Goal: Task Accomplishment & Management: Manage account settings

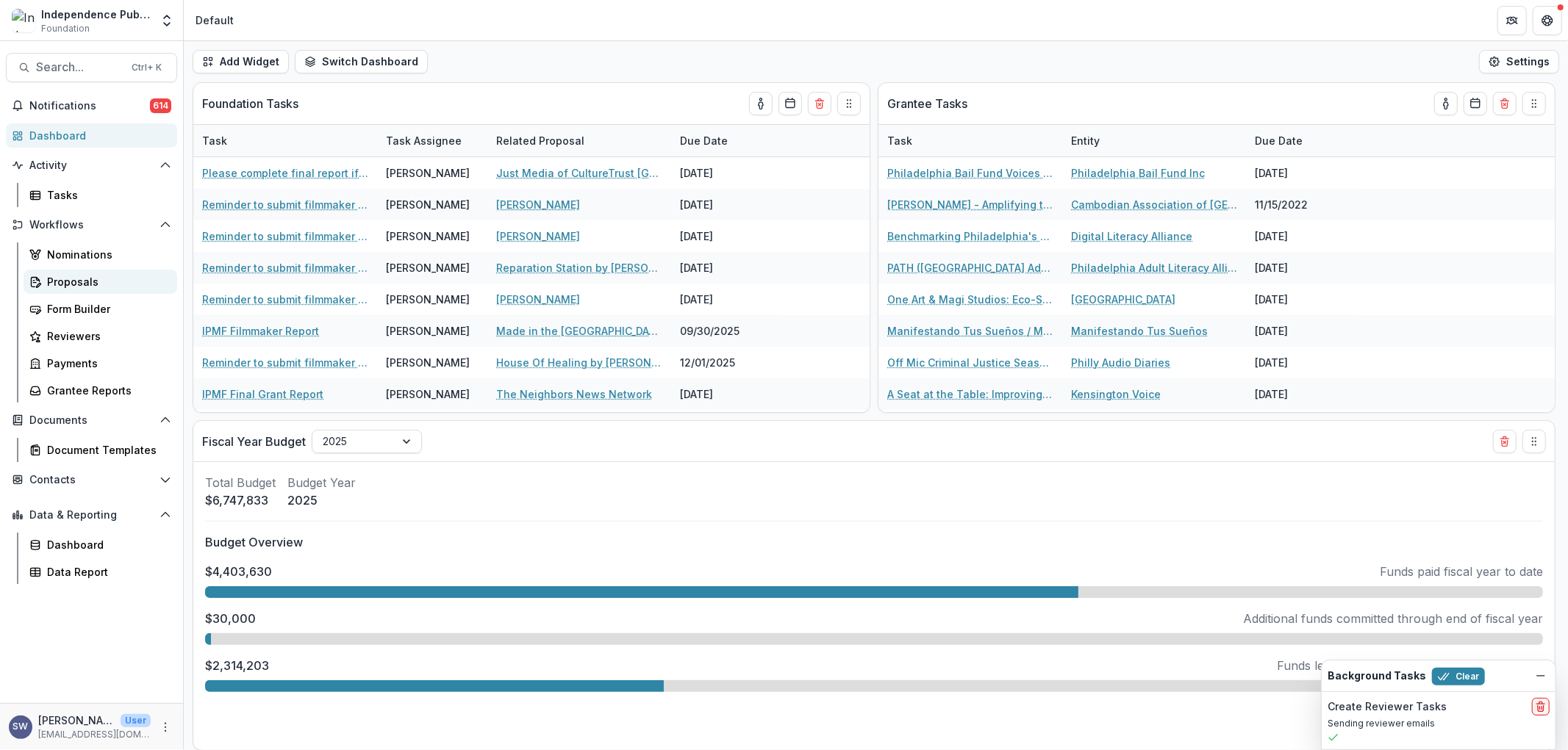
click at [81, 285] on div "Proposals" at bounding box center [107, 282] width 119 height 16
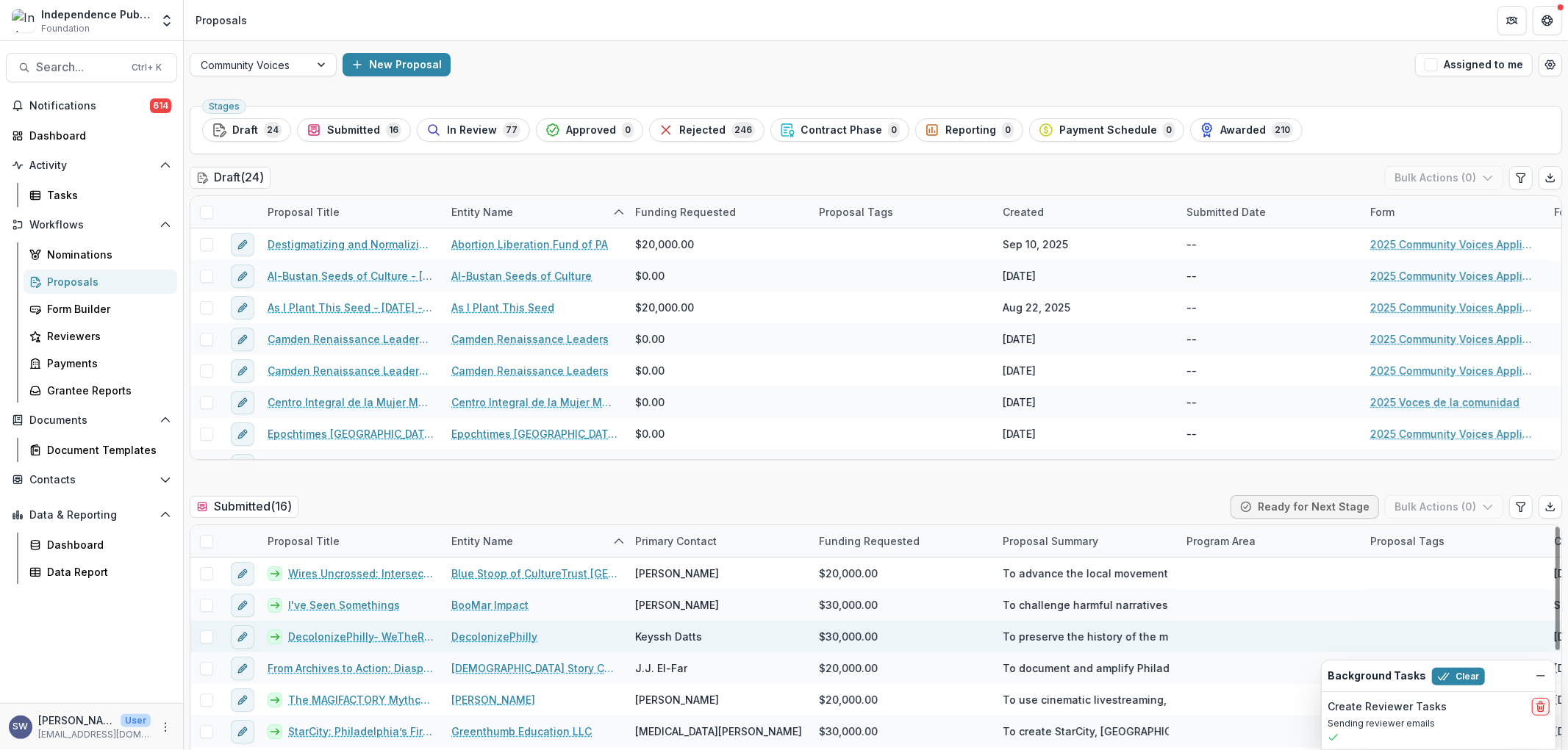
click at [207, 633] on span at bounding box center [206, 636] width 13 height 13
click at [1464, 514] on button "Bulk Actions ( 1 )" at bounding box center [1444, 507] width 116 height 24
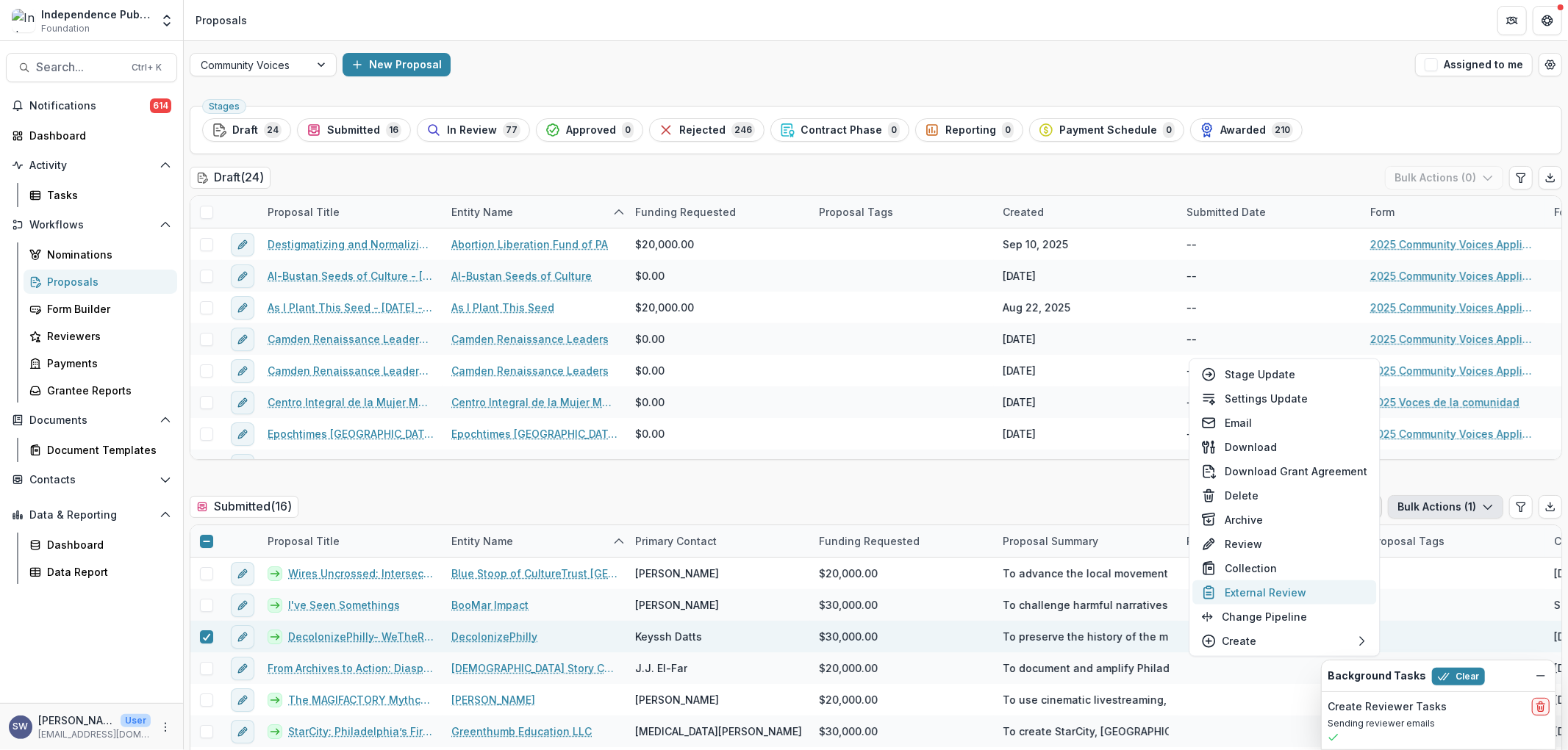
click at [1295, 591] on button "External Review" at bounding box center [1284, 592] width 184 height 25
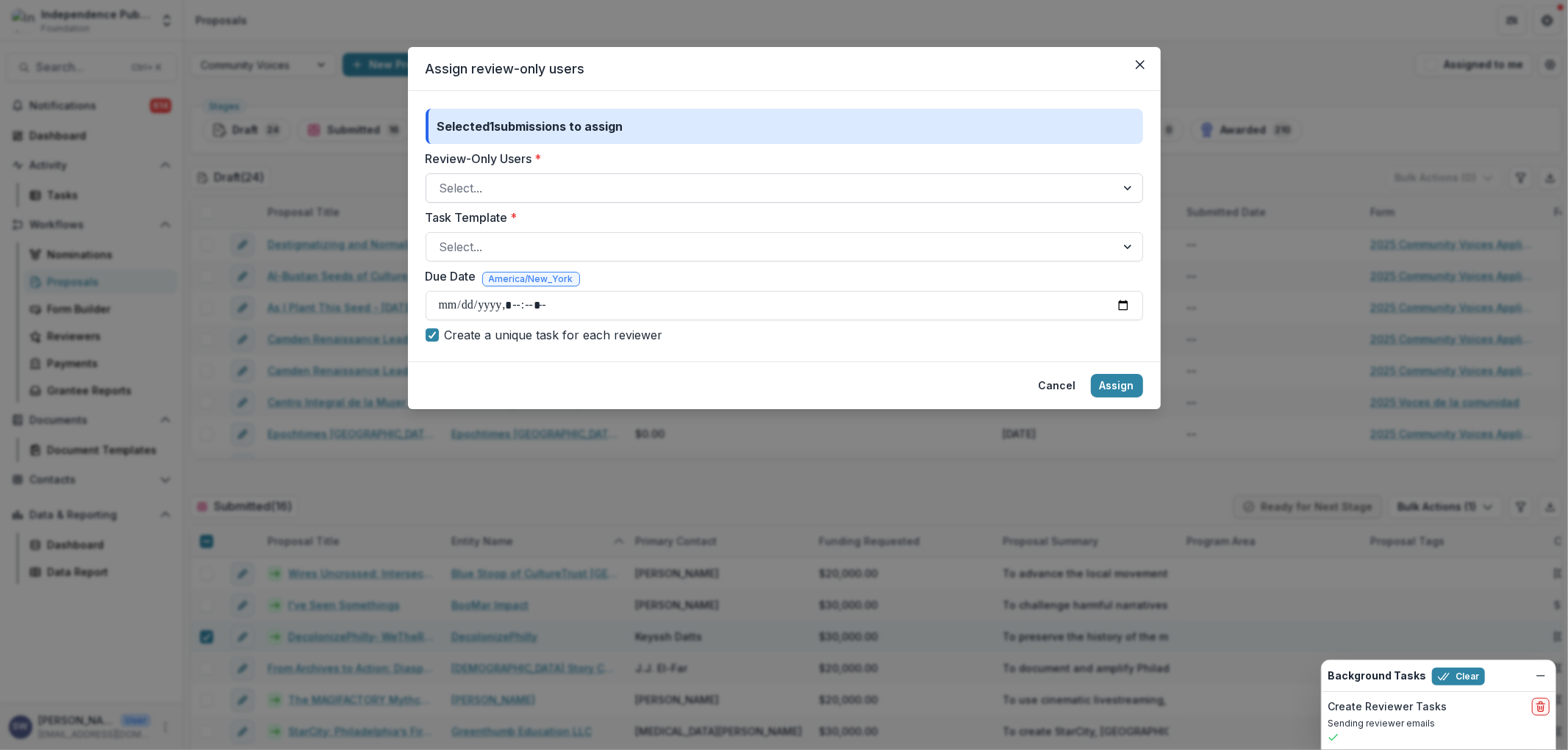
click at [485, 199] on div at bounding box center [771, 188] width 662 height 21
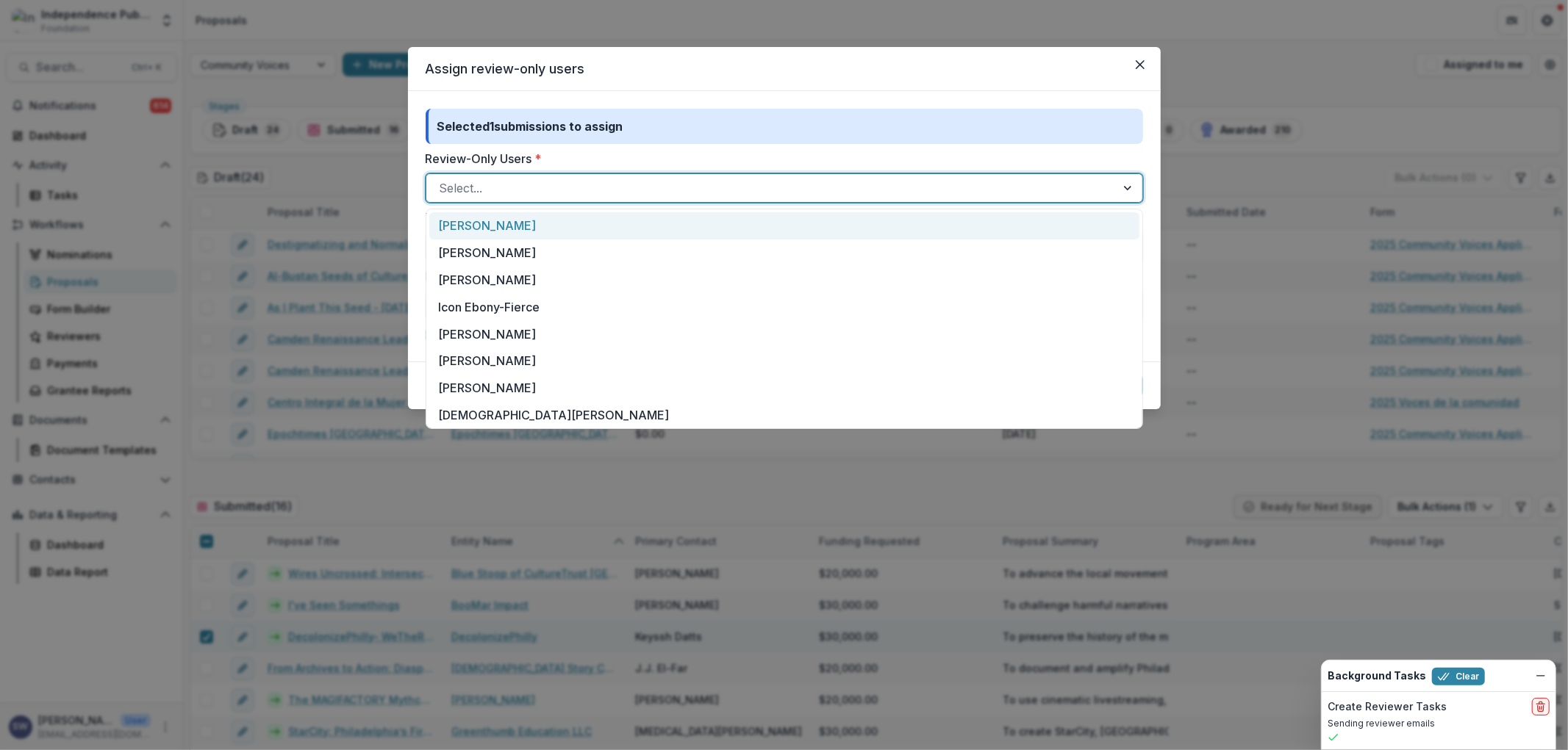
click at [488, 224] on div "[PERSON_NAME]" at bounding box center [784, 226] width 710 height 28
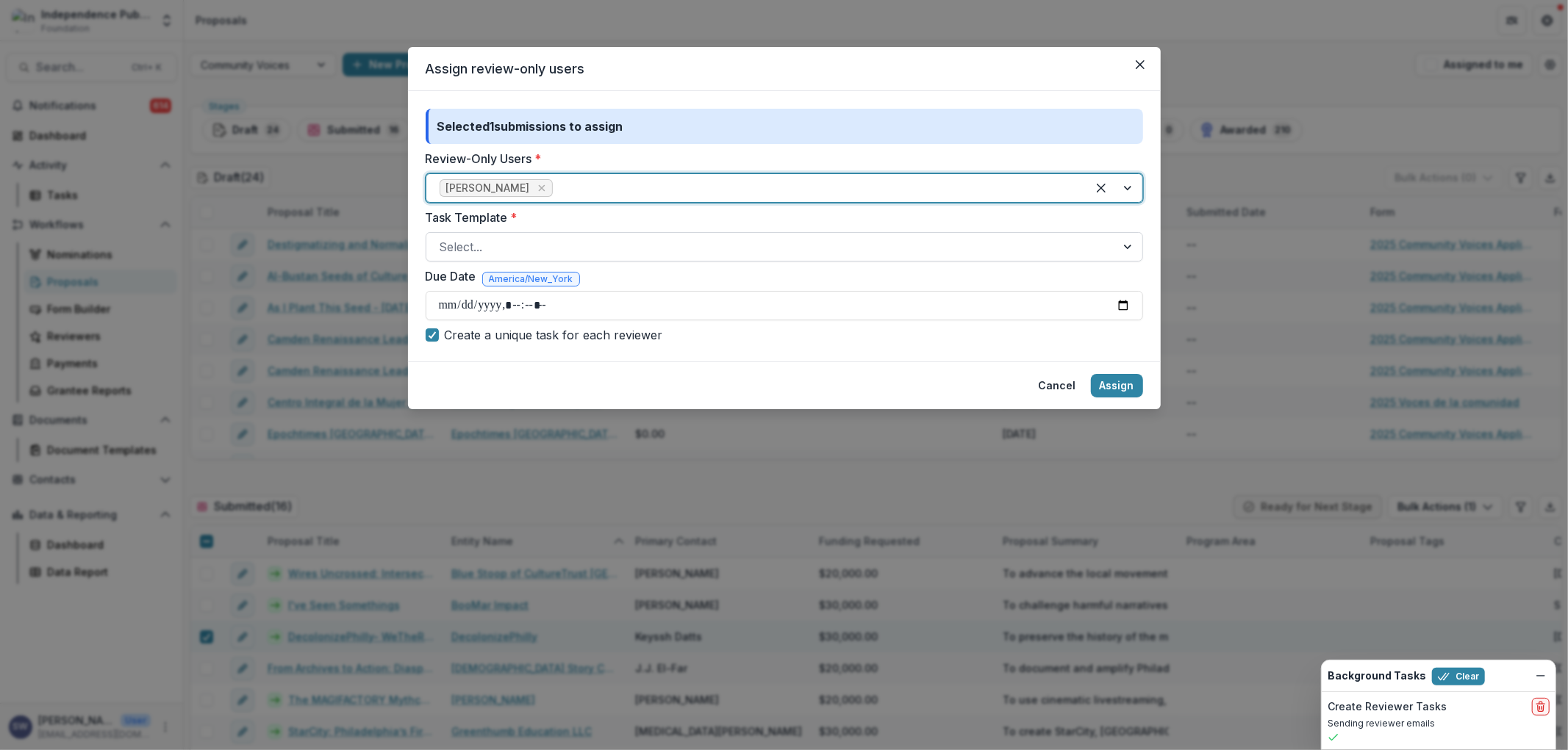
click at [468, 240] on div at bounding box center [771, 246] width 662 height 21
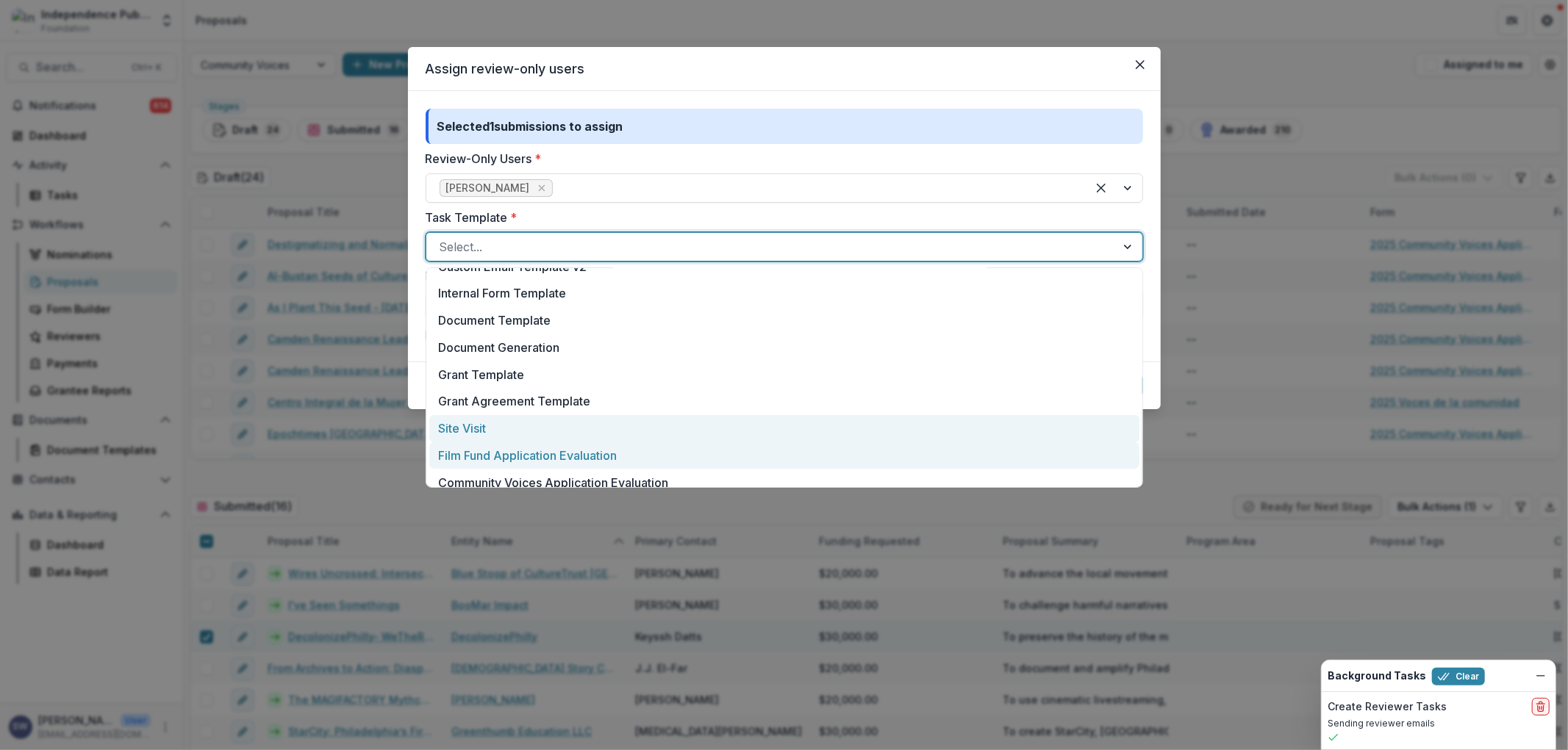
scroll to position [382, 0]
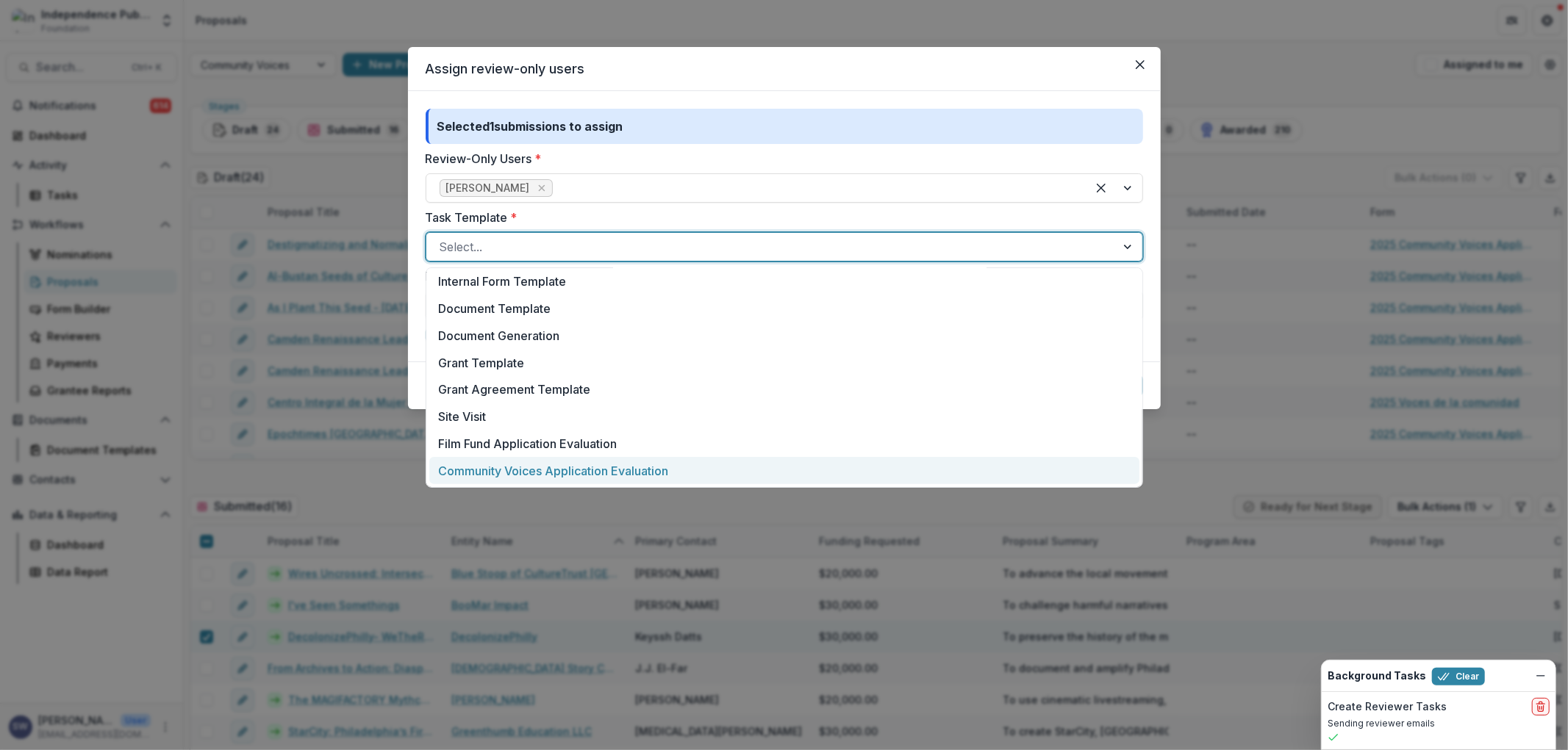
click at [518, 460] on div "Community Voices Application Evaluation" at bounding box center [784, 470] width 710 height 28
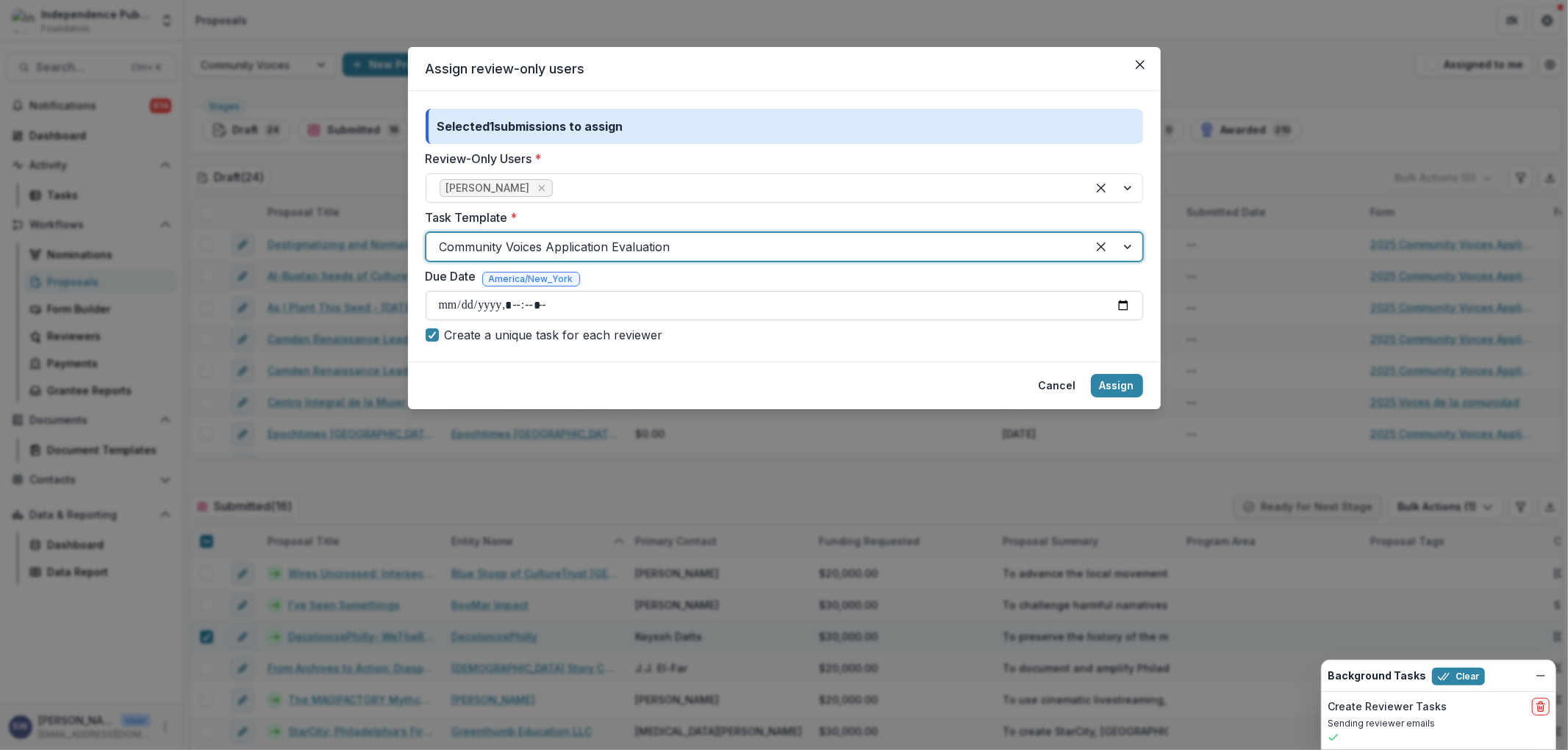
click at [450, 307] on input "Due Date" at bounding box center [783, 305] width 717 height 30
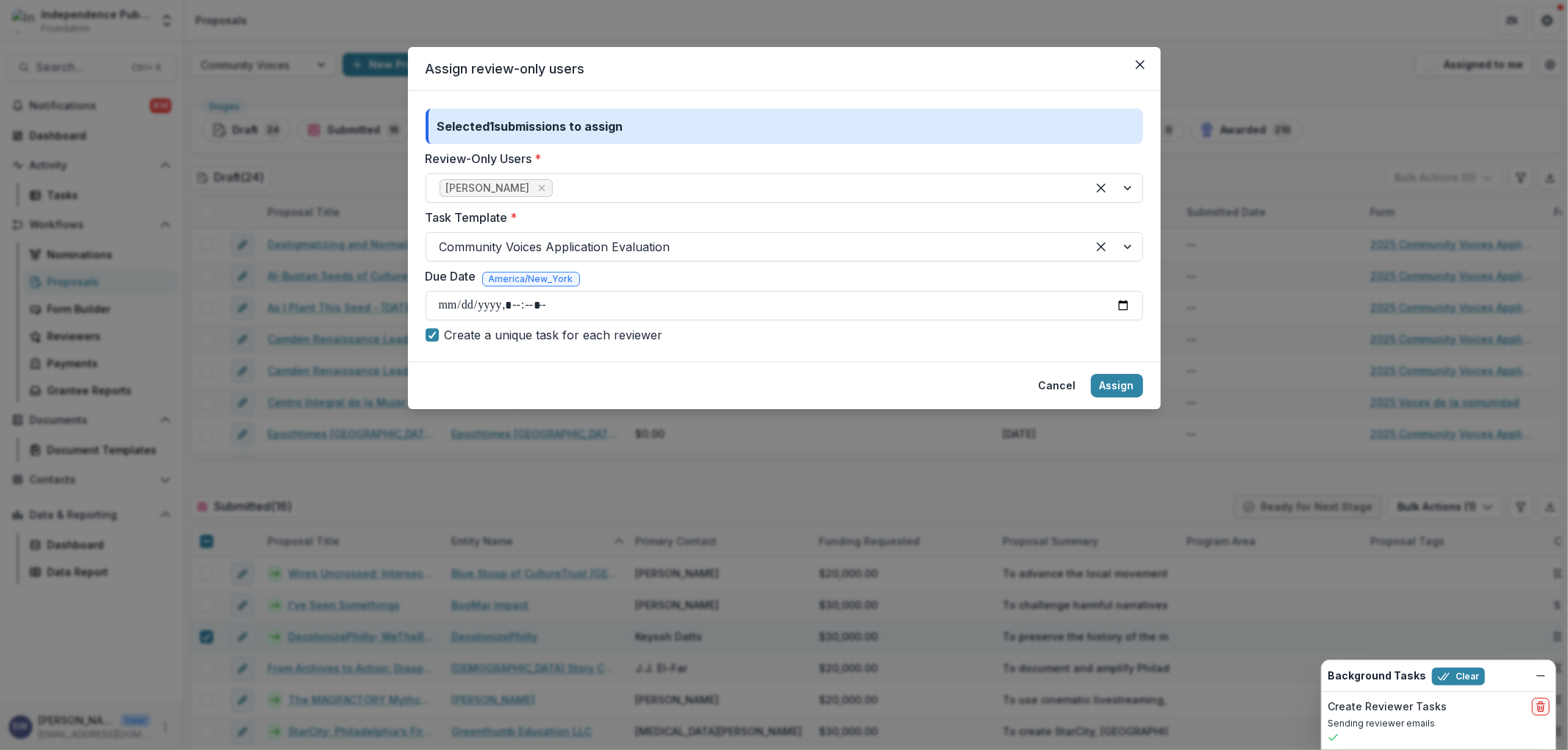
type input "**********"
click at [552, 277] on span "America/New_York" at bounding box center [530, 279] width 84 height 10
click at [593, 276] on div "Due Date America/New_York" at bounding box center [783, 280] width 717 height 24
click at [523, 282] on span "America/New_York" at bounding box center [530, 279] width 84 height 10
click at [787, 374] on footer "Cancel Assign" at bounding box center [784, 385] width 752 height 47
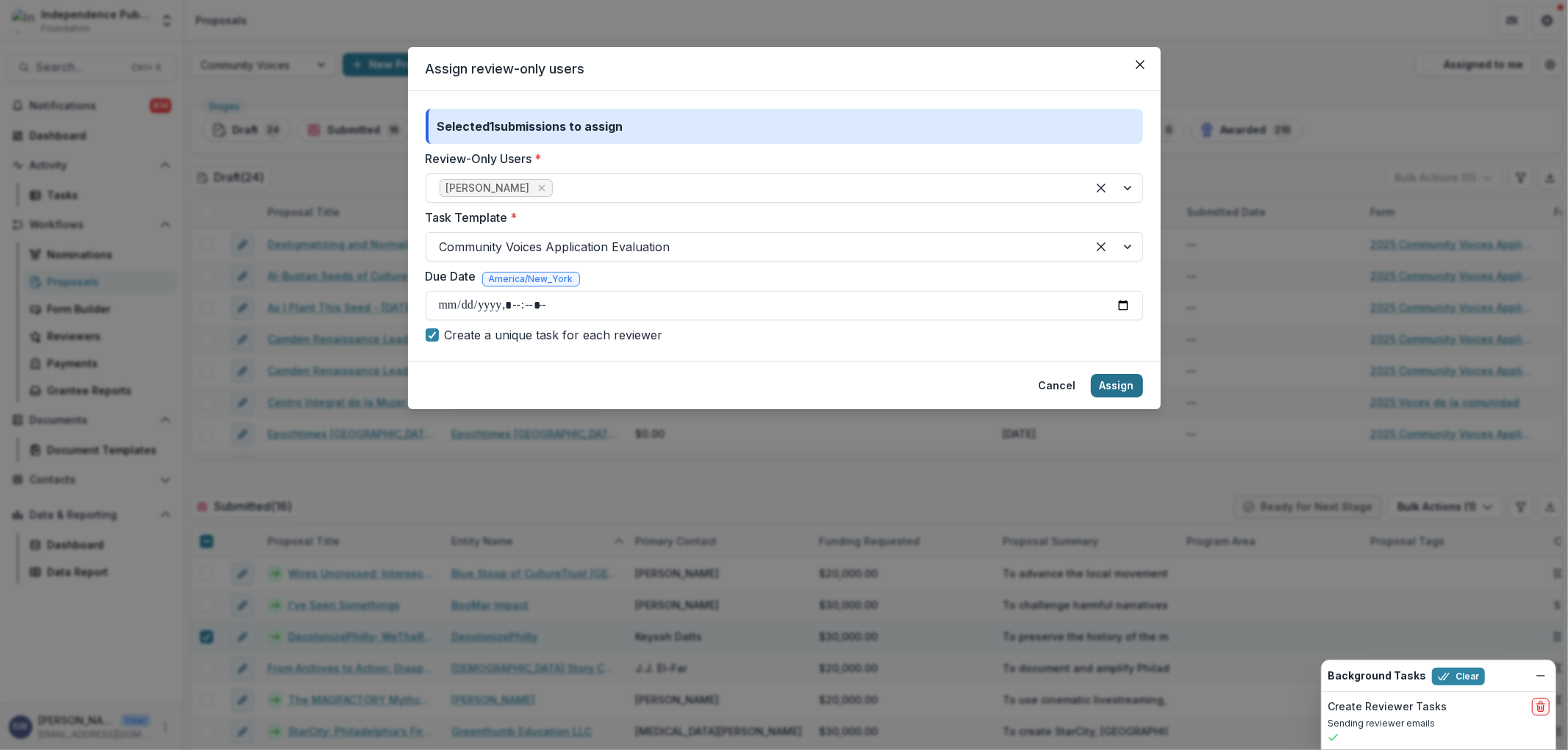
click at [1115, 382] on button "Assign" at bounding box center [1116, 385] width 52 height 24
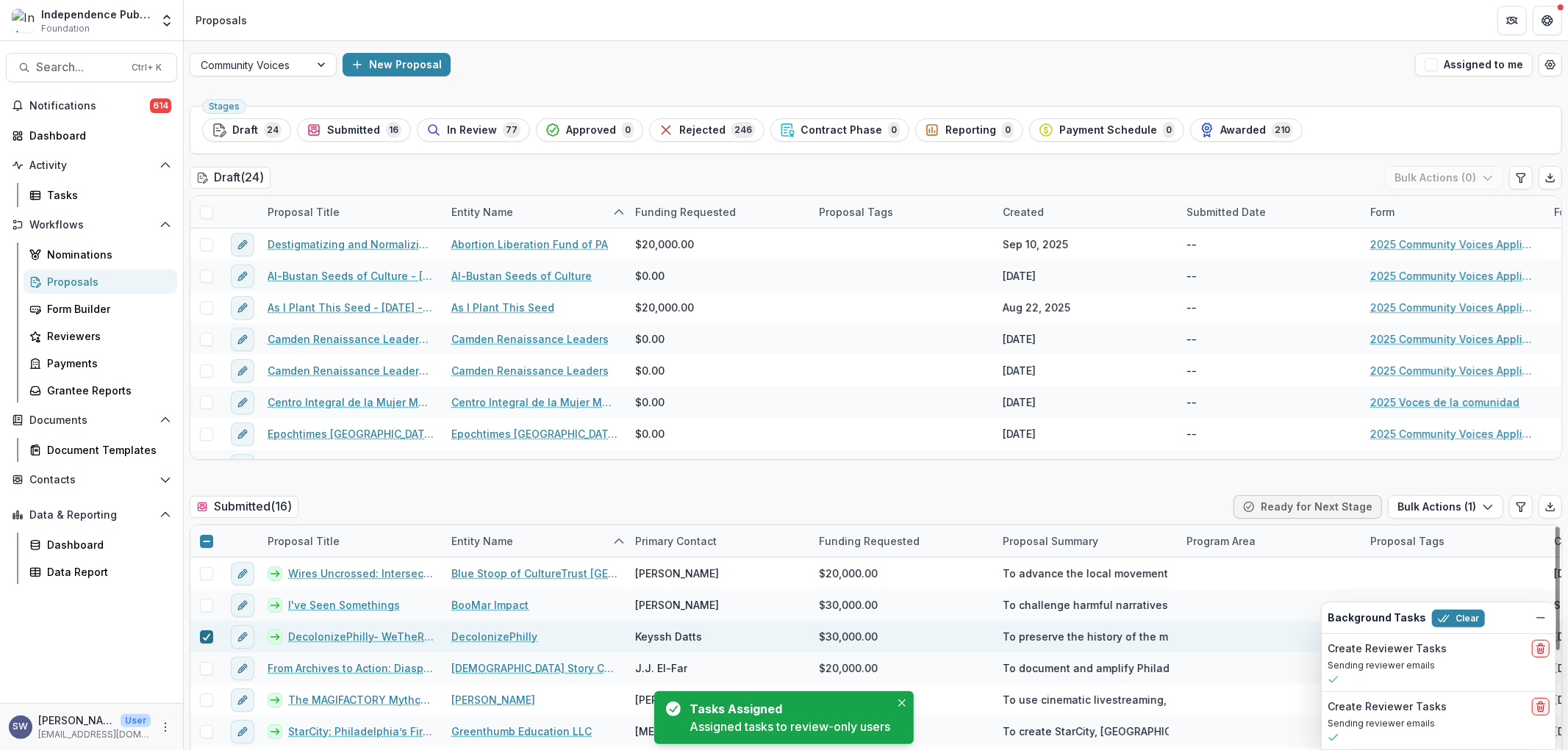
click at [202, 639] on icon at bounding box center [206, 636] width 9 height 7
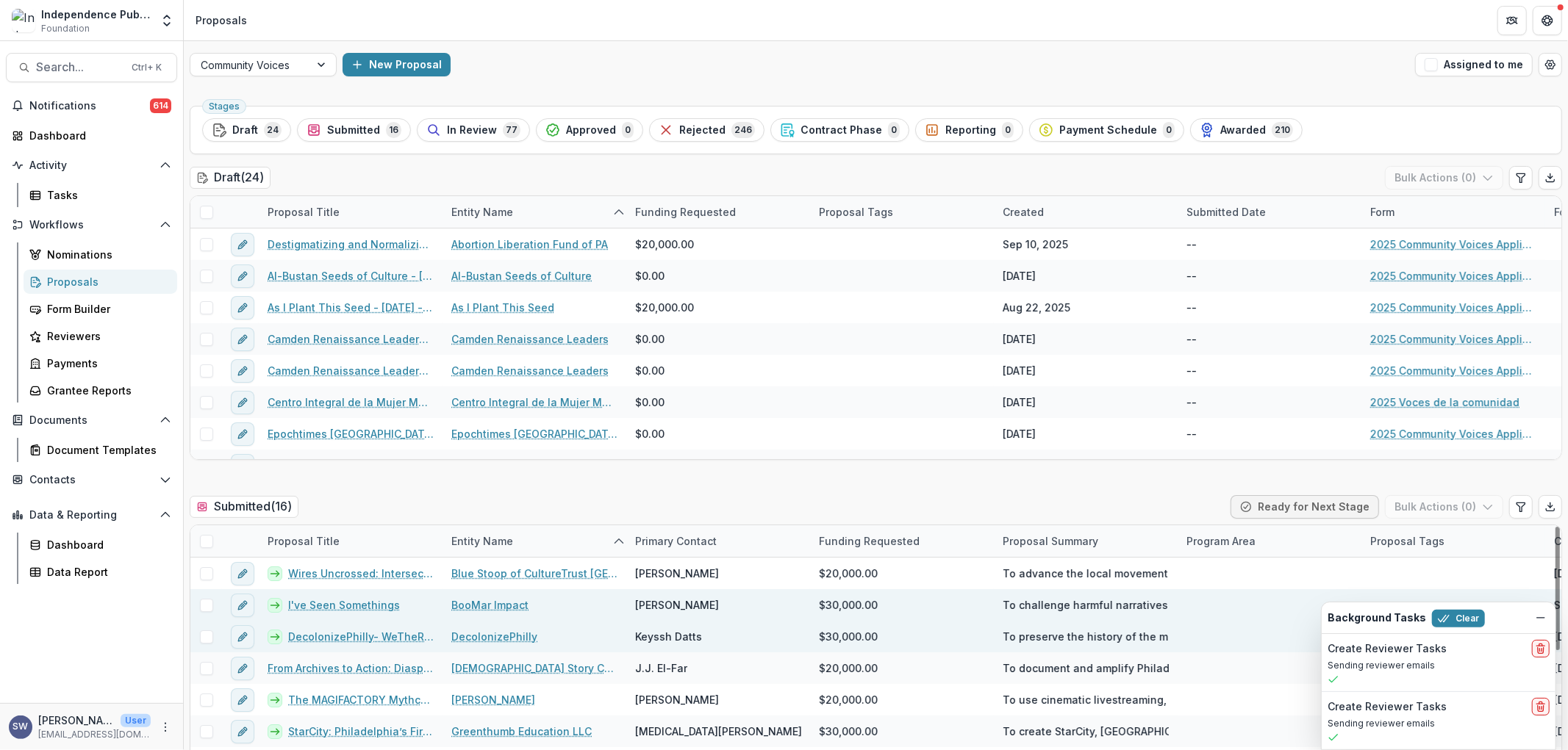
click at [207, 605] on span at bounding box center [206, 605] width 13 height 13
click at [1437, 507] on button "Bulk Actions ( 1 )" at bounding box center [1444, 507] width 116 height 24
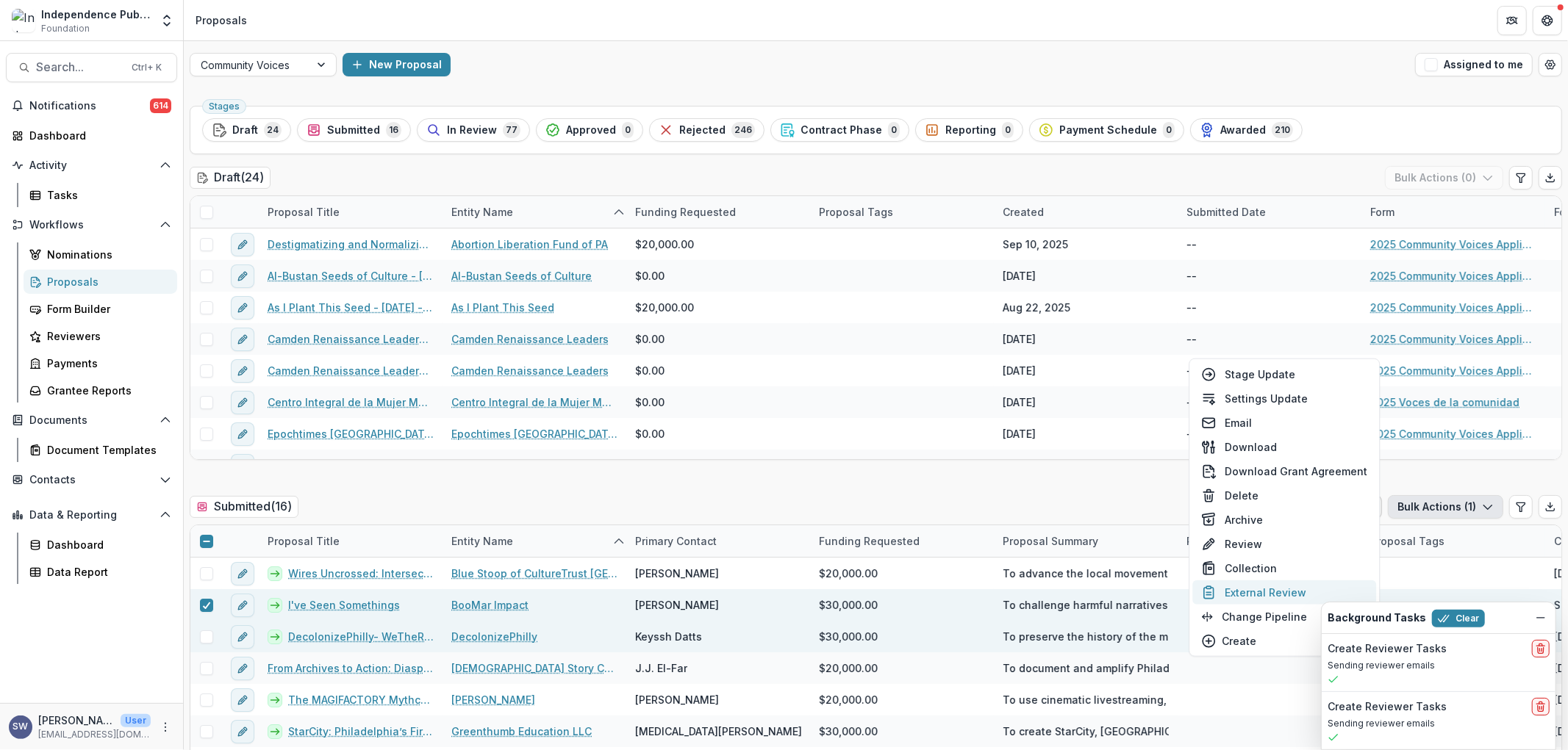
click at [1269, 585] on button "External Review" at bounding box center [1284, 592] width 184 height 25
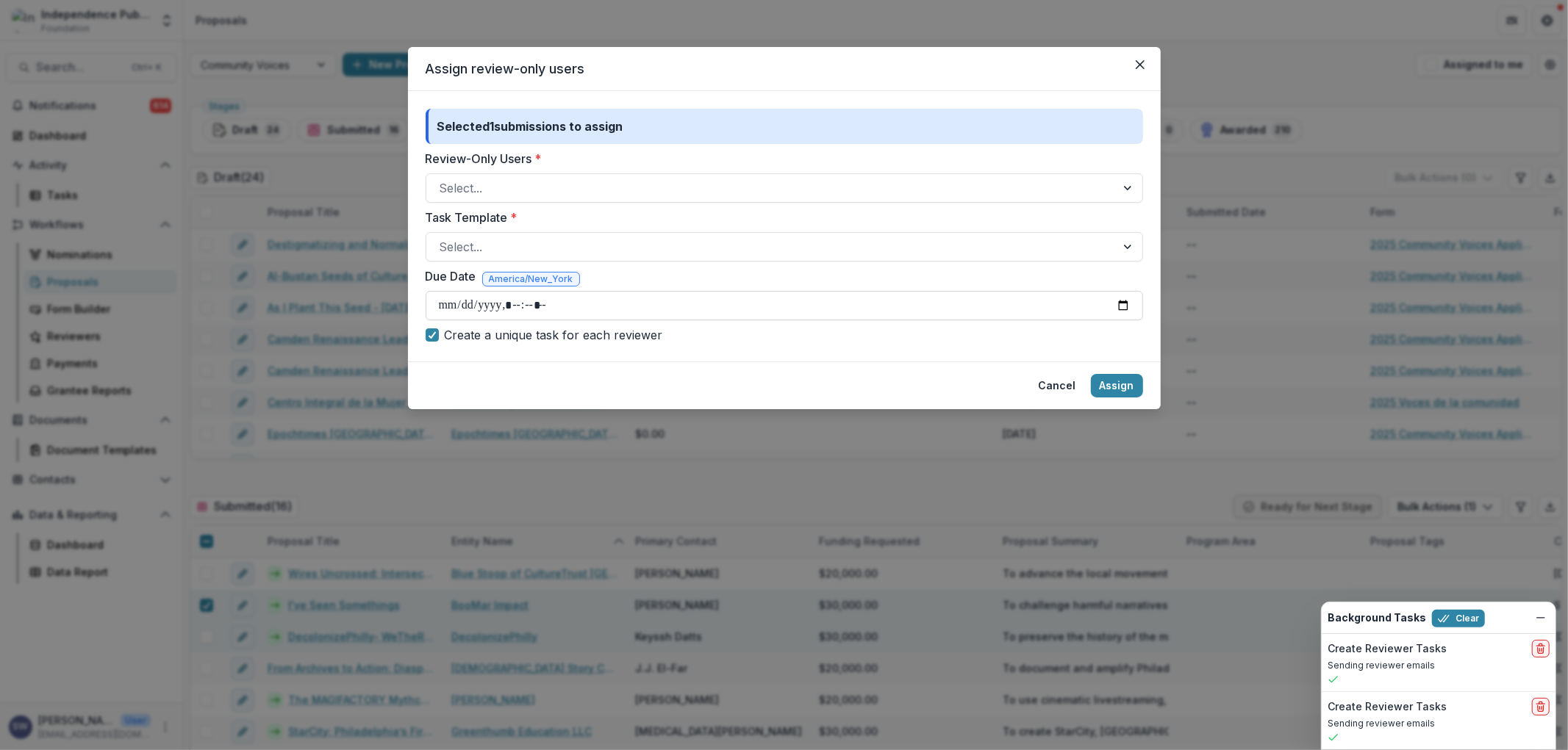
click at [439, 319] on input "Due Date" at bounding box center [783, 305] width 717 height 30
click at [443, 304] on input "Due Date" at bounding box center [783, 305] width 717 height 30
click at [456, 302] on input "Due Date" at bounding box center [783, 305] width 717 height 30
click at [444, 306] on input "Due Date" at bounding box center [783, 305] width 717 height 30
type input "**********"
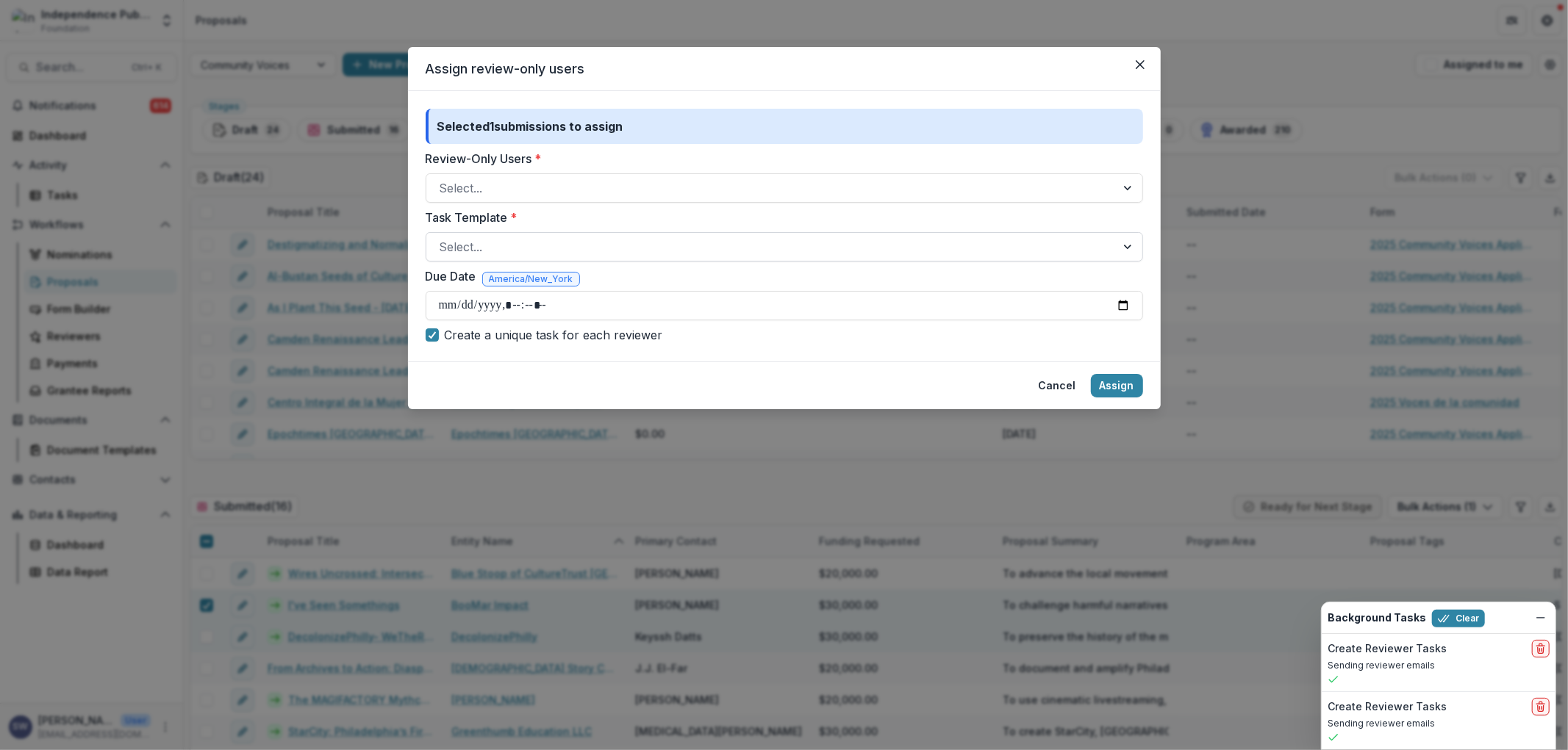
click at [450, 239] on div at bounding box center [771, 246] width 662 height 21
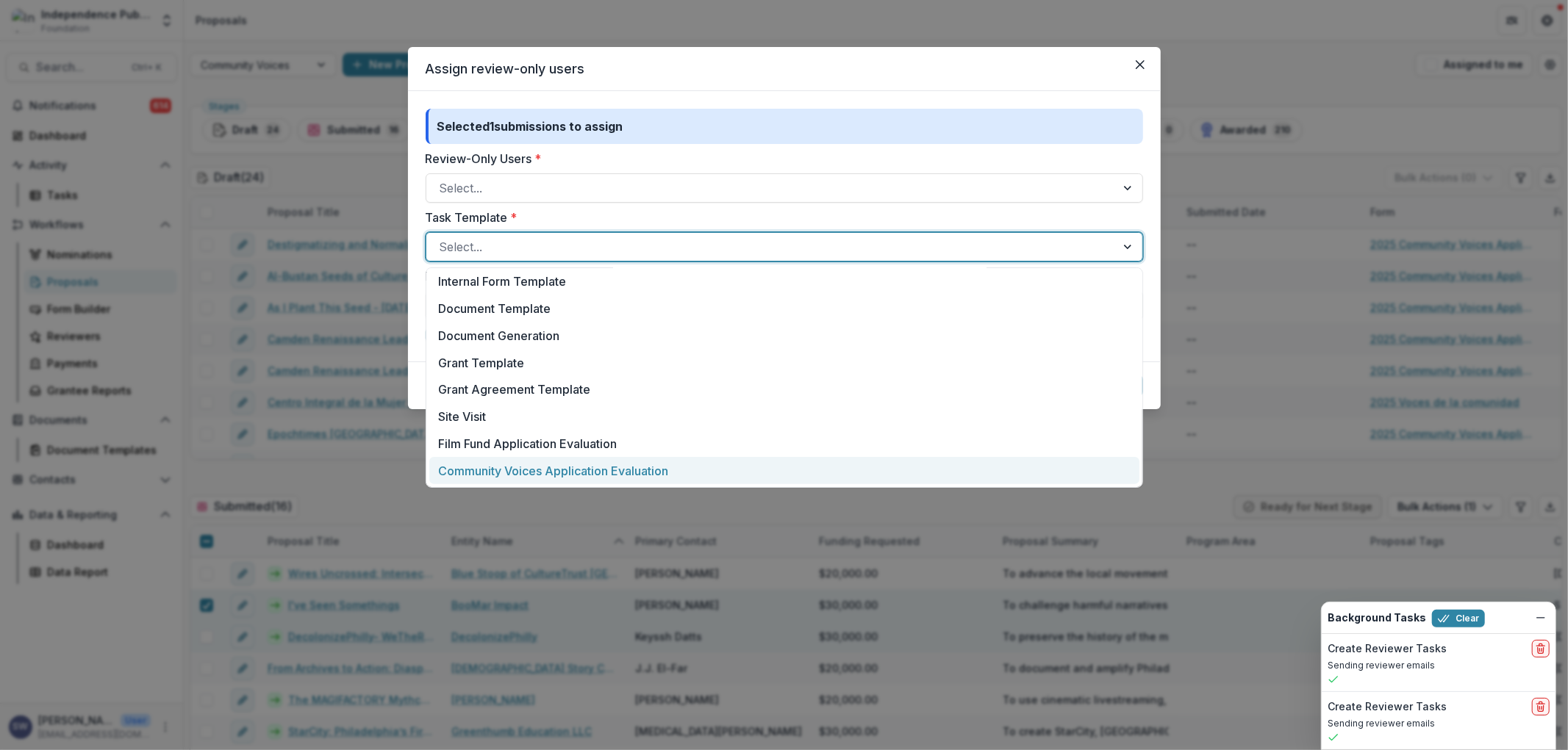
click at [552, 471] on div "Community Voices Application Evaluation" at bounding box center [784, 470] width 710 height 28
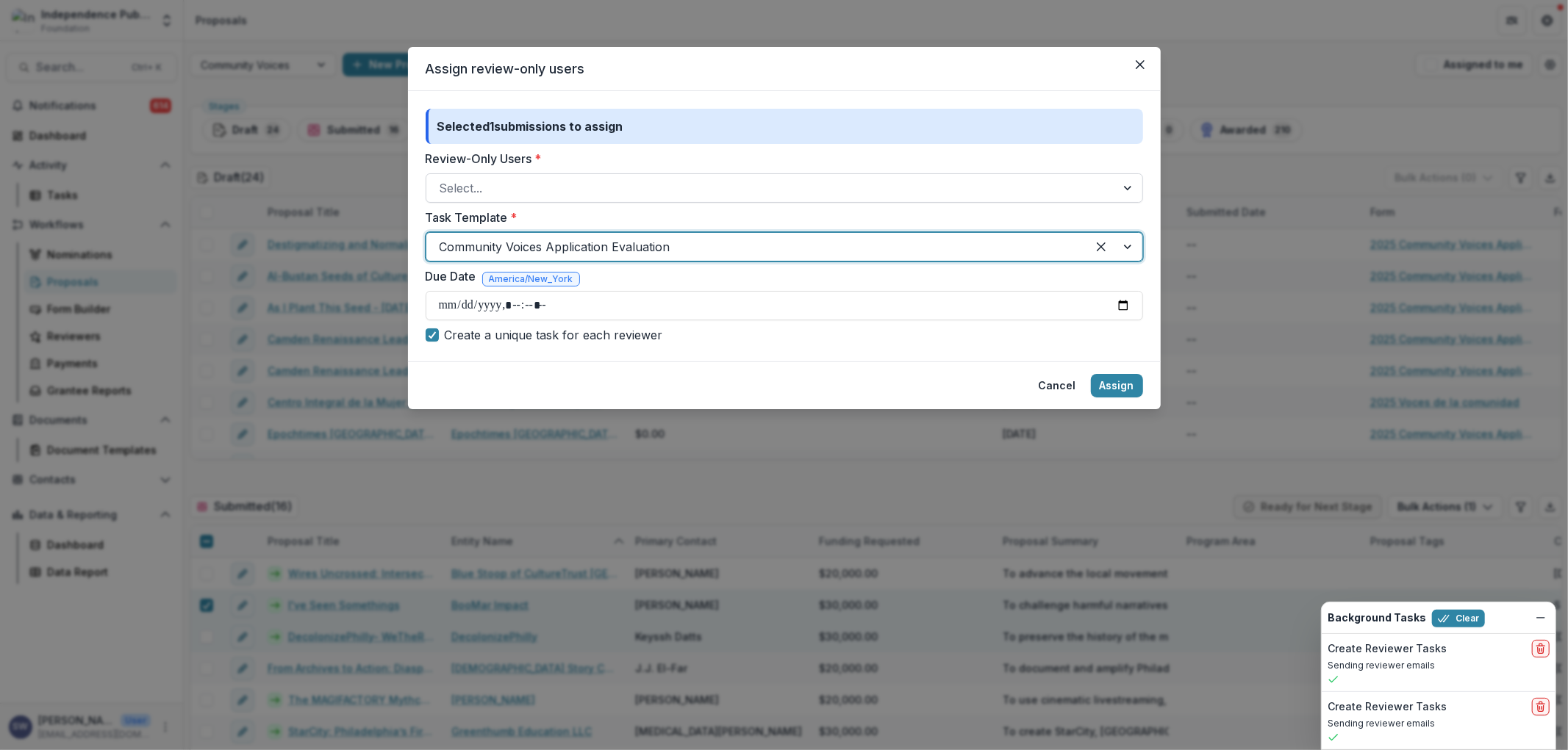
click at [487, 186] on div at bounding box center [771, 188] width 662 height 21
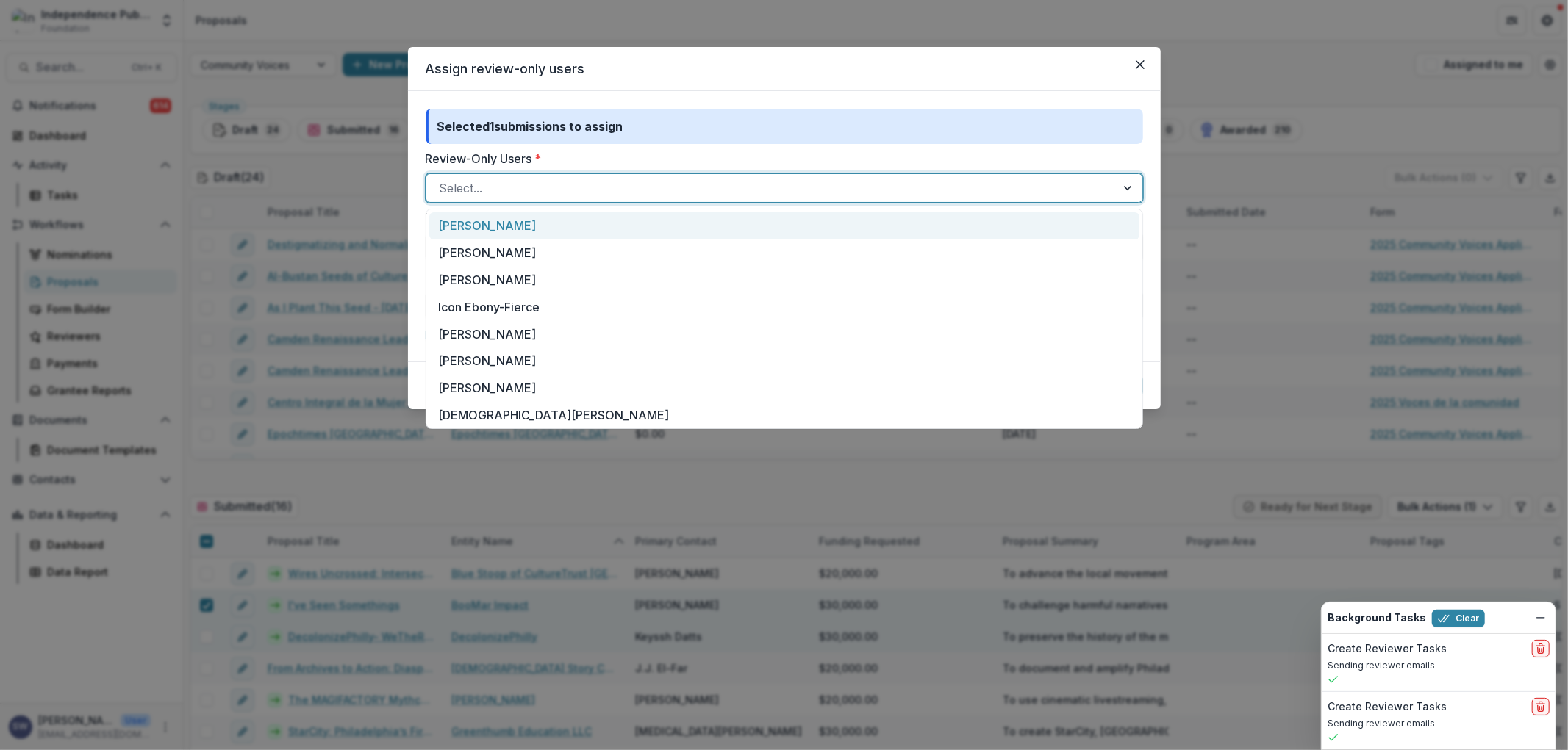
click at [487, 224] on div "[PERSON_NAME]" at bounding box center [784, 226] width 710 height 28
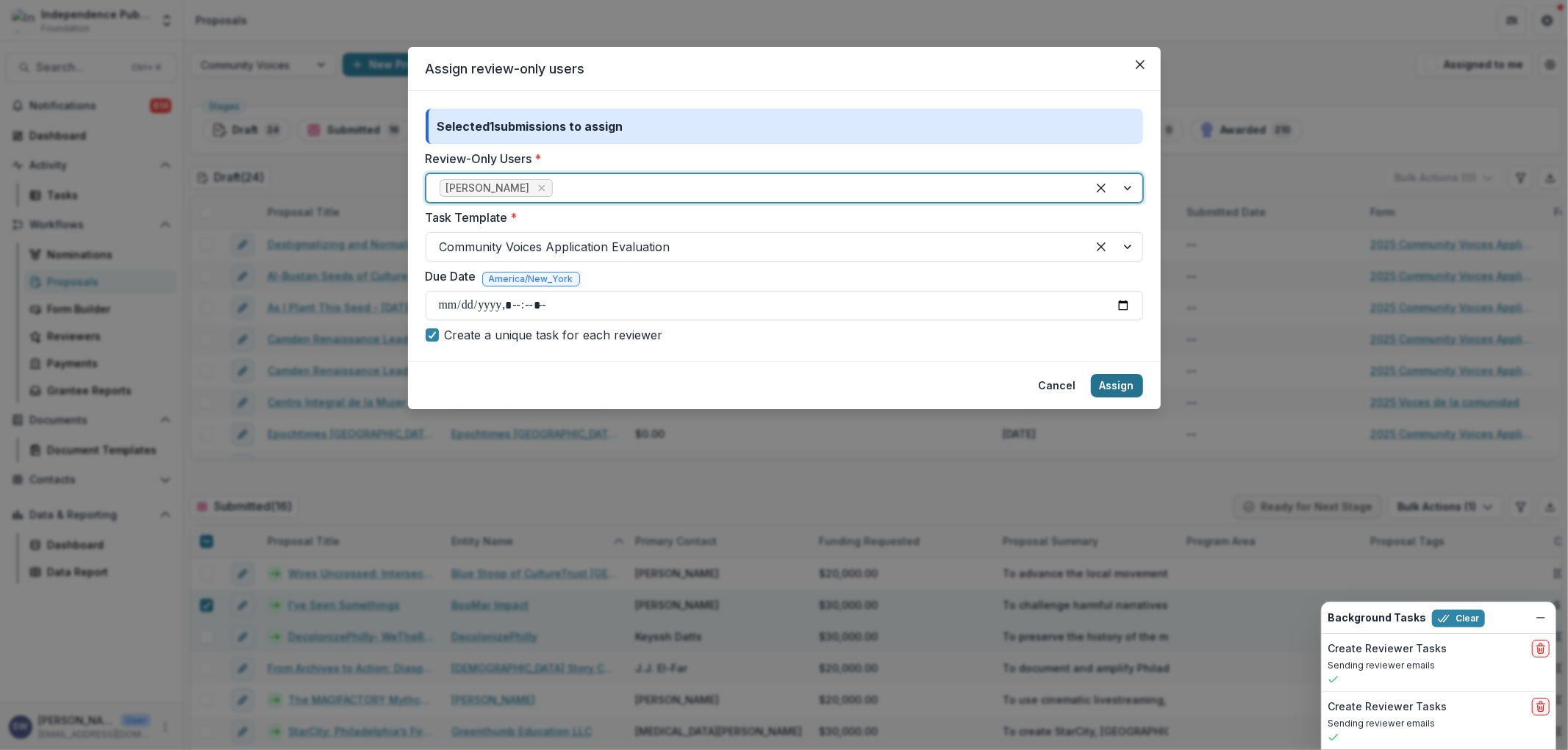
click at [1111, 380] on button "Assign" at bounding box center [1116, 385] width 52 height 24
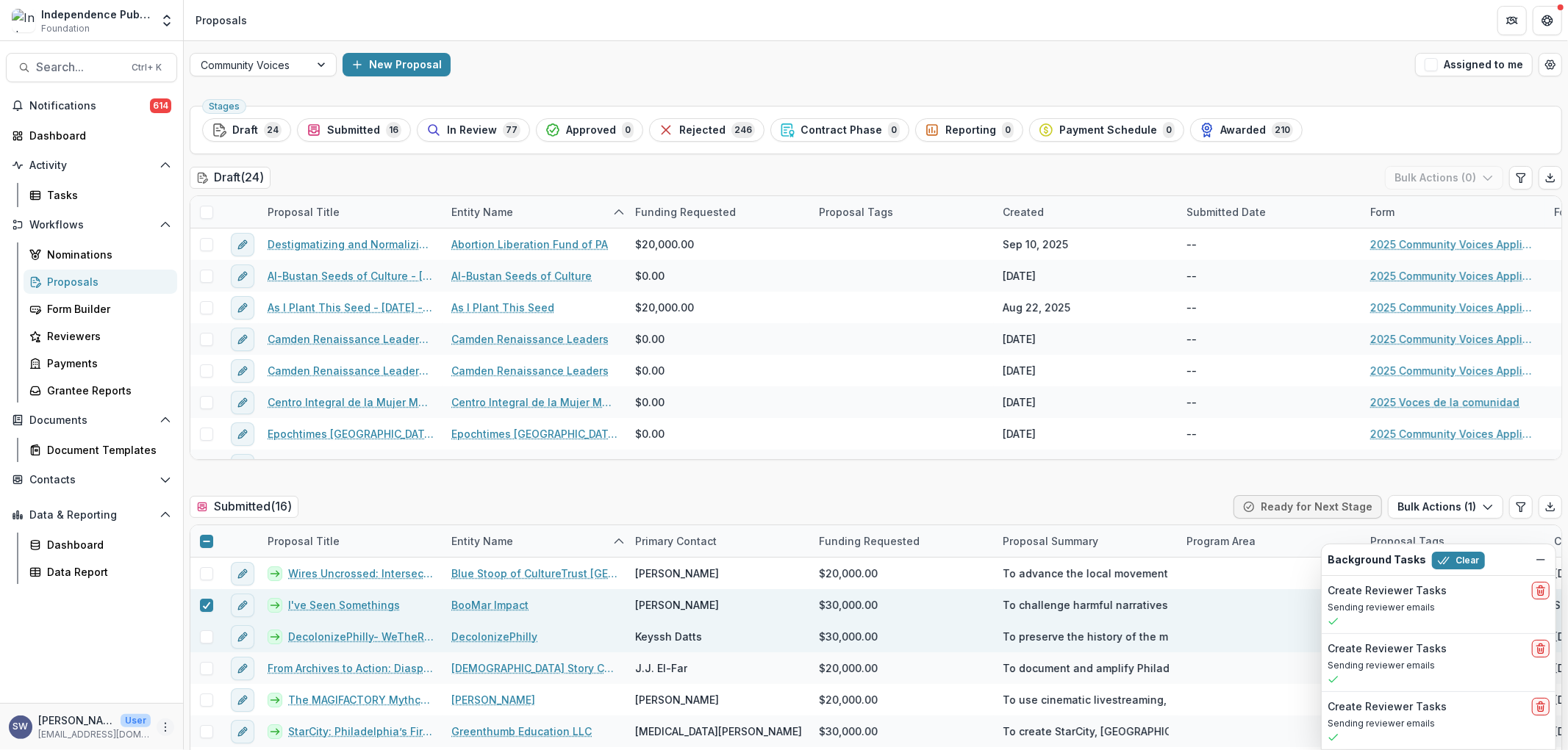
click at [167, 725] on icon "More" at bounding box center [165, 727] width 12 height 12
click at [258, 715] on button "Logout" at bounding box center [261, 720] width 157 height 25
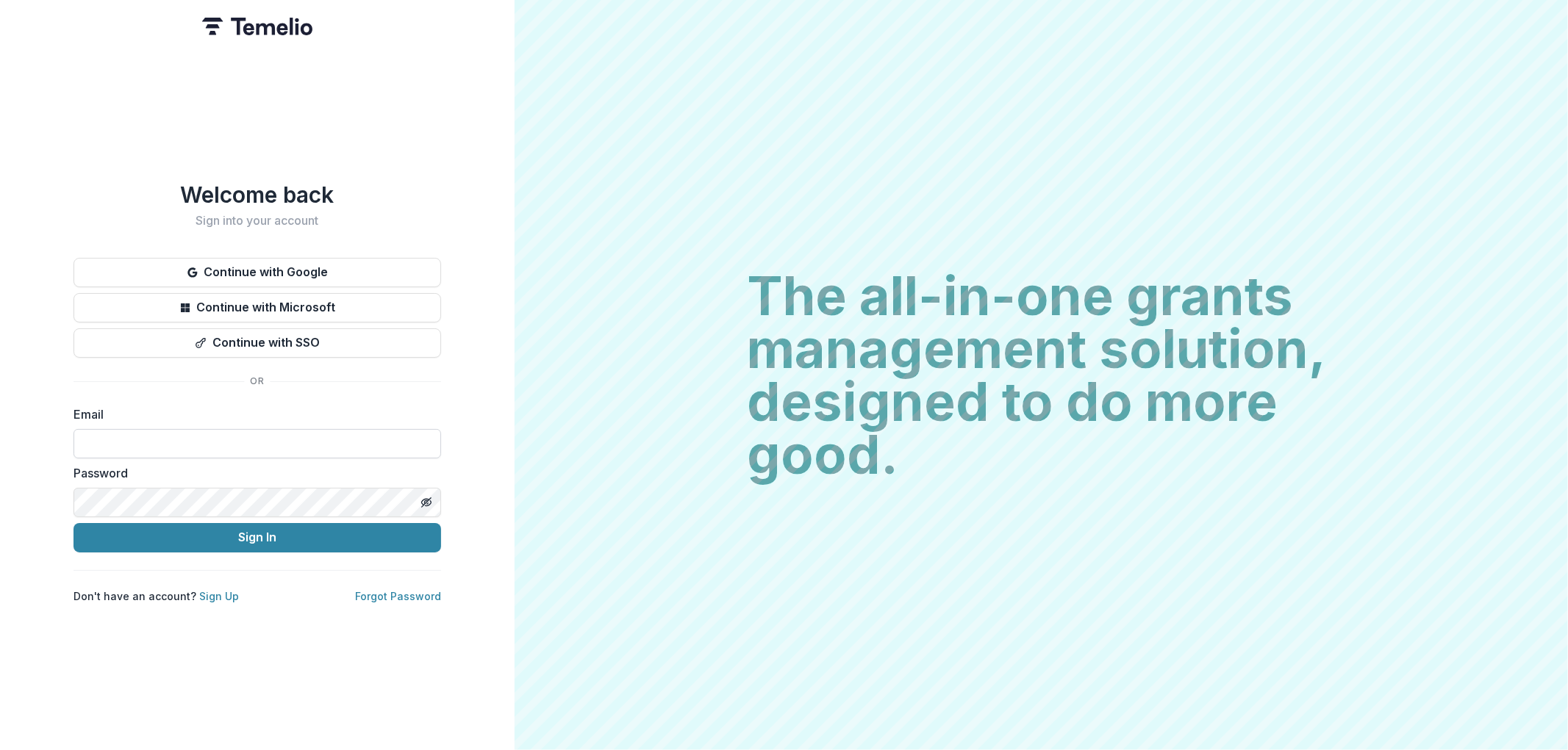
click at [133, 437] on input at bounding box center [257, 444] width 368 height 30
type input "**********"
click at [280, 479] on label "Password" at bounding box center [252, 473] width 359 height 18
click at [274, 486] on div "Password" at bounding box center [257, 491] width 368 height 53
click at [283, 531] on button "Sign In" at bounding box center [257, 538] width 368 height 30
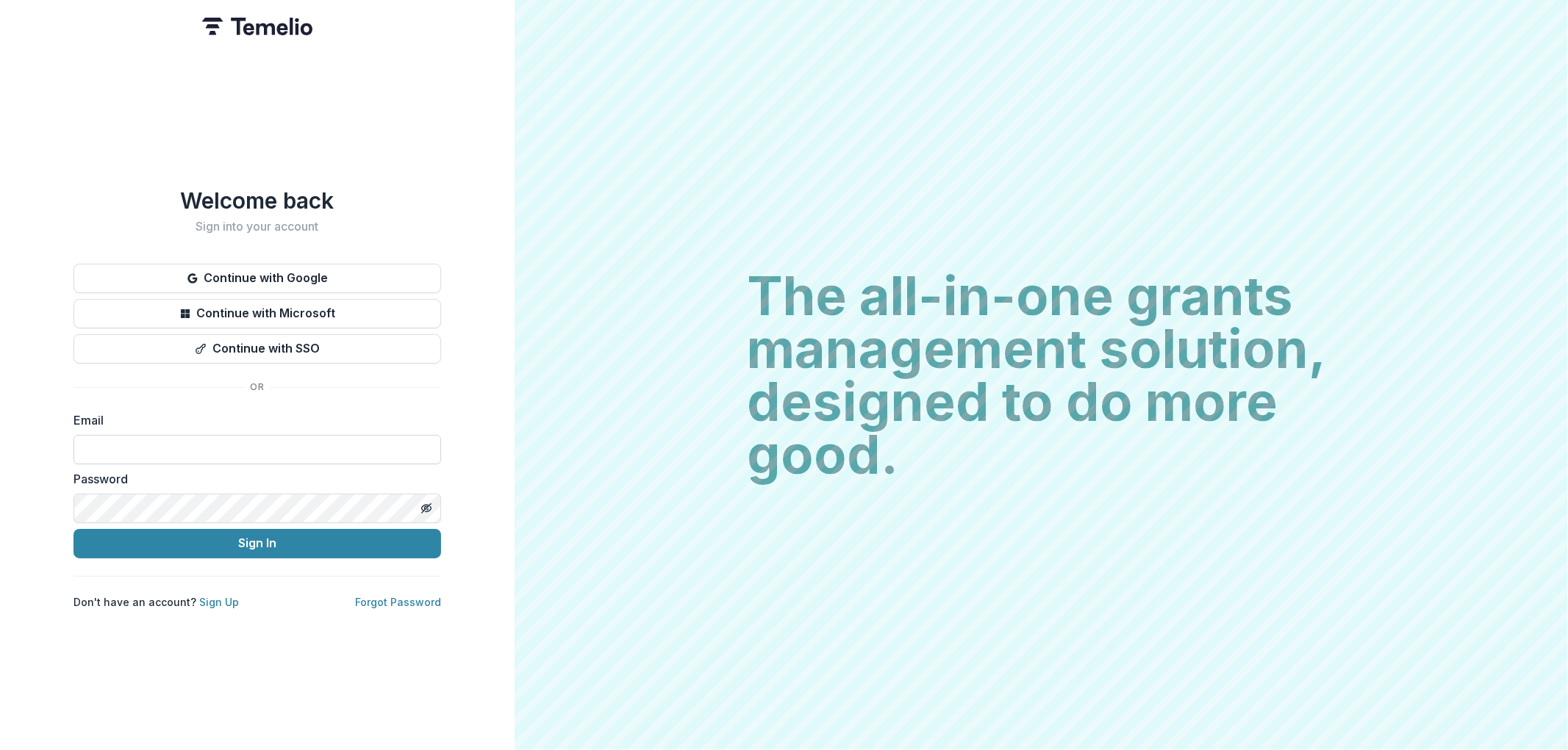
click at [167, 446] on input at bounding box center [257, 450] width 368 height 30
type input "**********"
click at [266, 541] on button "Sign In" at bounding box center [257, 543] width 368 height 30
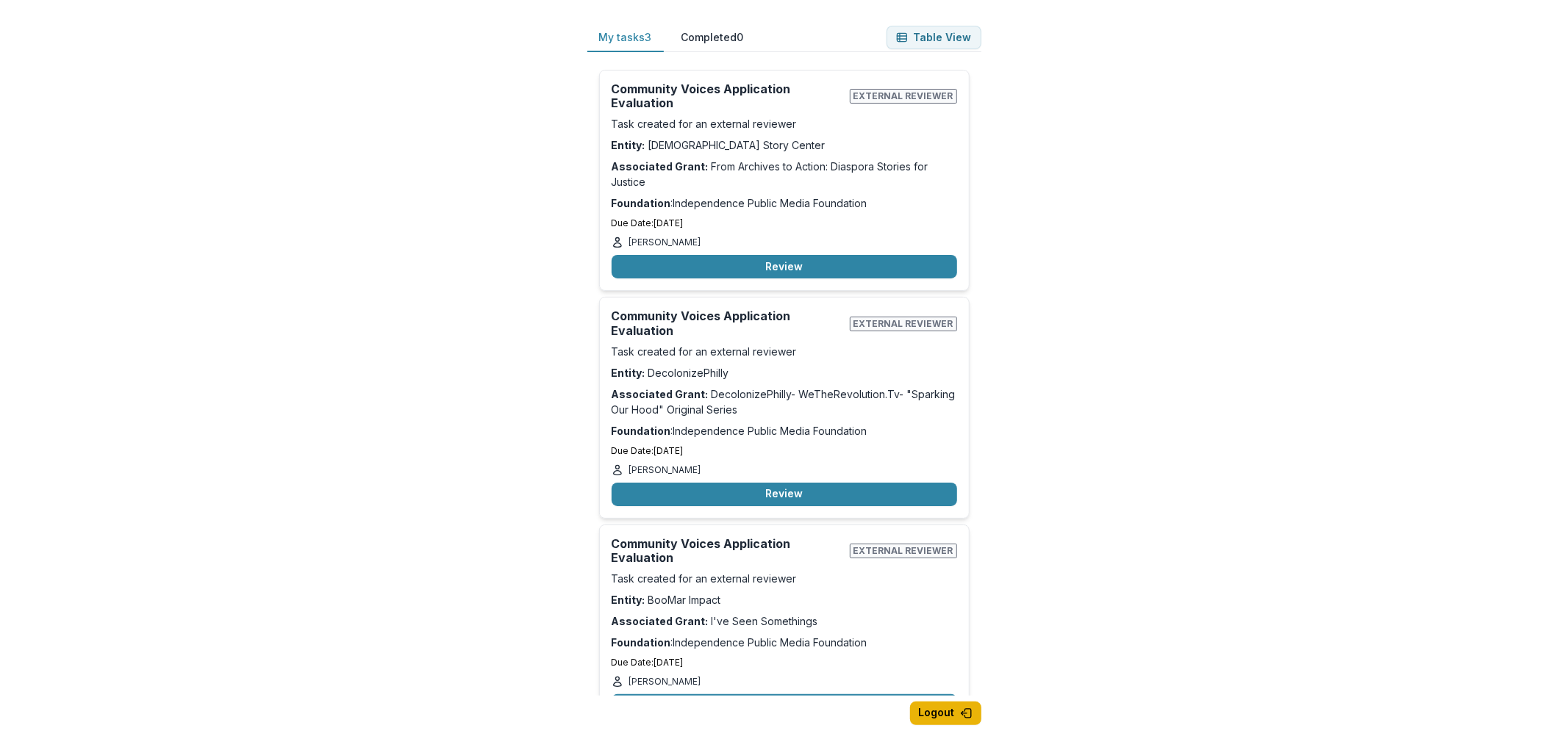
click at [968, 708] on icon "button" at bounding box center [967, 713] width 12 height 12
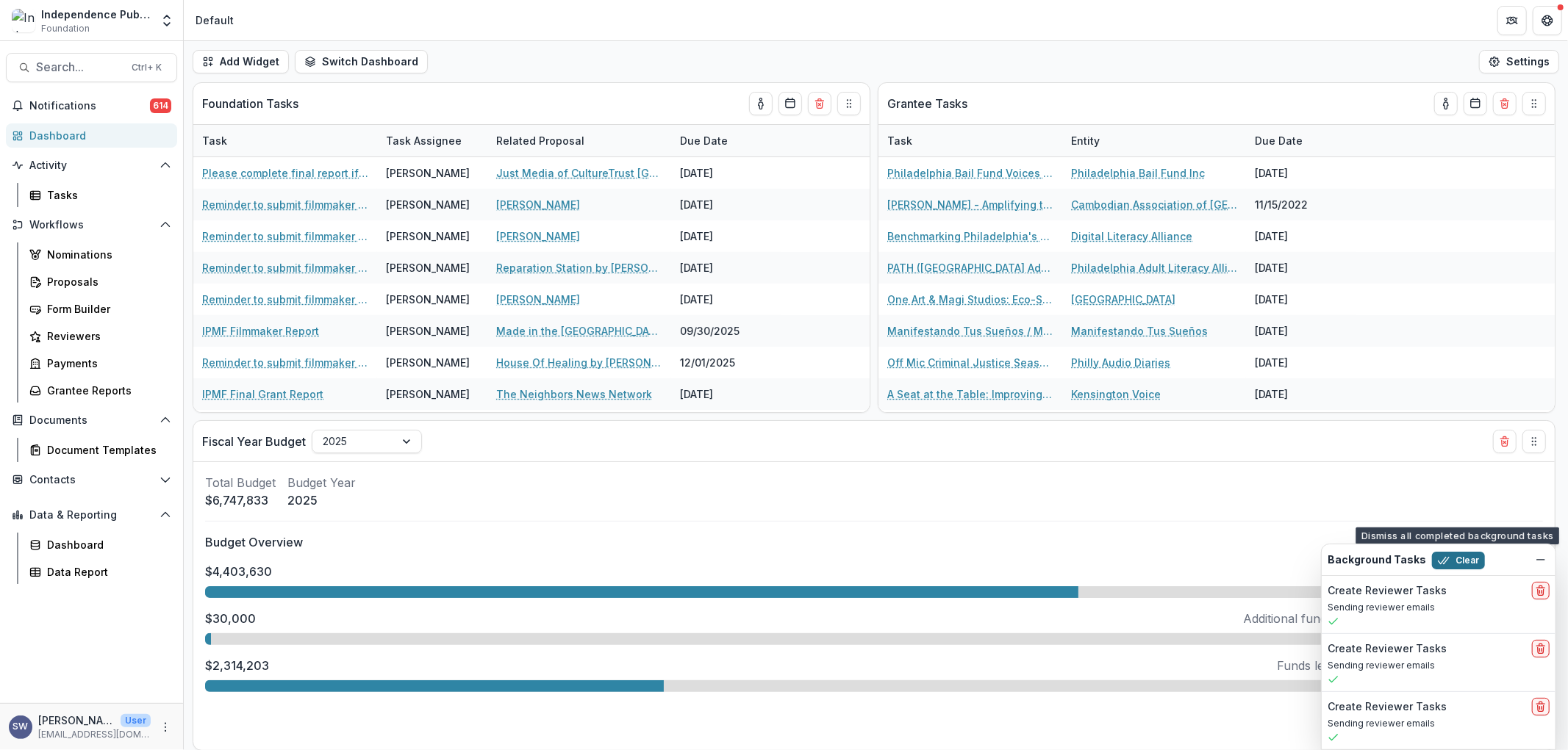
click at [1442, 554] on icon "button" at bounding box center [1443, 560] width 12 height 12
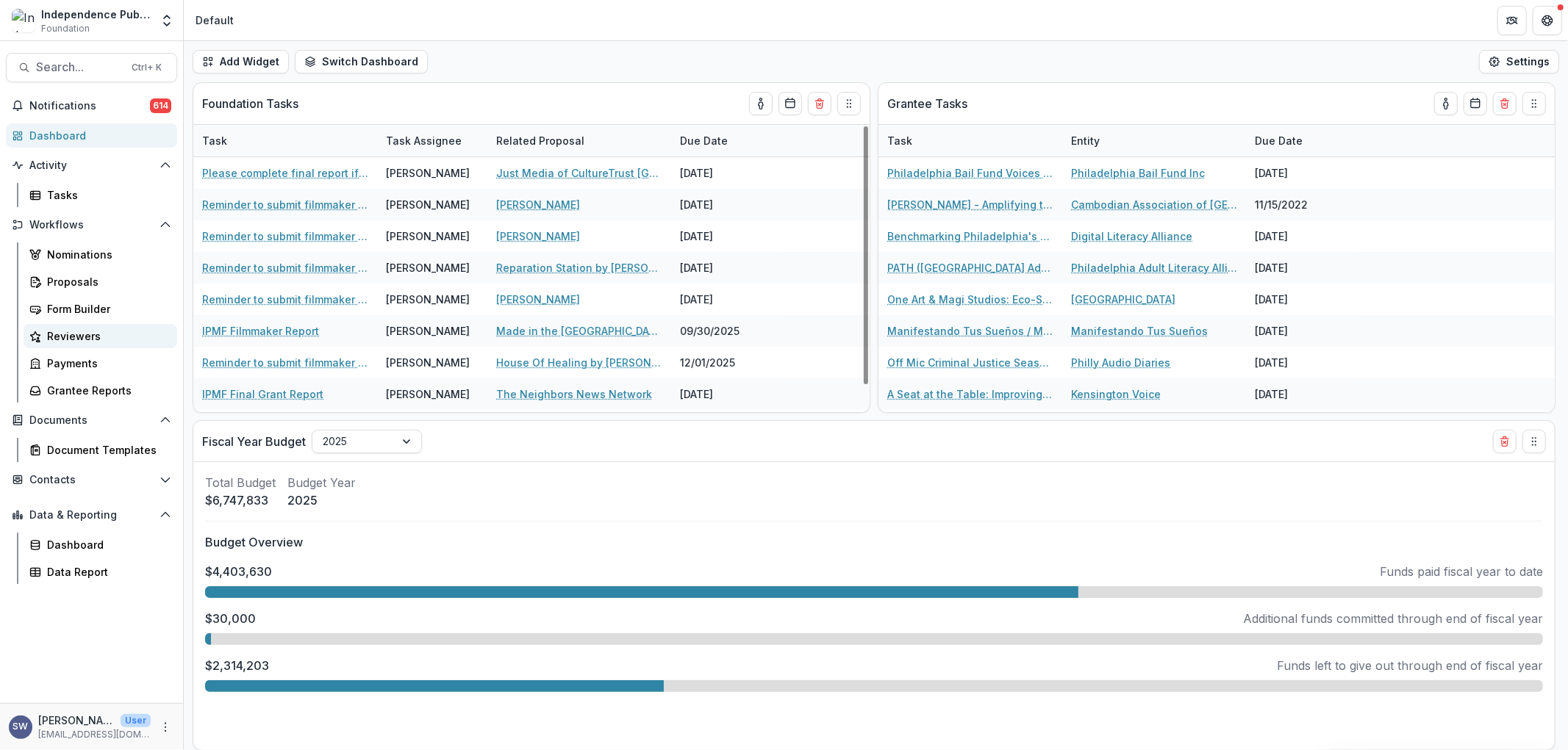
click at [67, 339] on div "Reviewers" at bounding box center [107, 336] width 119 height 16
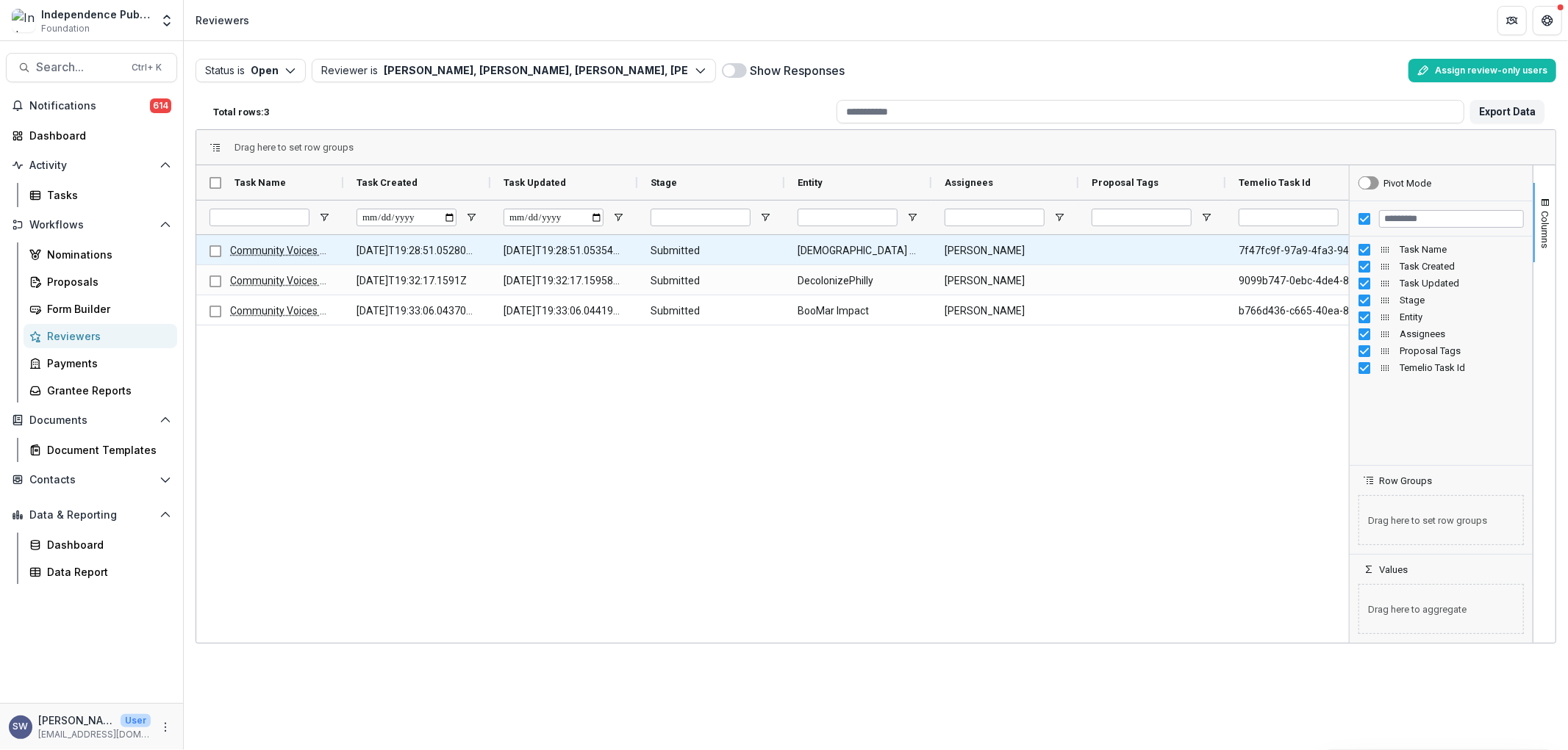
click at [212, 260] on div at bounding box center [216, 251] width 12 height 30
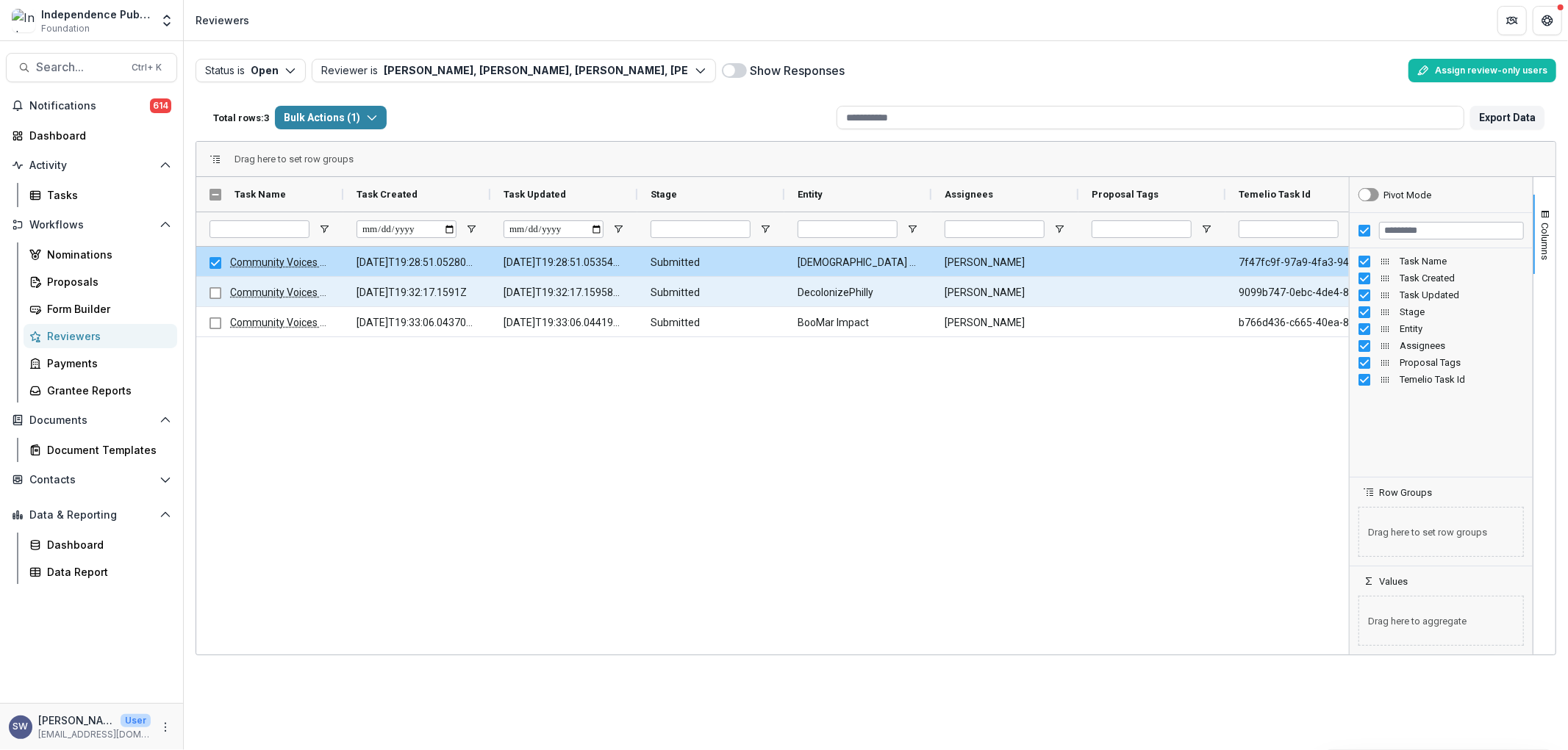
click at [204, 304] on div "Community Voices Application Evaluation" at bounding box center [269, 292] width 147 height 30
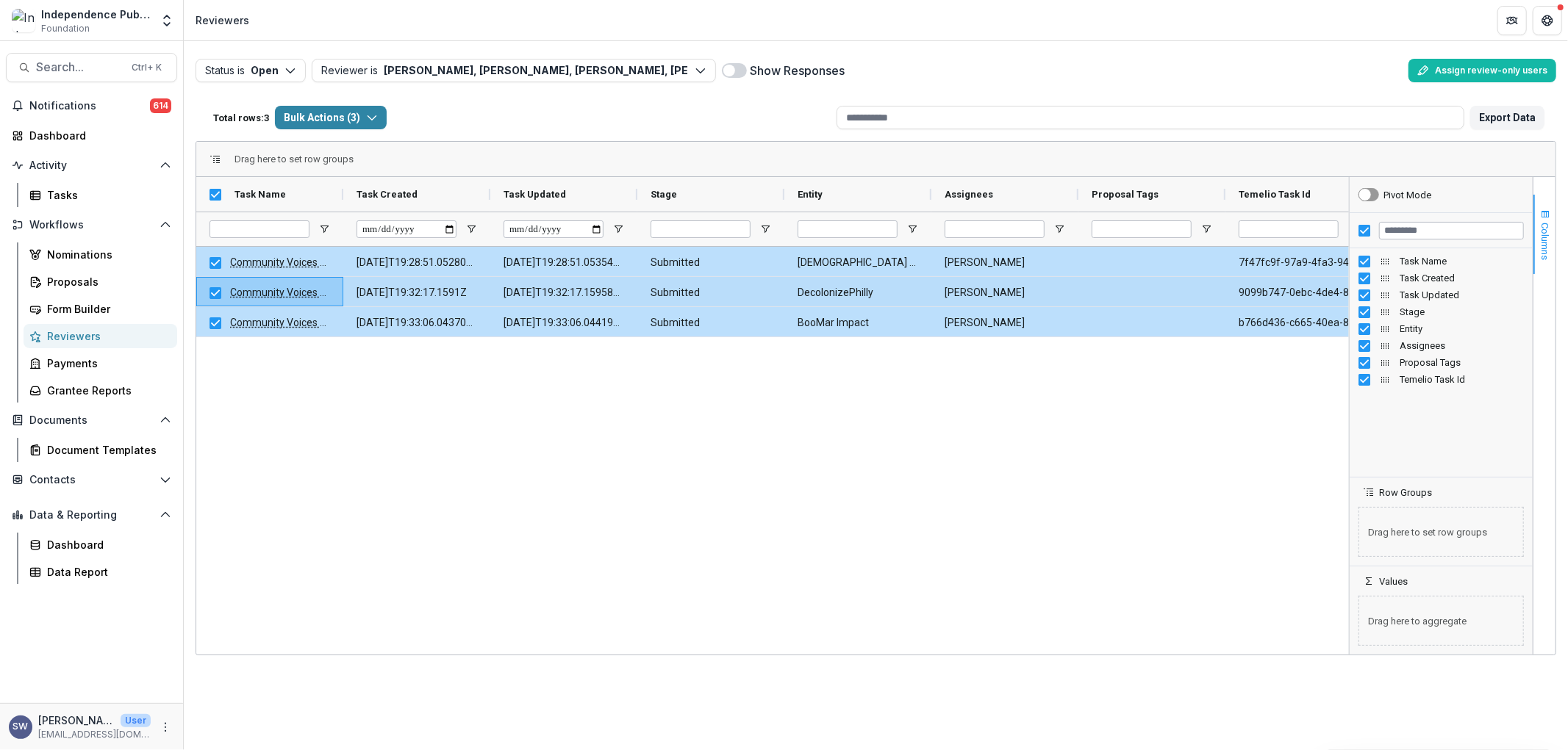
click at [1548, 225] on span "Columns" at bounding box center [1544, 241] width 11 height 38
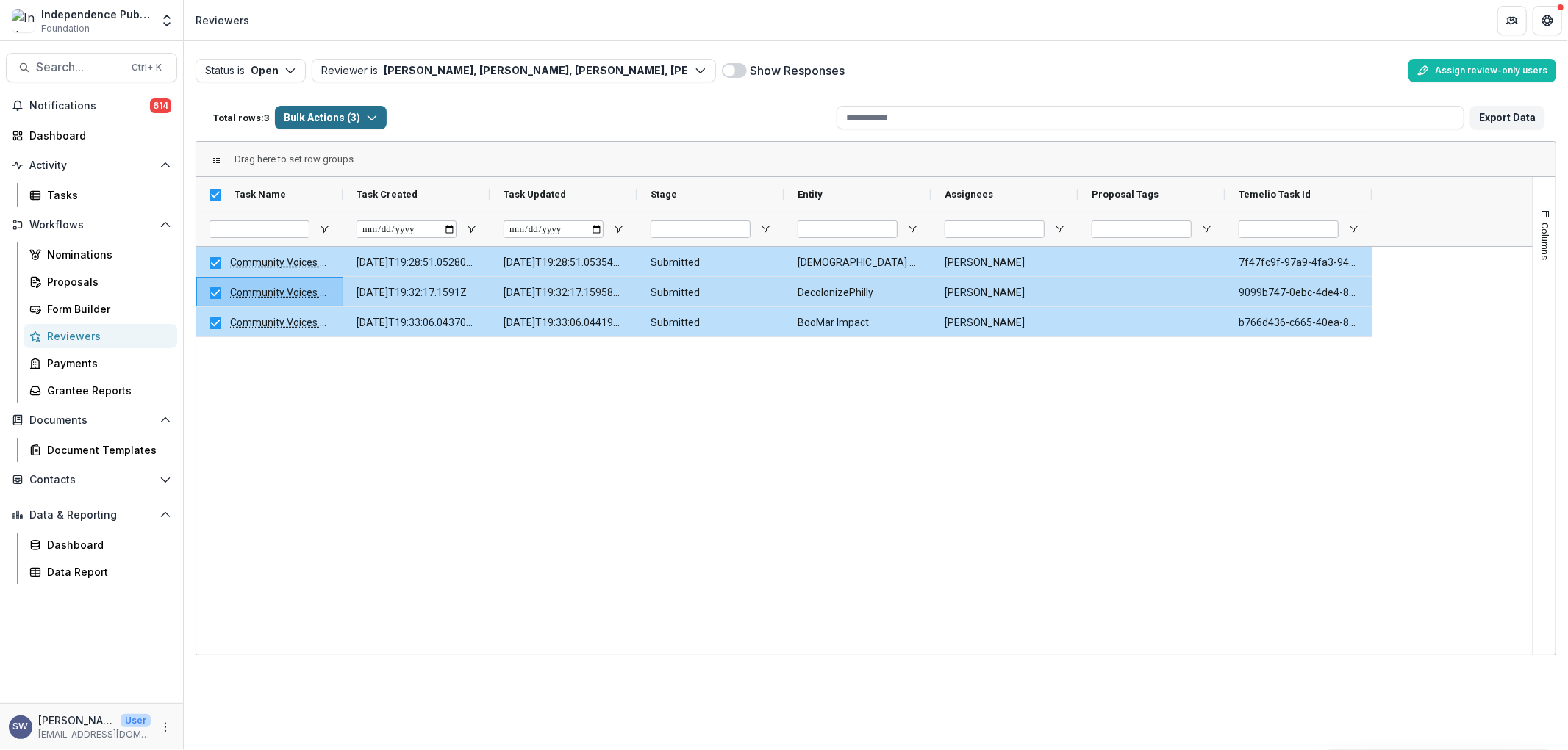
click at [368, 122] on icon "button" at bounding box center [372, 118] width 12 height 12
click at [380, 174] on button "Bulk Cancel Tasks ( 3 )" at bounding box center [362, 174] width 165 height 24
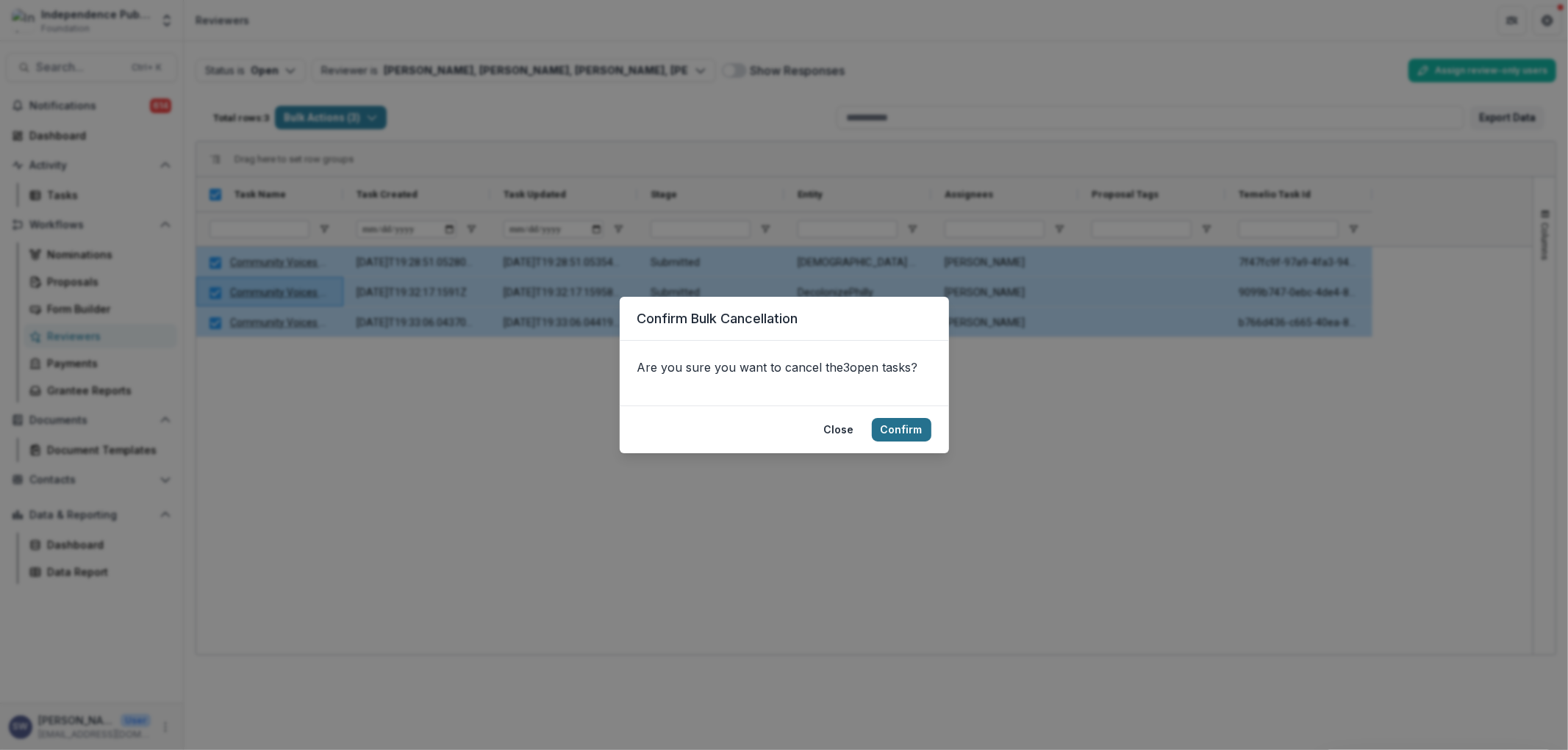
click at [887, 427] on button "Confirm" at bounding box center [902, 430] width 59 height 24
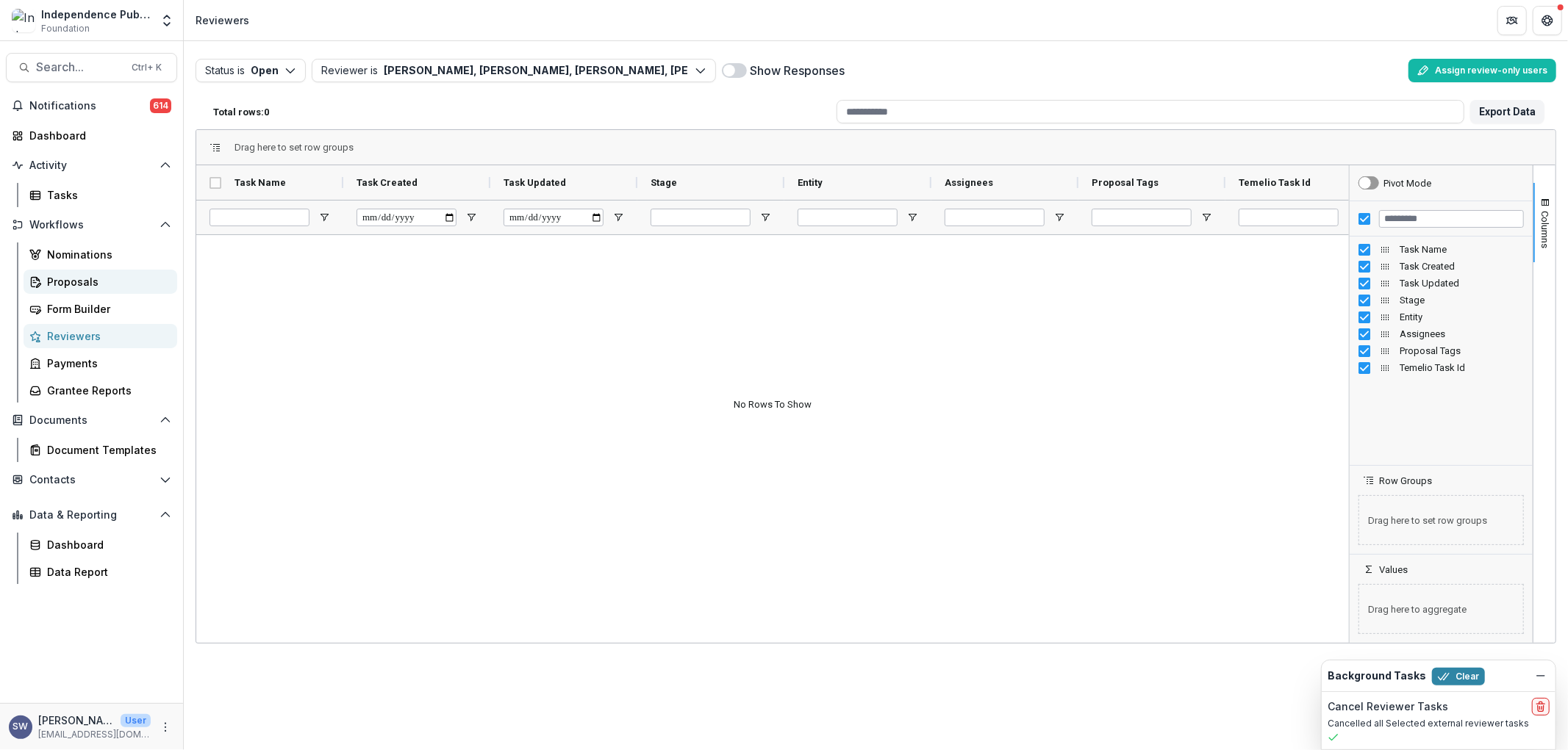
click at [98, 284] on div "Proposals" at bounding box center [107, 282] width 119 height 16
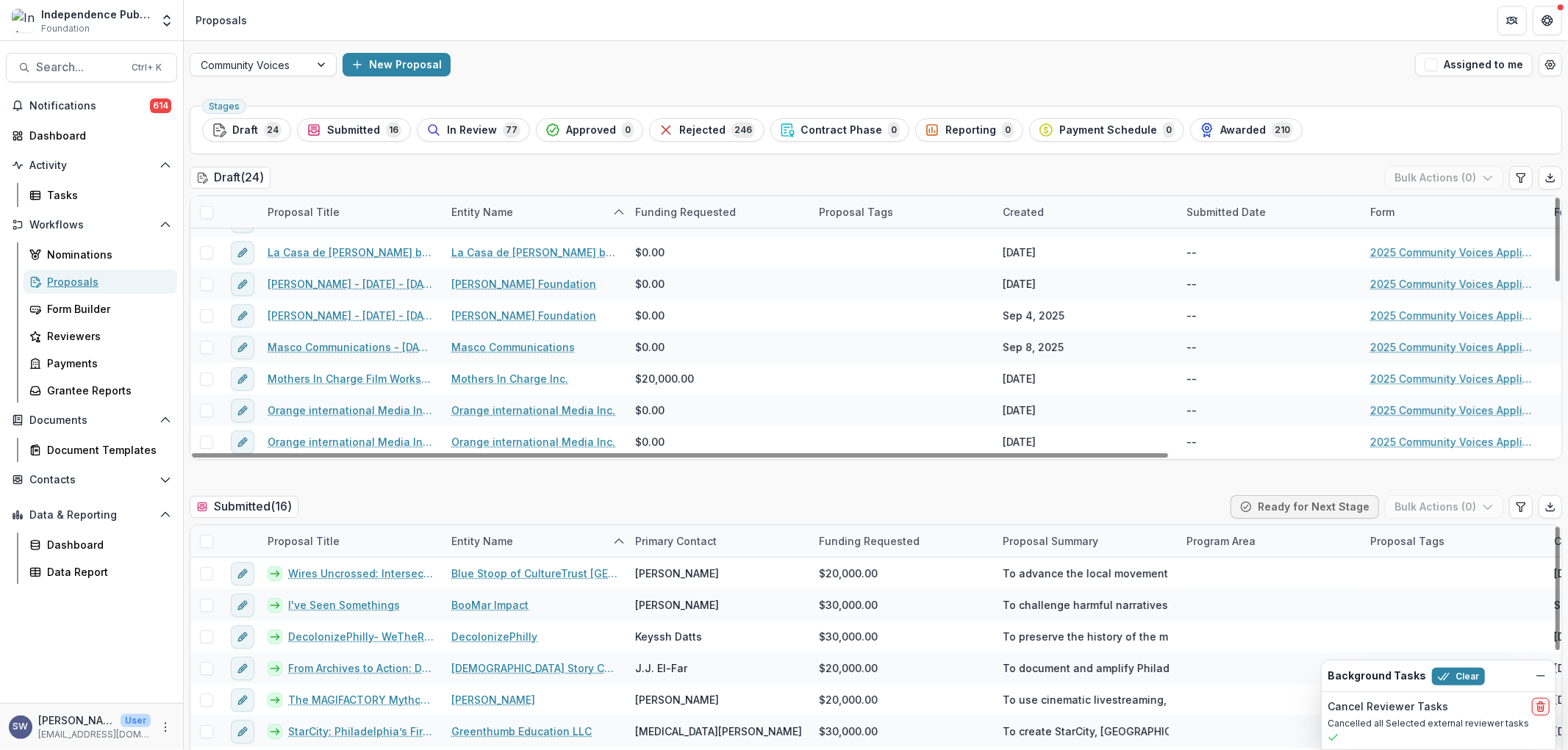
scroll to position [82, 0]
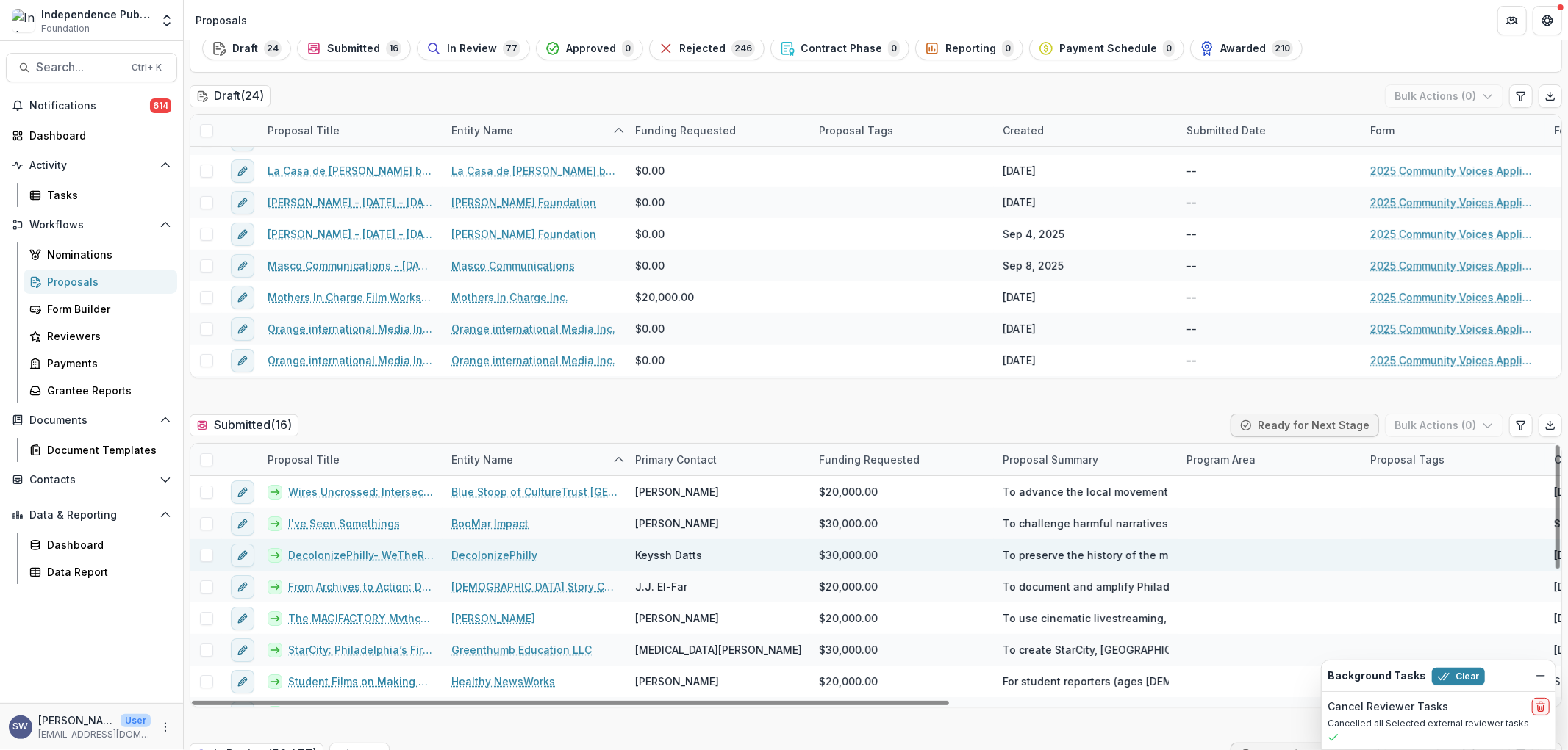
click at [206, 555] on span at bounding box center [206, 554] width 13 height 13
click at [206, 555] on polyline at bounding box center [206, 555] width 7 height 6
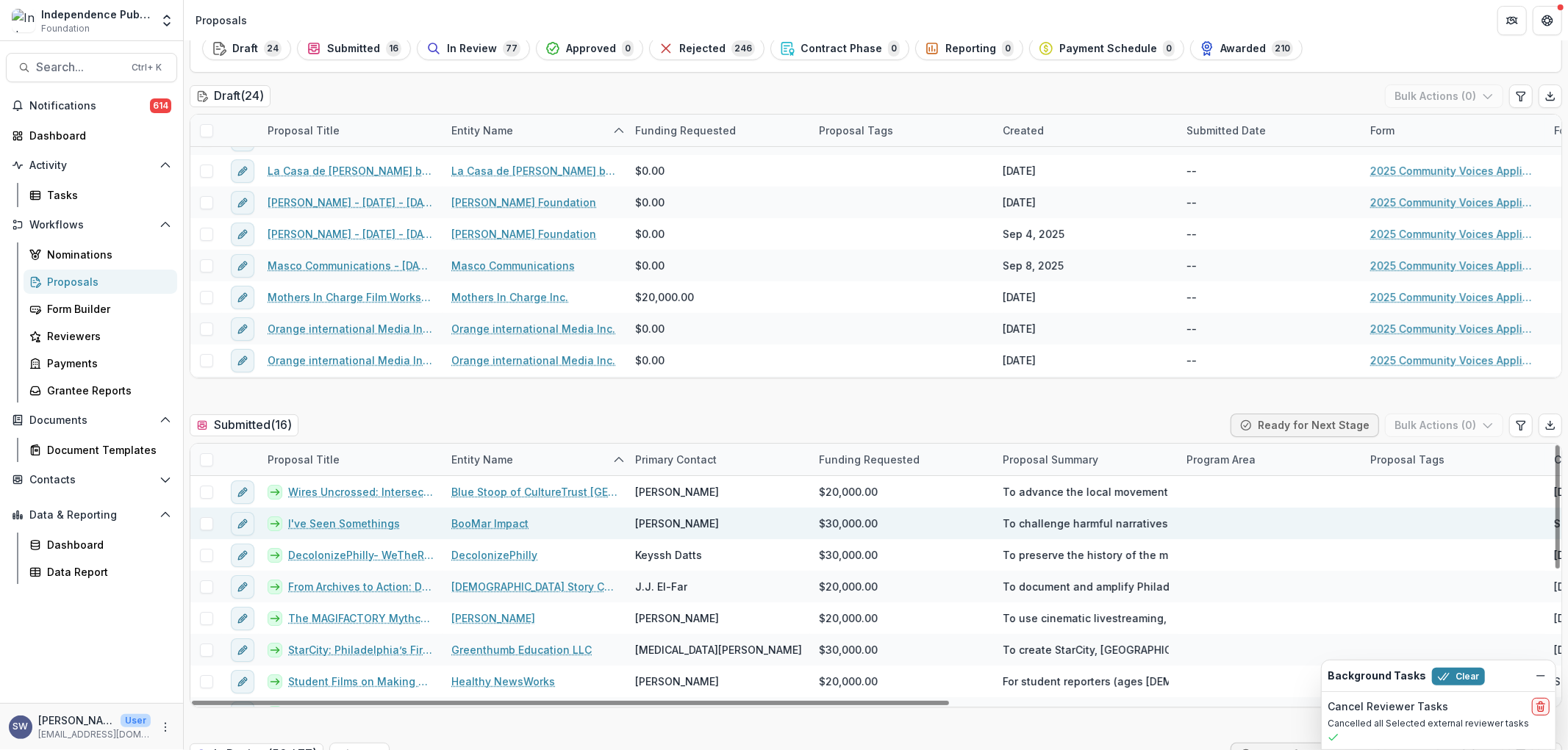
click at [204, 525] on span at bounding box center [206, 523] width 13 height 13
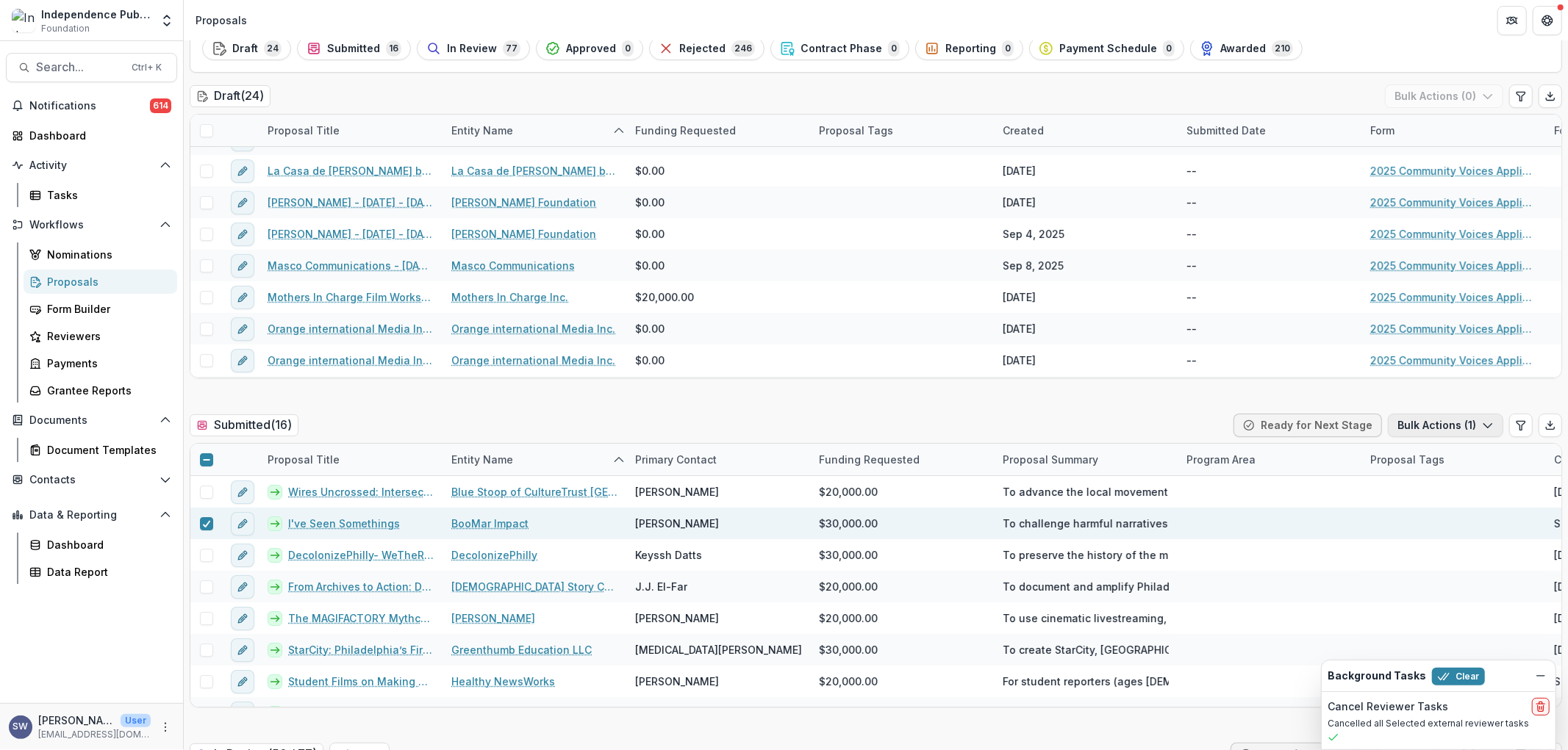
click at [1464, 419] on button "Bulk Actions ( 1 )" at bounding box center [1444, 425] width 116 height 24
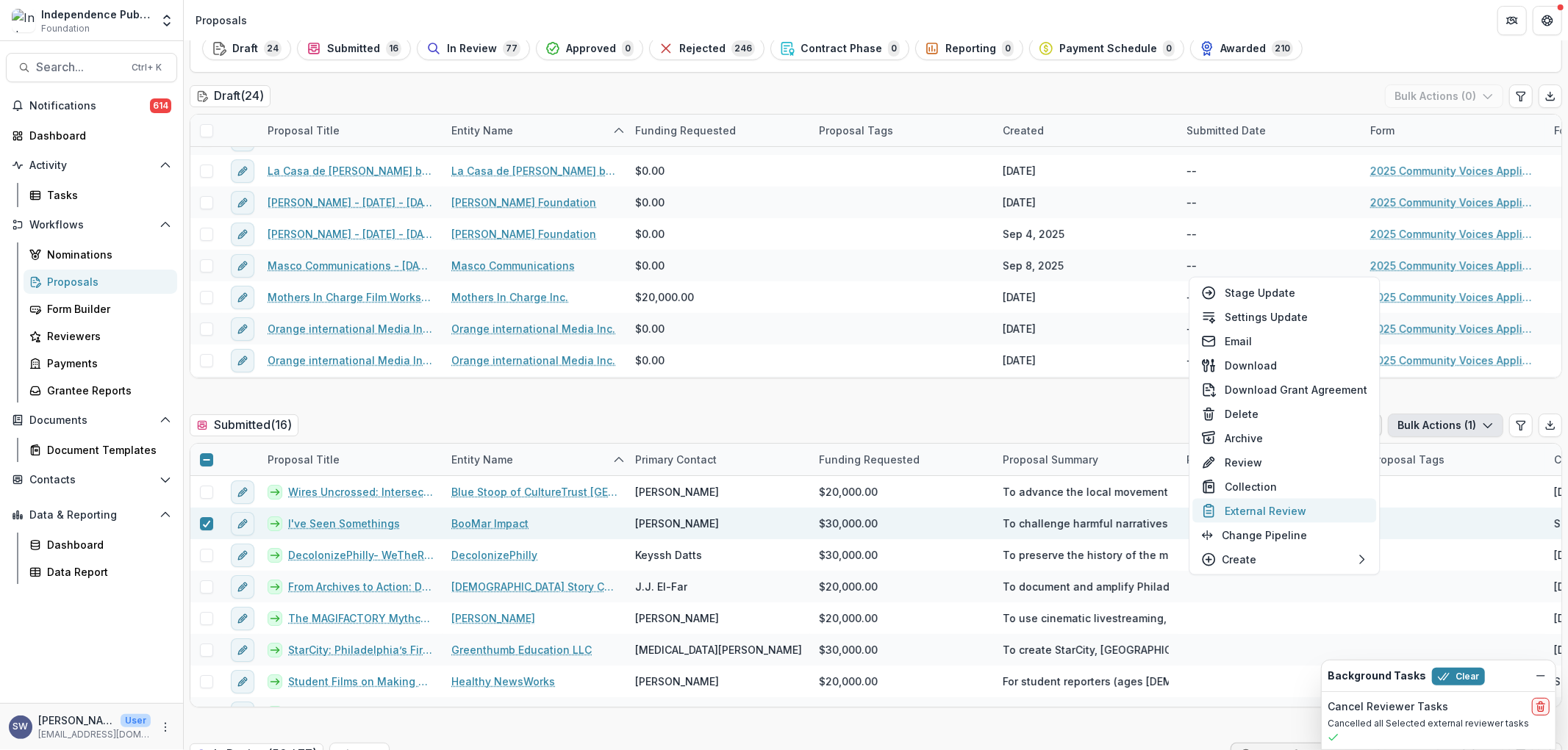
click at [1273, 505] on button "External Review" at bounding box center [1284, 511] width 184 height 25
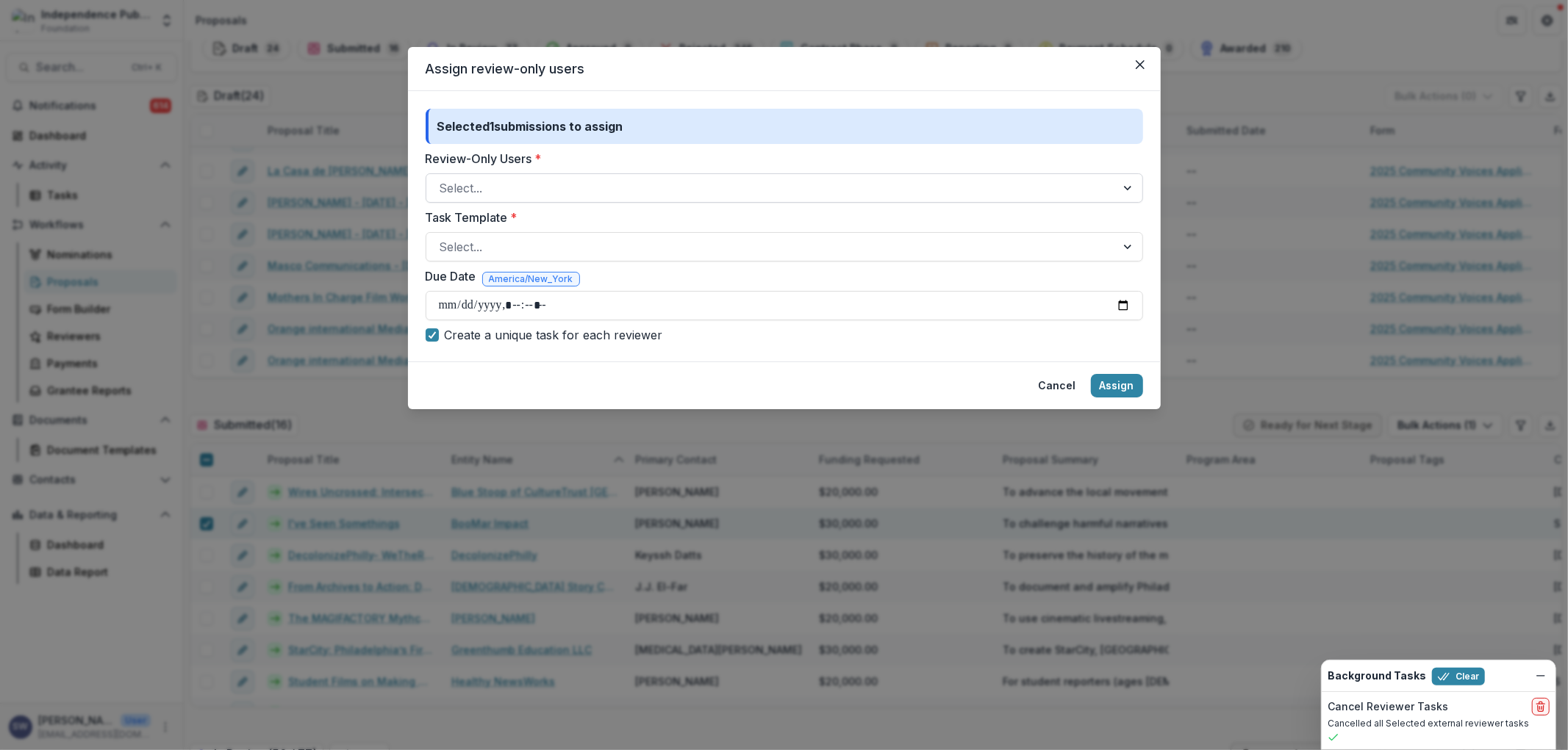
click at [535, 185] on div at bounding box center [771, 188] width 662 height 21
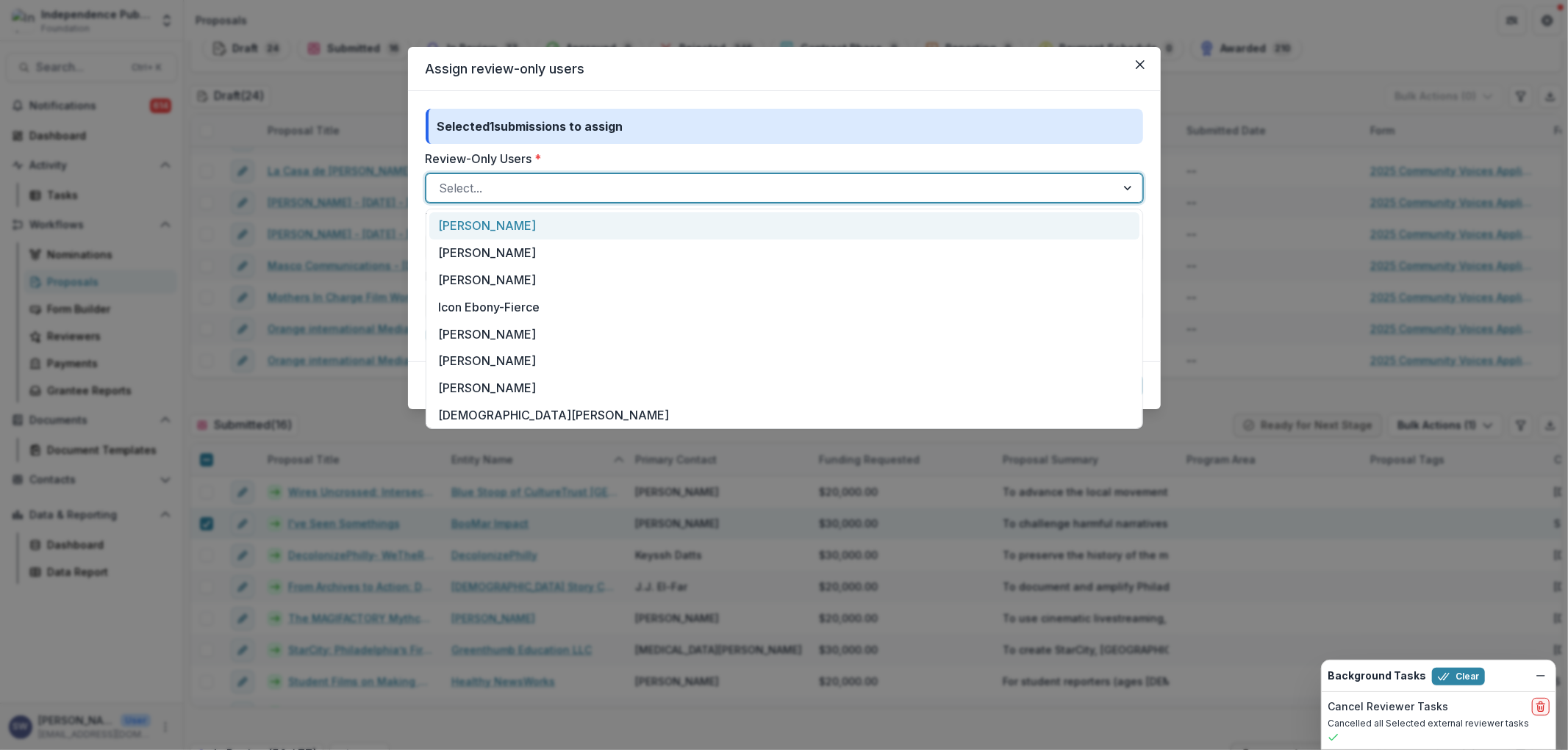
click at [508, 224] on div "[PERSON_NAME]" at bounding box center [784, 226] width 710 height 28
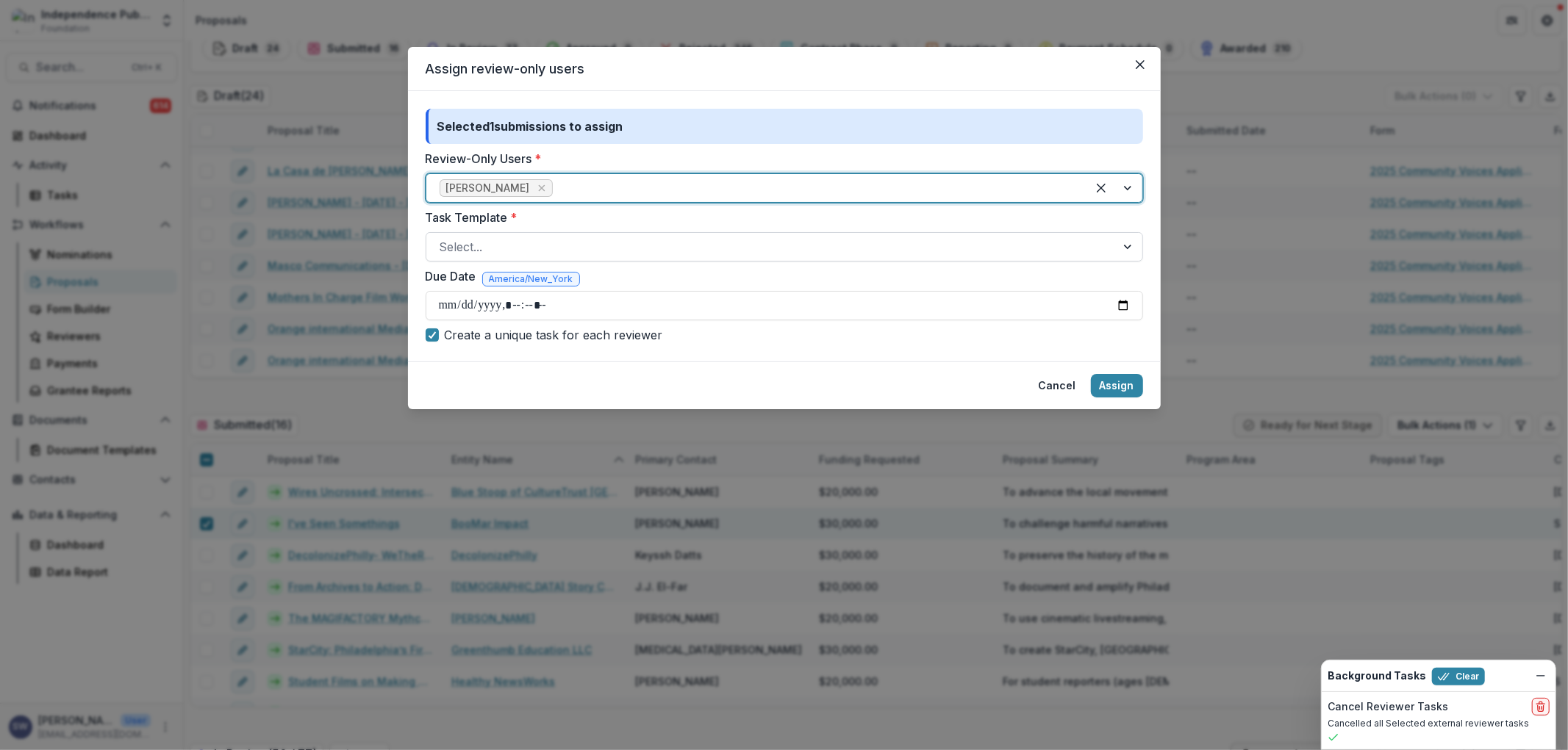
click at [488, 254] on div at bounding box center [771, 246] width 662 height 21
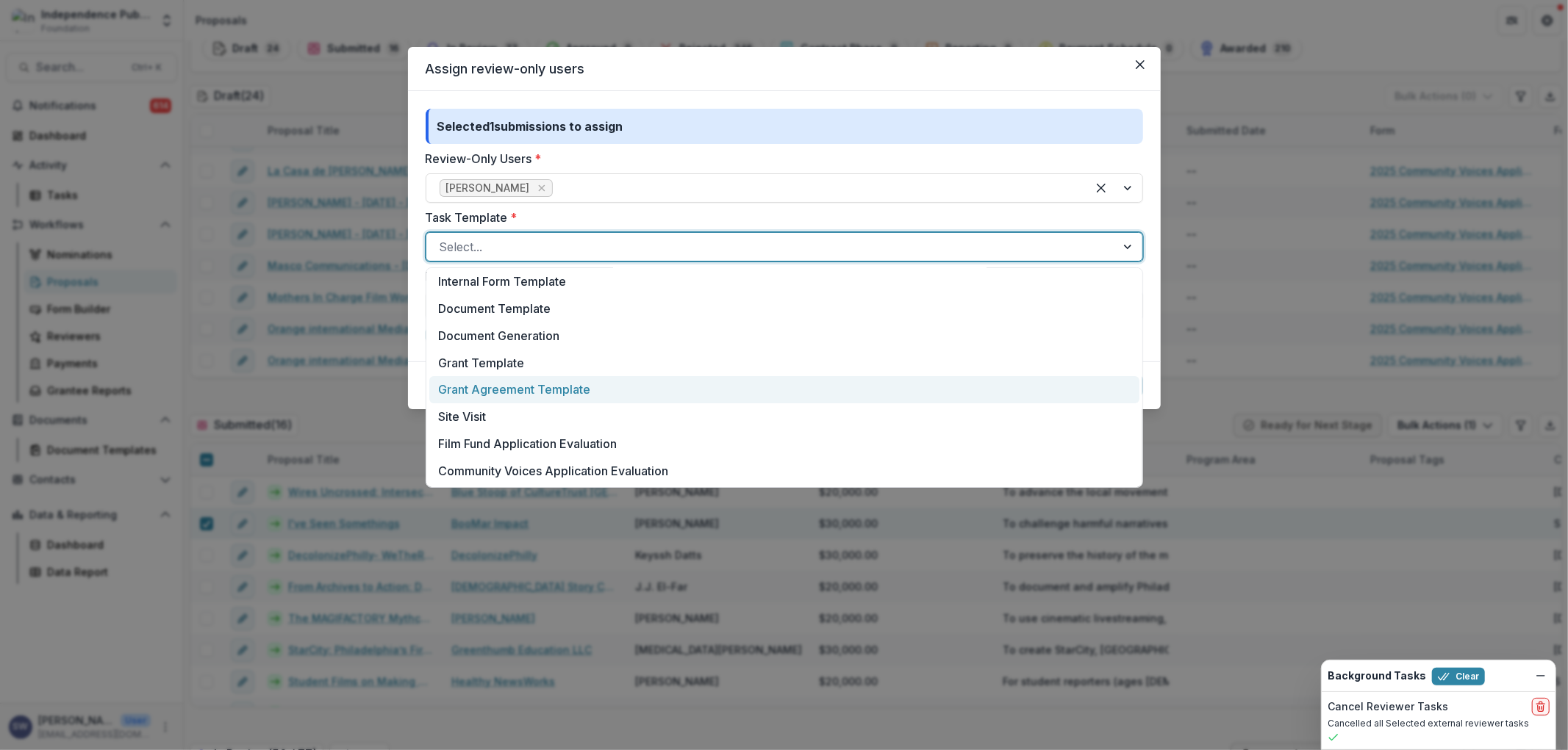
scroll to position [380, 0]
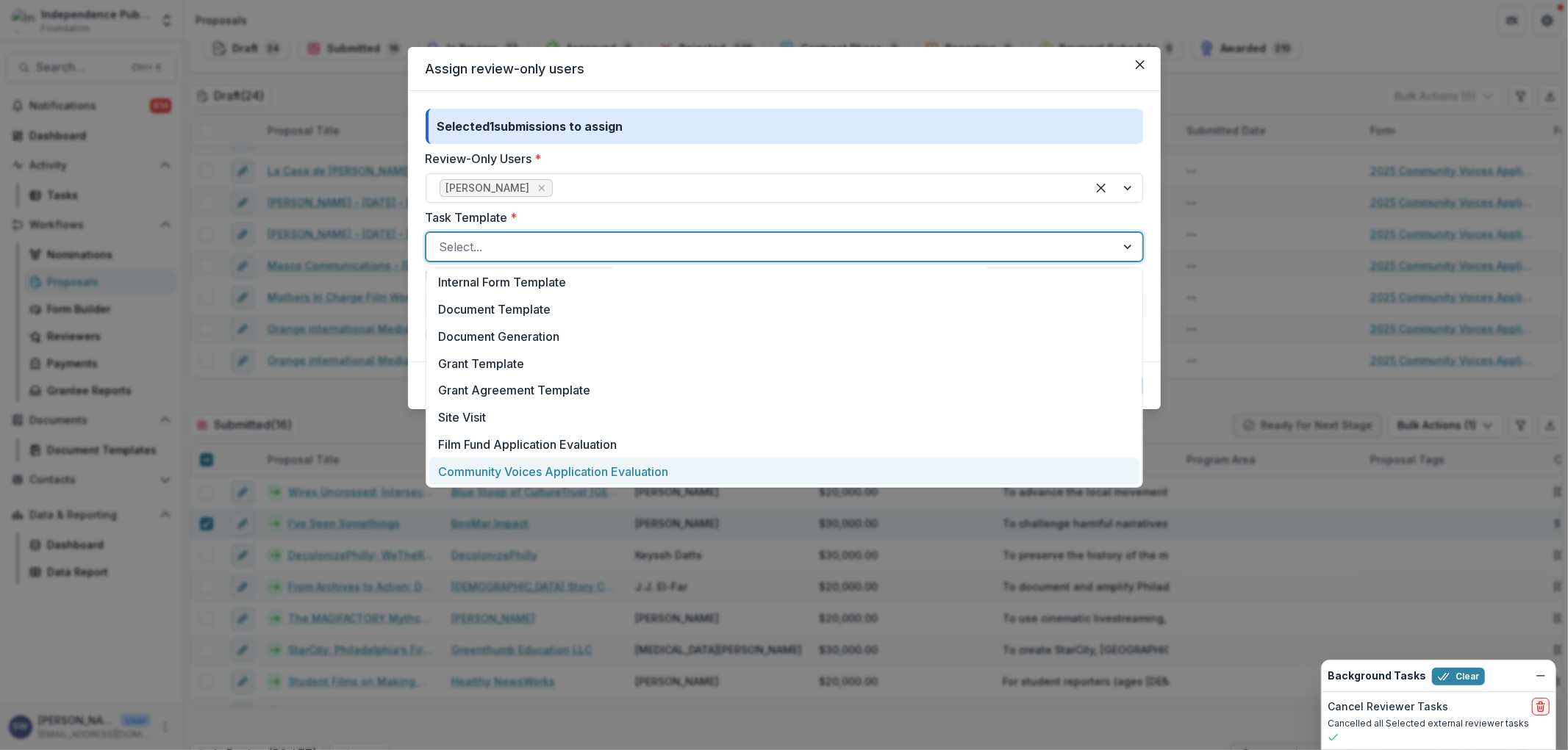
click at [508, 473] on div "Community Voices Application Evaluation" at bounding box center [784, 471] width 710 height 28
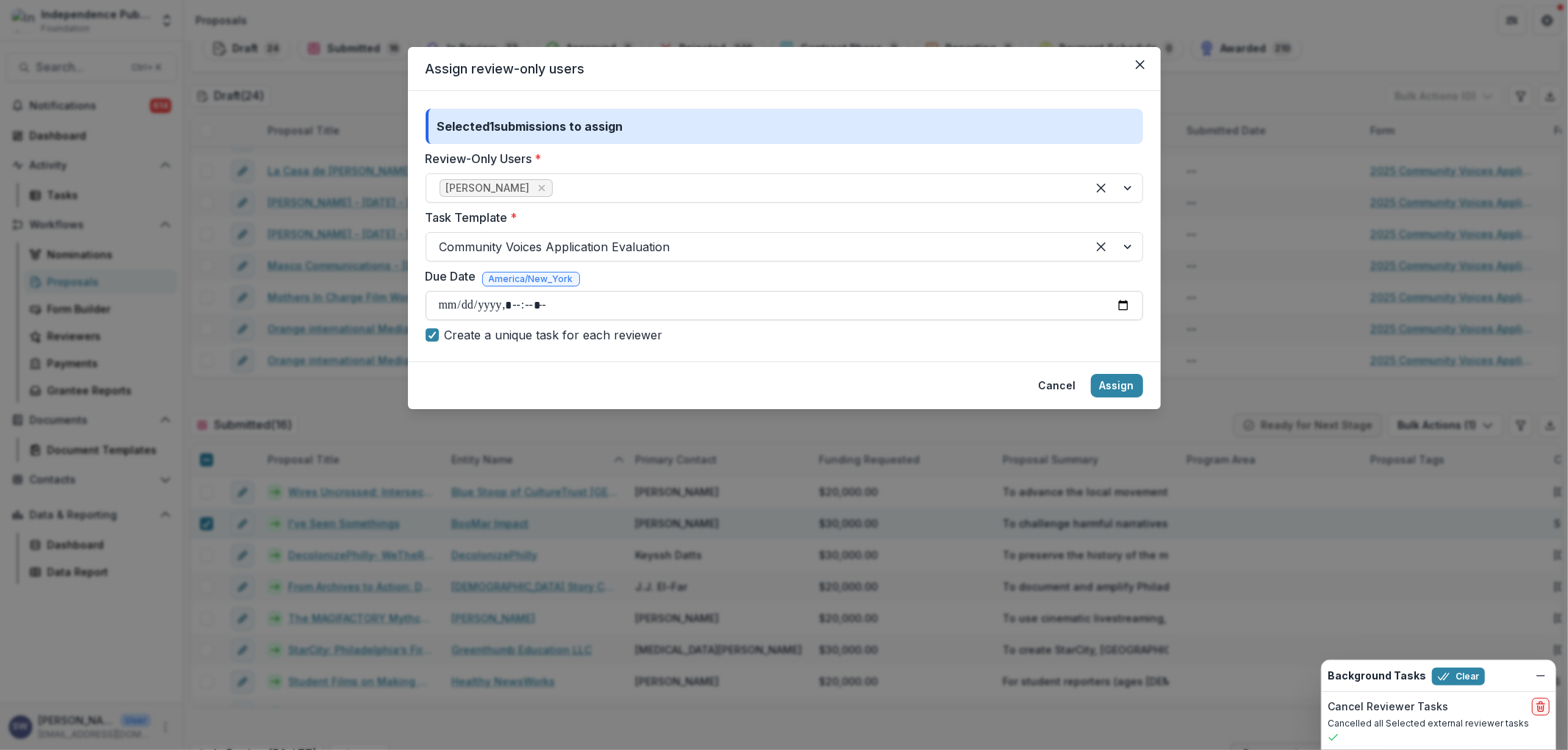
click at [445, 302] on input "Due Date" at bounding box center [783, 305] width 717 height 30
type input "**********"
click at [1110, 376] on button "Assign" at bounding box center [1116, 385] width 52 height 24
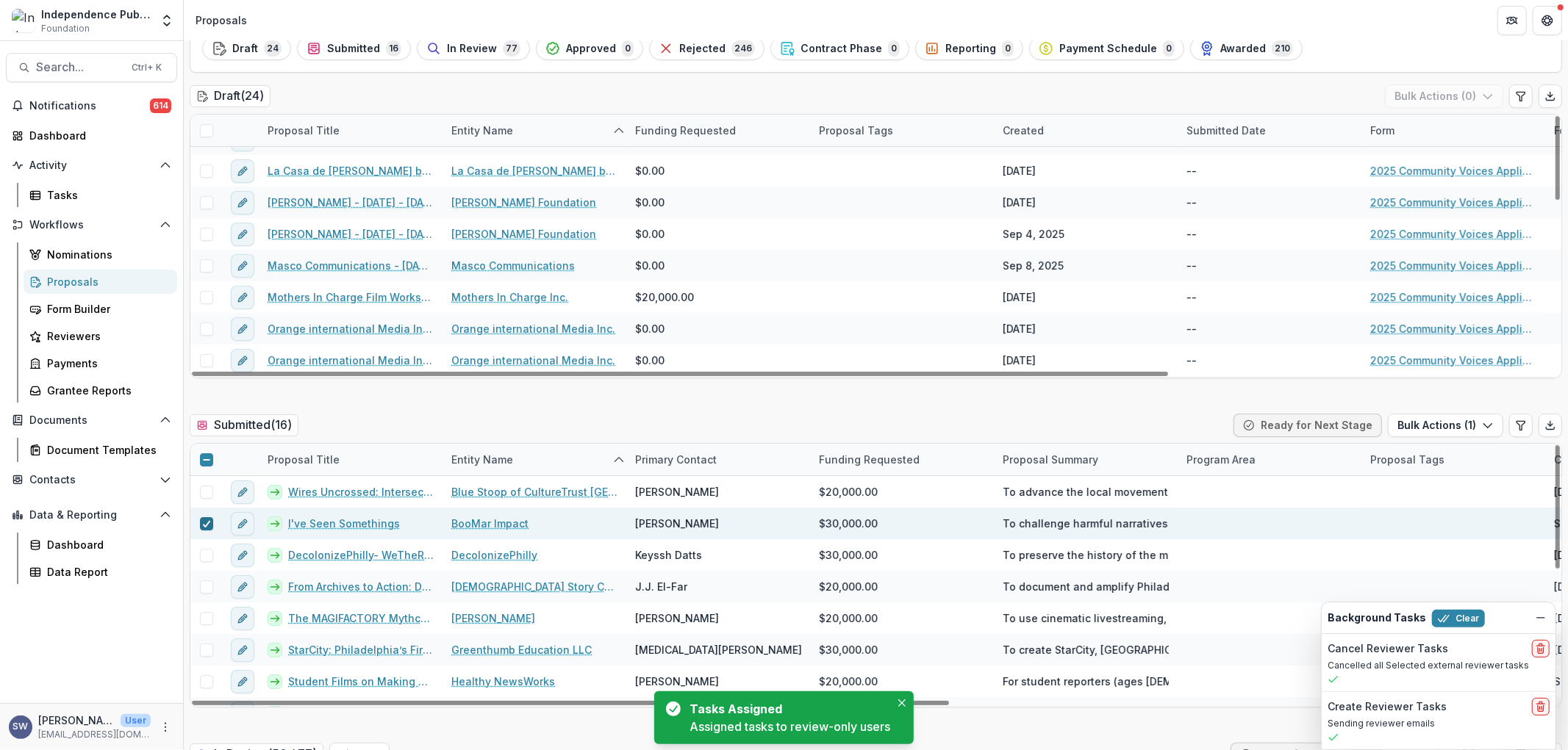
click at [203, 523] on icon at bounding box center [206, 523] width 9 height 7
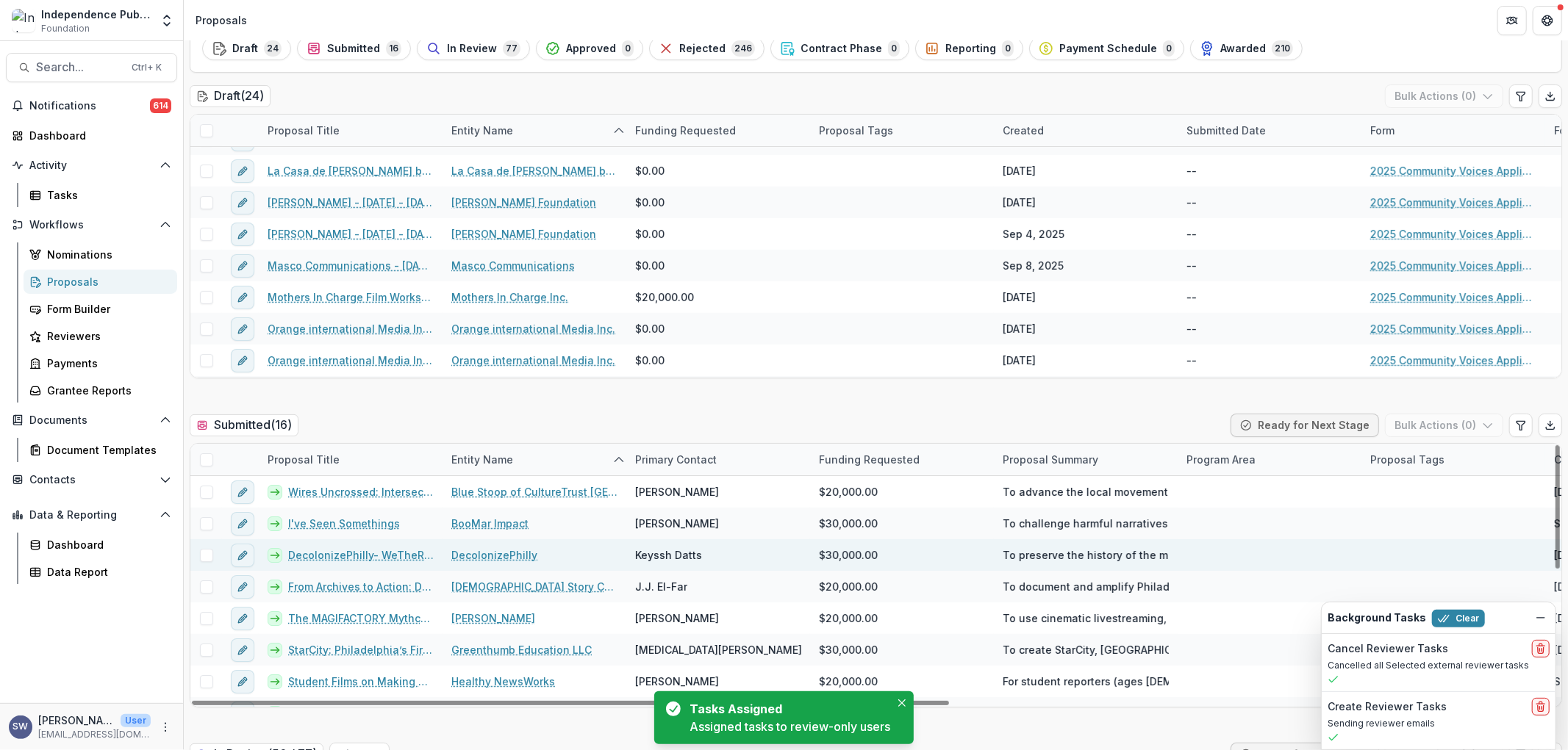
click at [205, 555] on span at bounding box center [206, 554] width 13 height 13
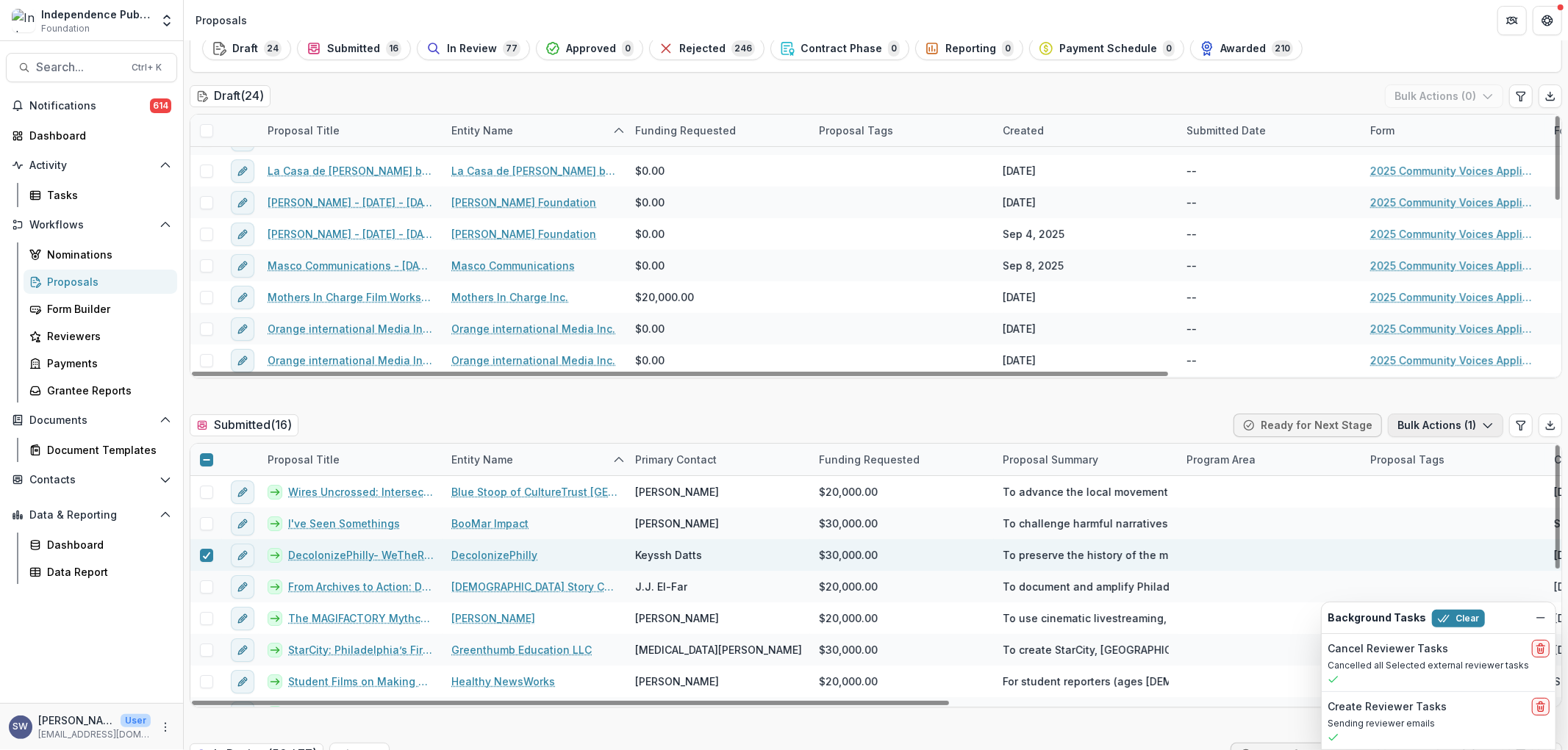
click at [1441, 432] on button "Bulk Actions ( 1 )" at bounding box center [1444, 425] width 116 height 24
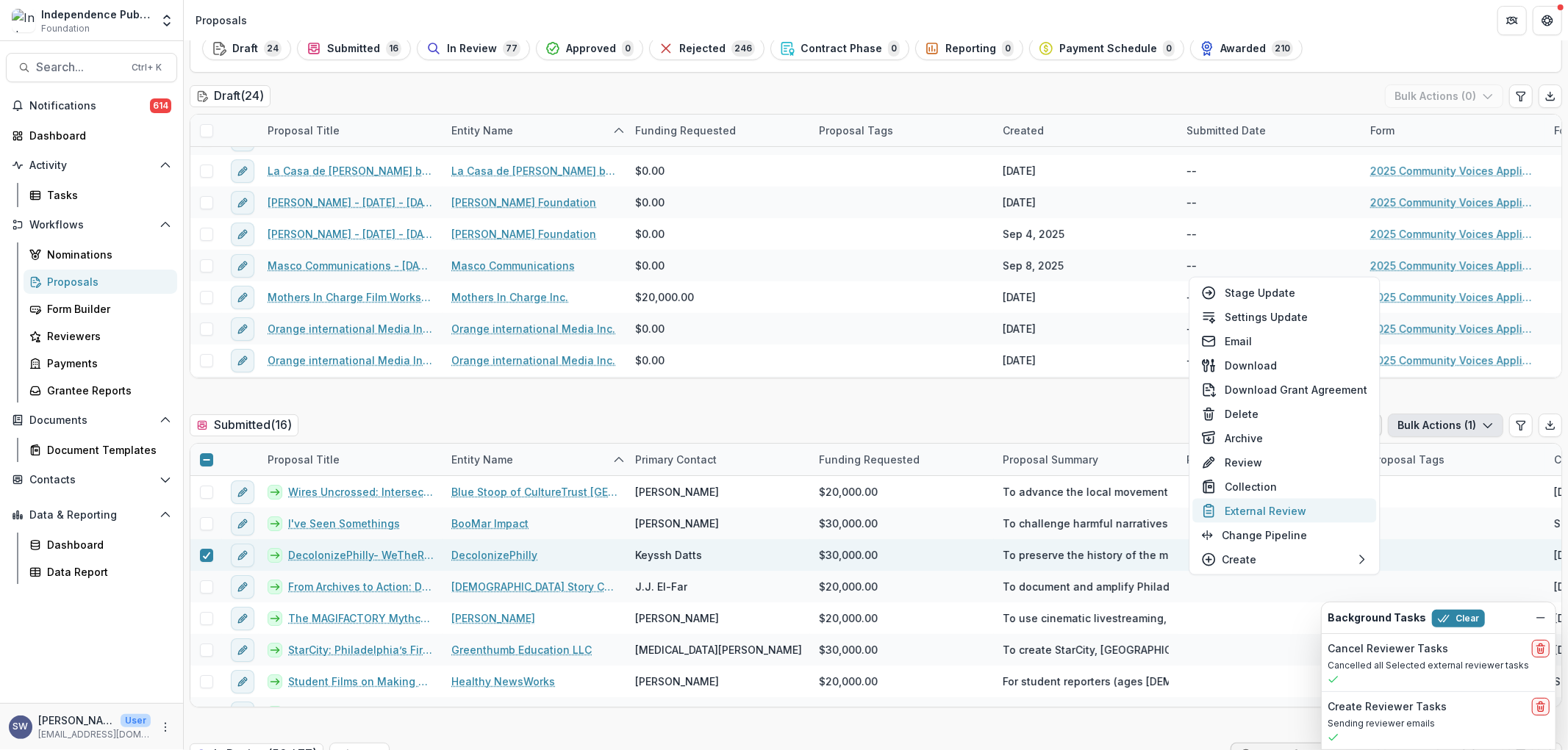
click at [1281, 503] on button "External Review" at bounding box center [1284, 511] width 184 height 25
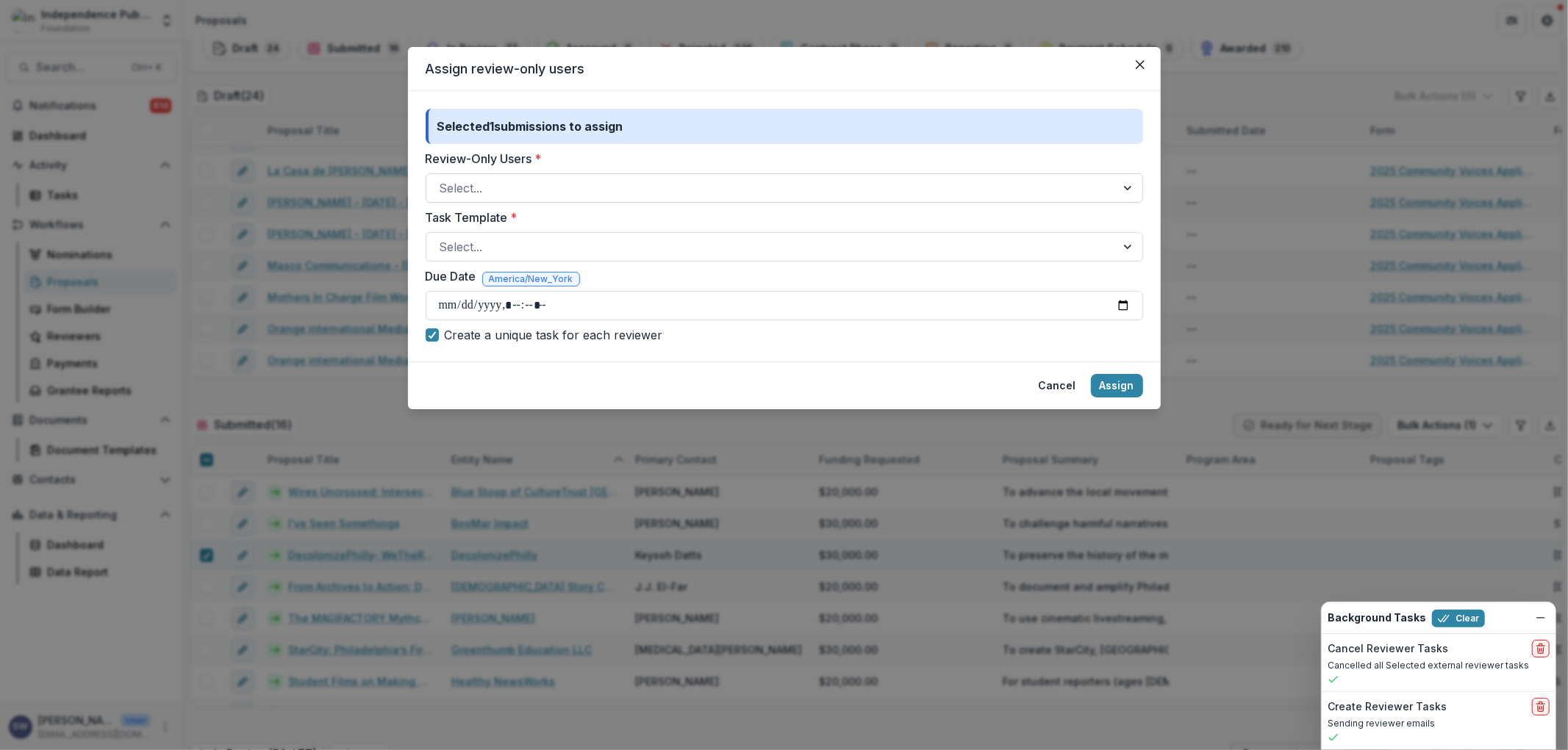
click at [449, 180] on div at bounding box center [771, 188] width 662 height 21
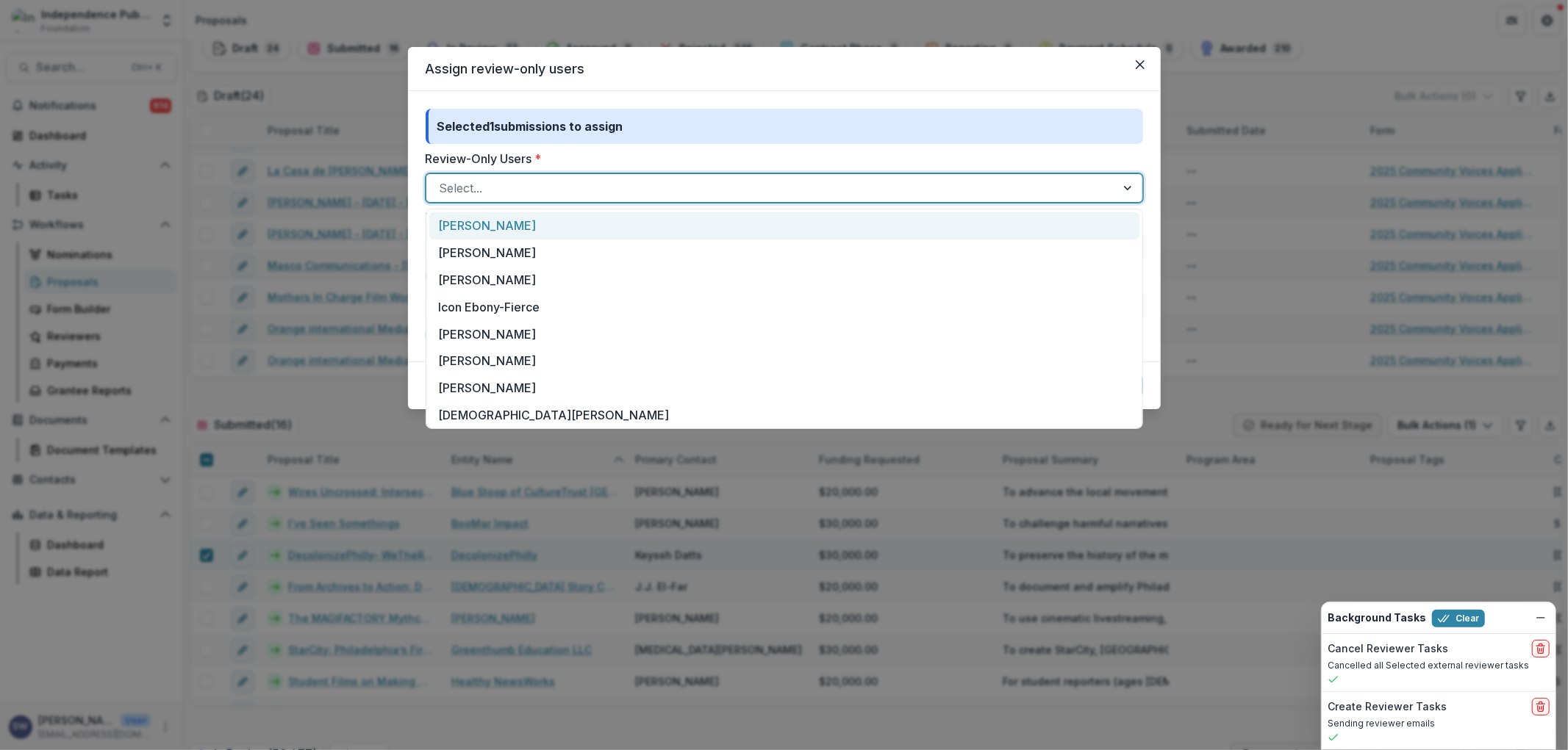
click at [495, 227] on div "[PERSON_NAME]" at bounding box center [784, 226] width 710 height 28
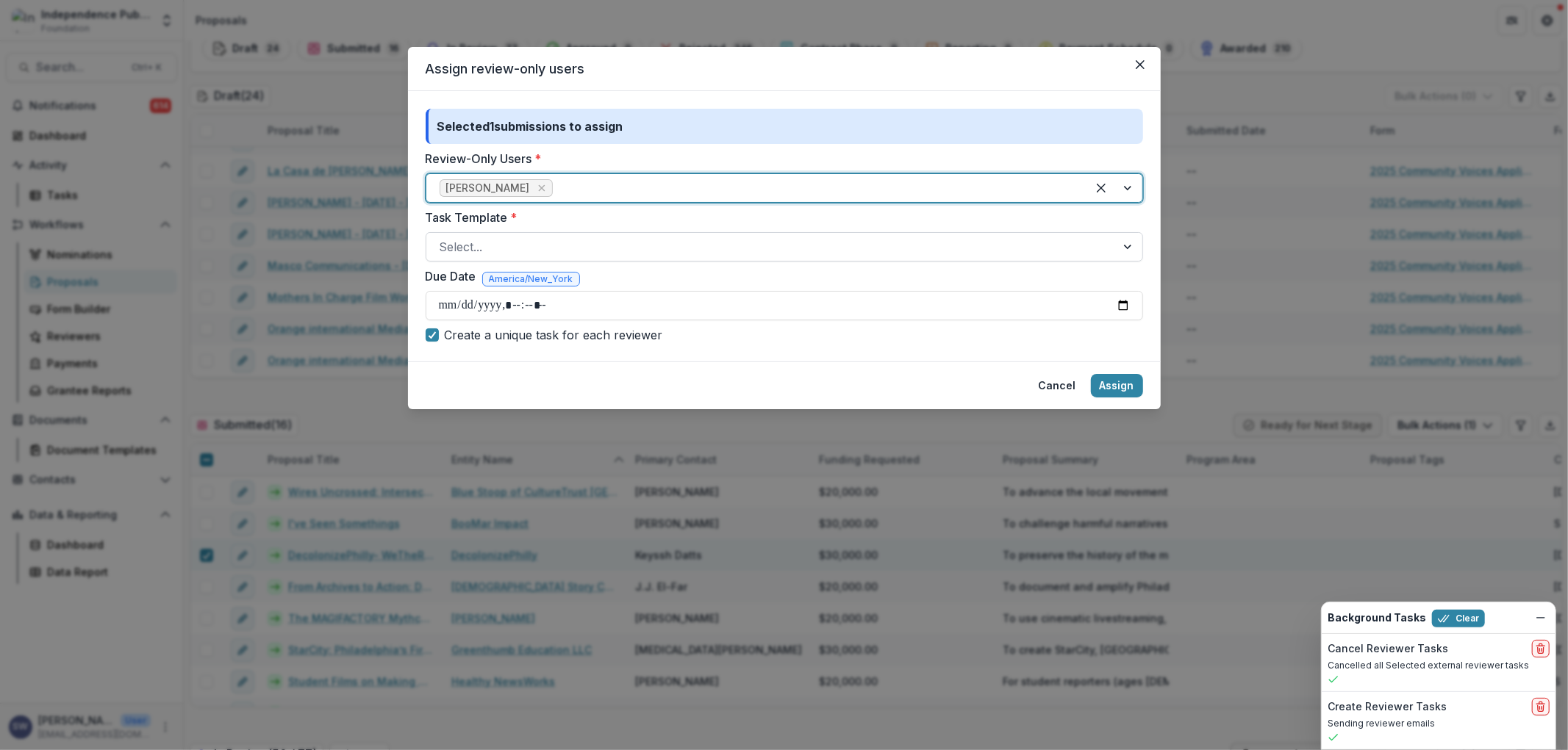
click at [473, 239] on div at bounding box center [771, 246] width 662 height 21
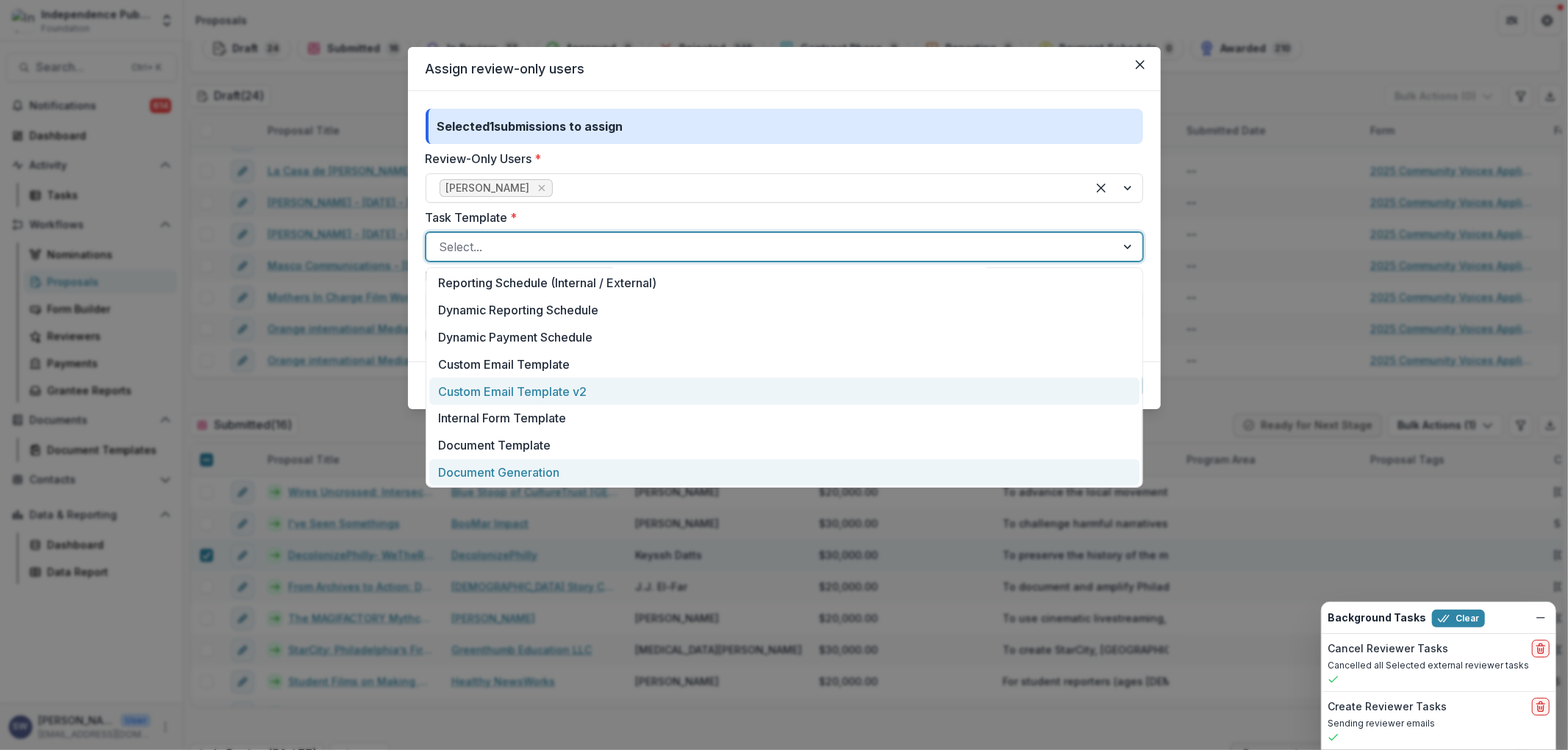
scroll to position [382, 0]
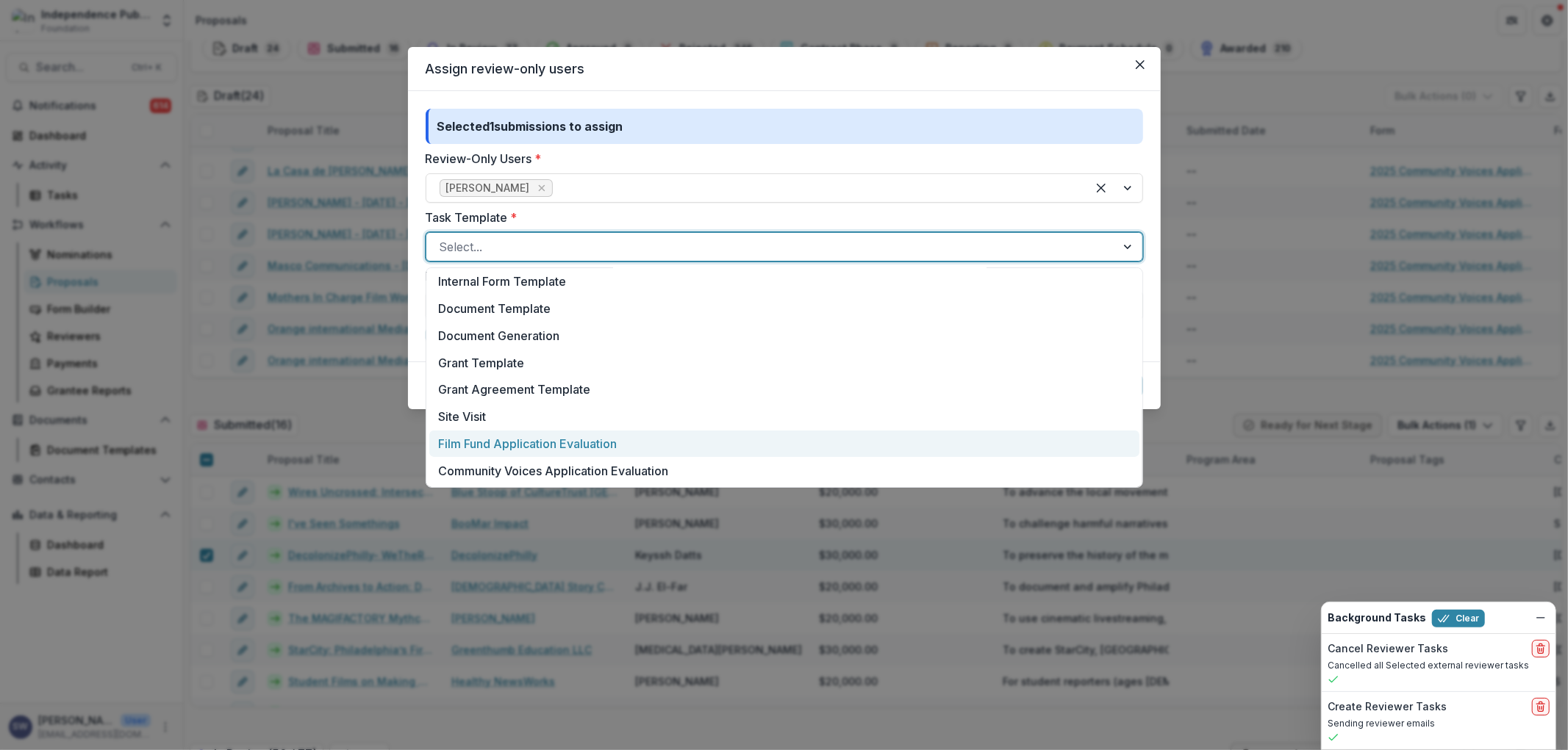
click at [529, 454] on div "Film Fund Application Evaluation" at bounding box center [784, 445] width 710 height 28
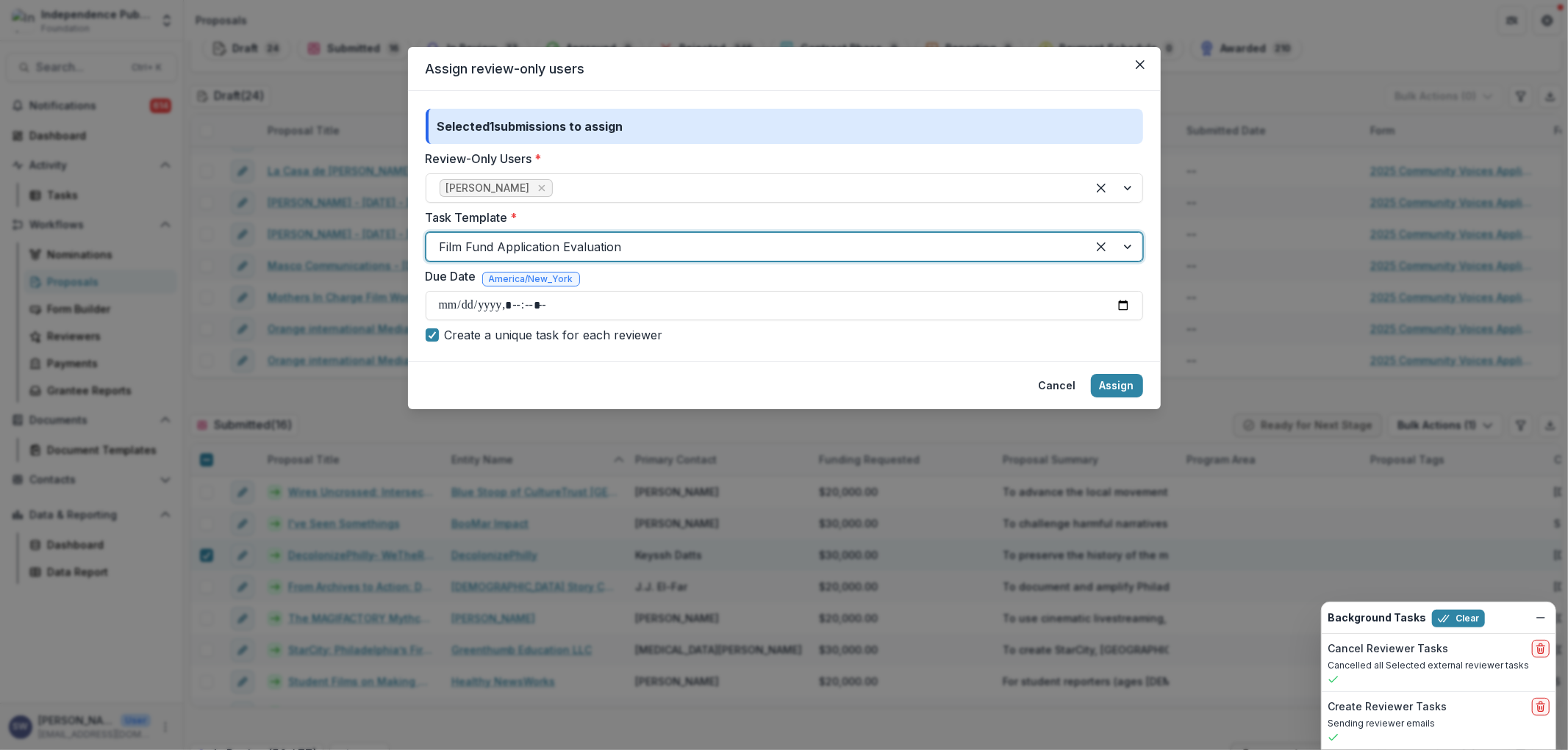
click at [476, 239] on div at bounding box center [756, 246] width 634 height 21
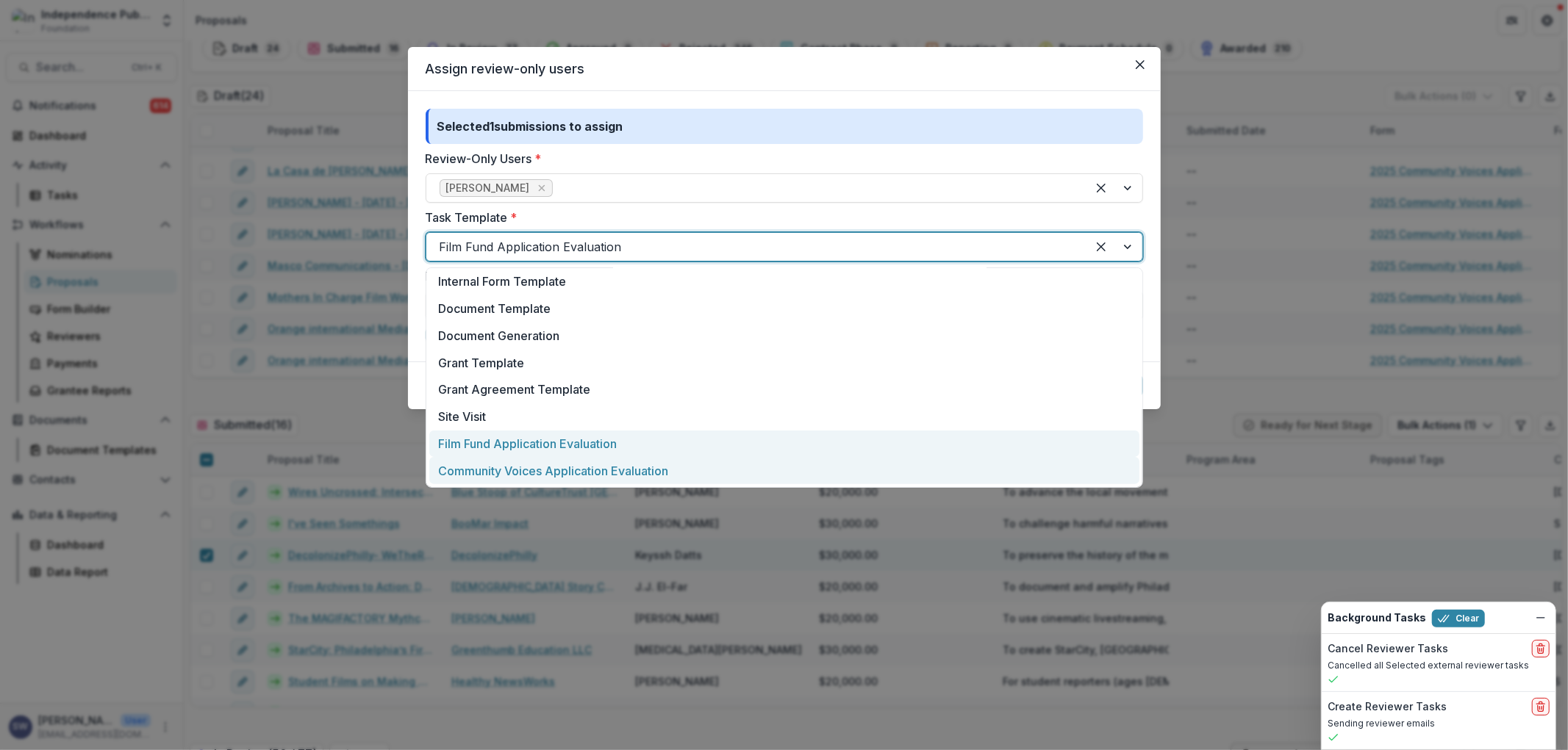
scroll to position [380, 0]
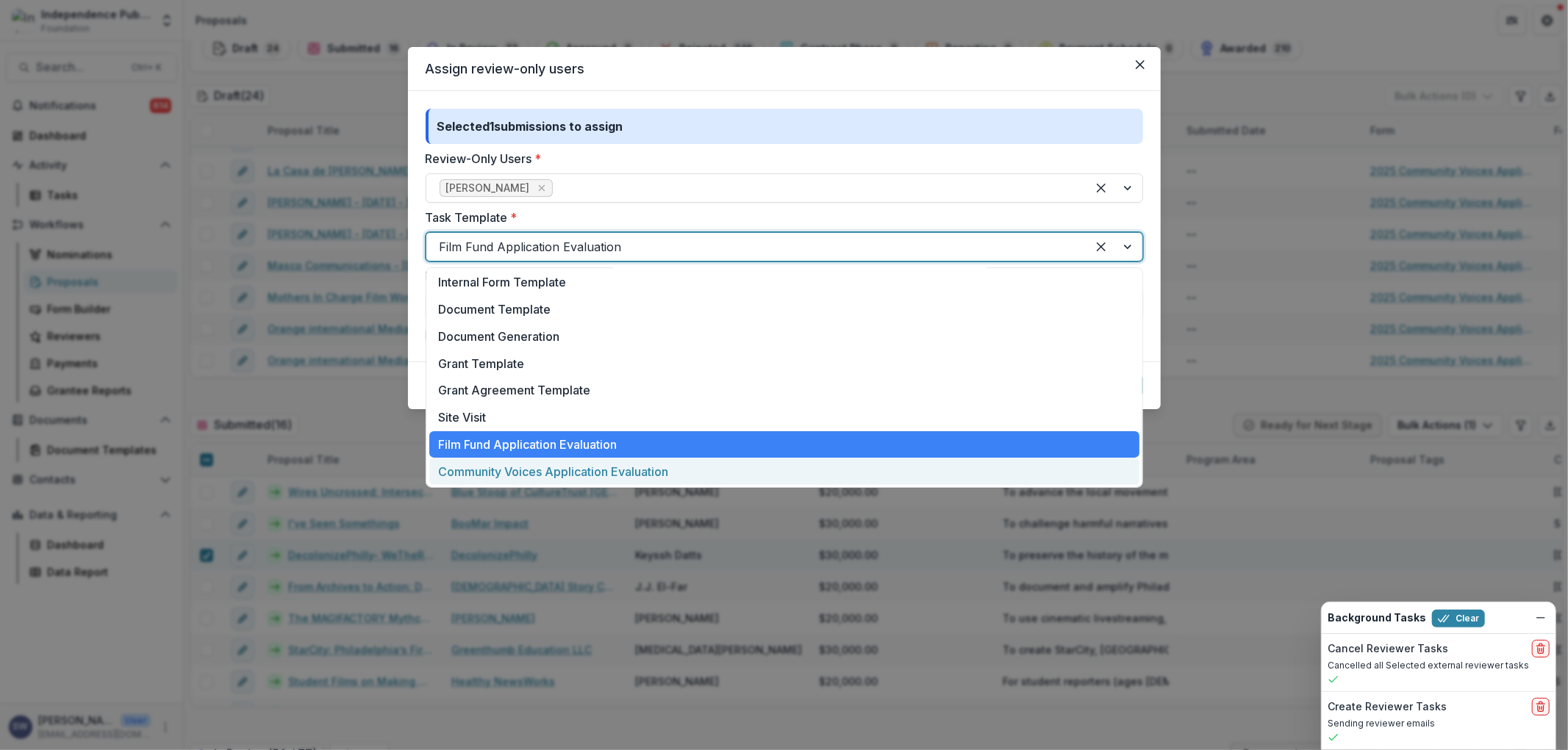
click at [533, 466] on div "Community Voices Application Evaluation" at bounding box center [784, 471] width 710 height 28
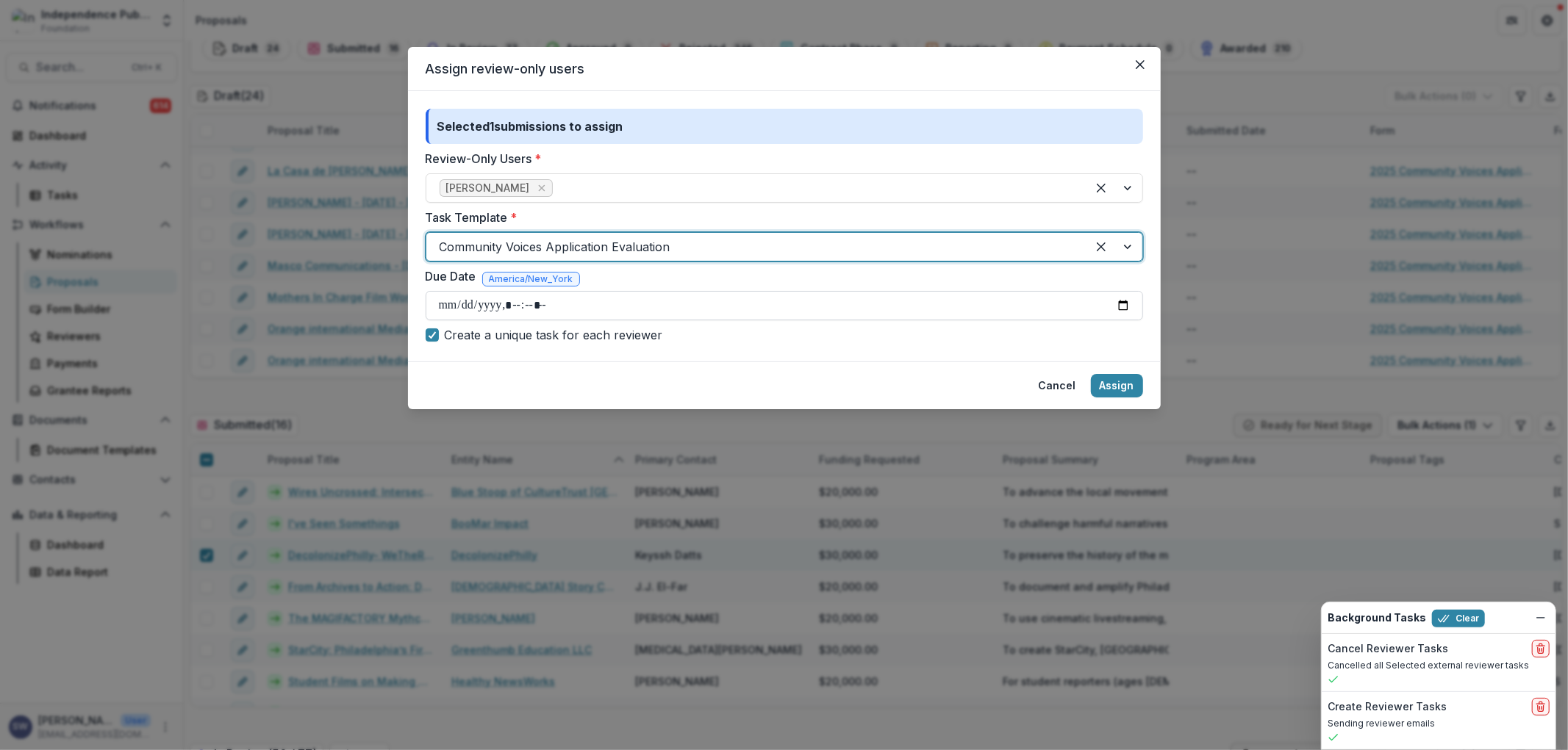
click at [438, 307] on input "Due Date" at bounding box center [783, 305] width 717 height 30
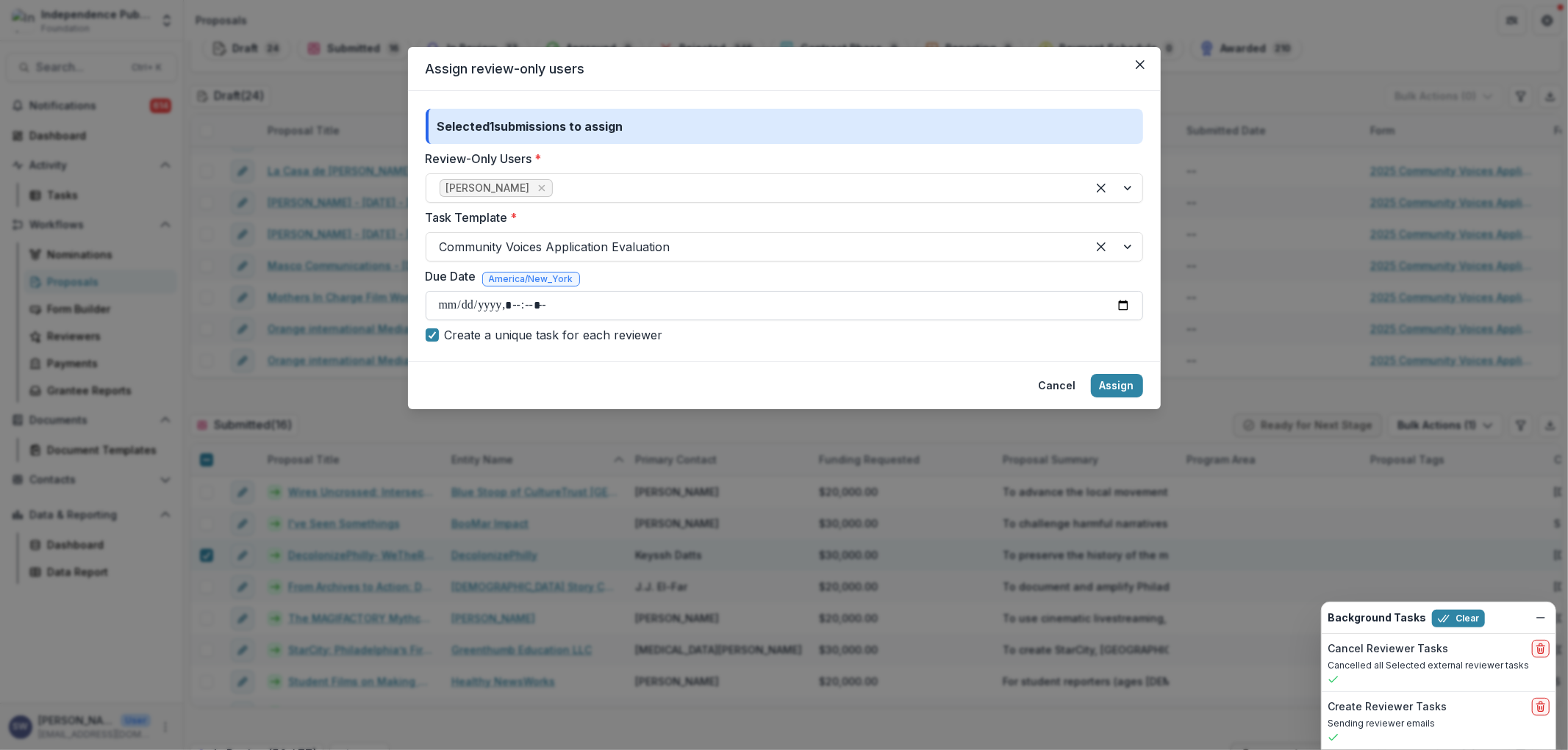
type input "**********"
click at [1106, 382] on button "Assign" at bounding box center [1116, 385] width 52 height 24
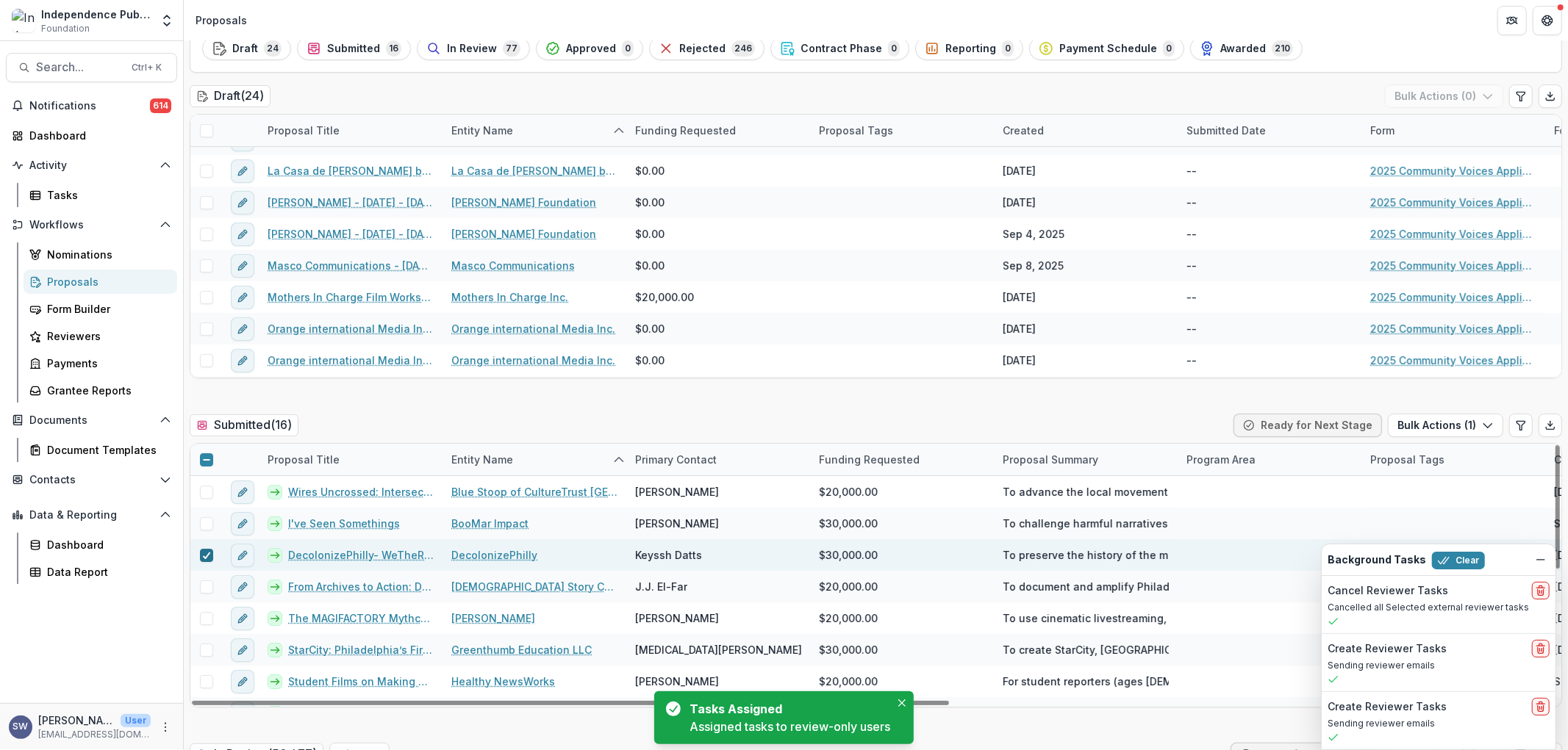
click at [204, 553] on icon at bounding box center [206, 554] width 9 height 7
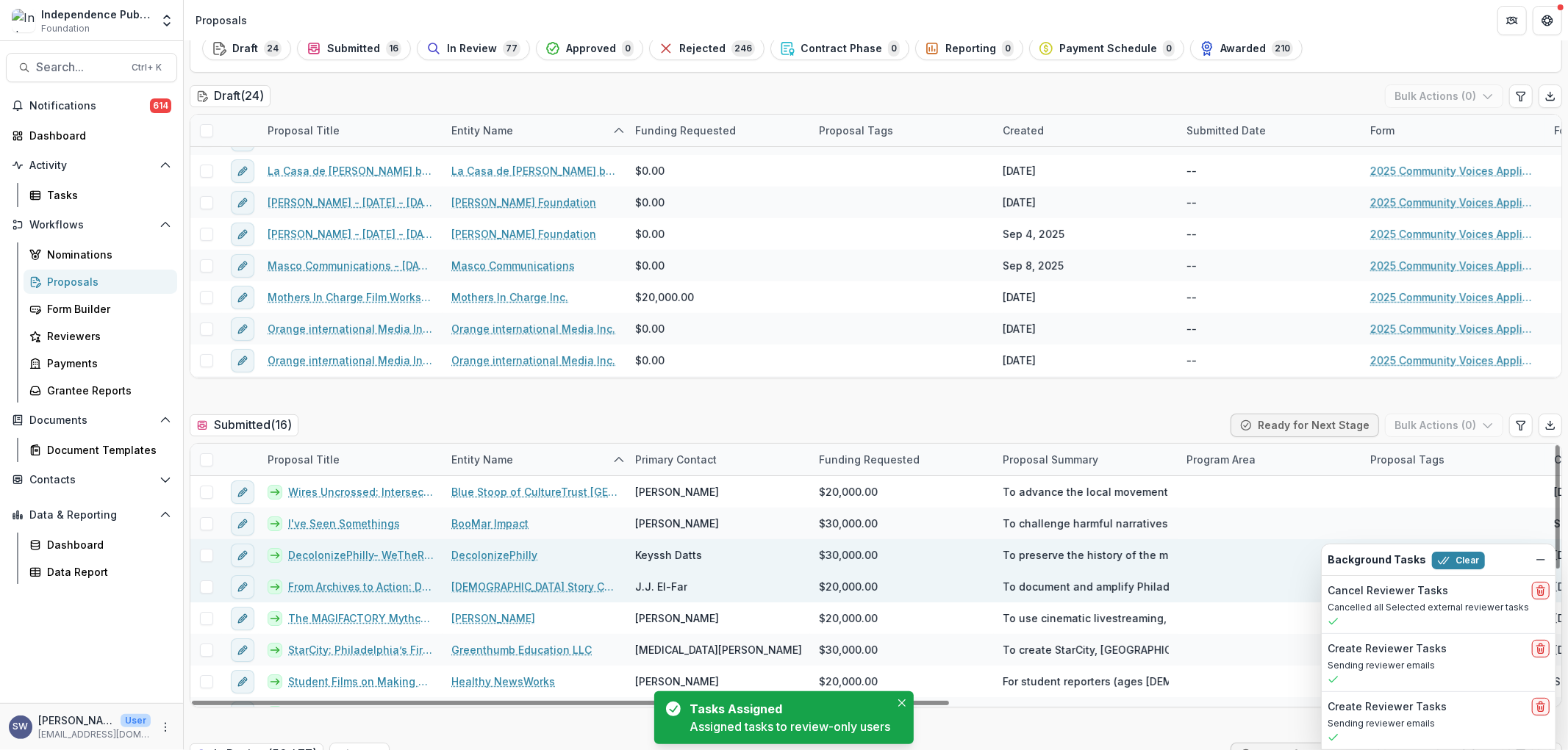
click at [203, 589] on span at bounding box center [206, 586] width 13 height 13
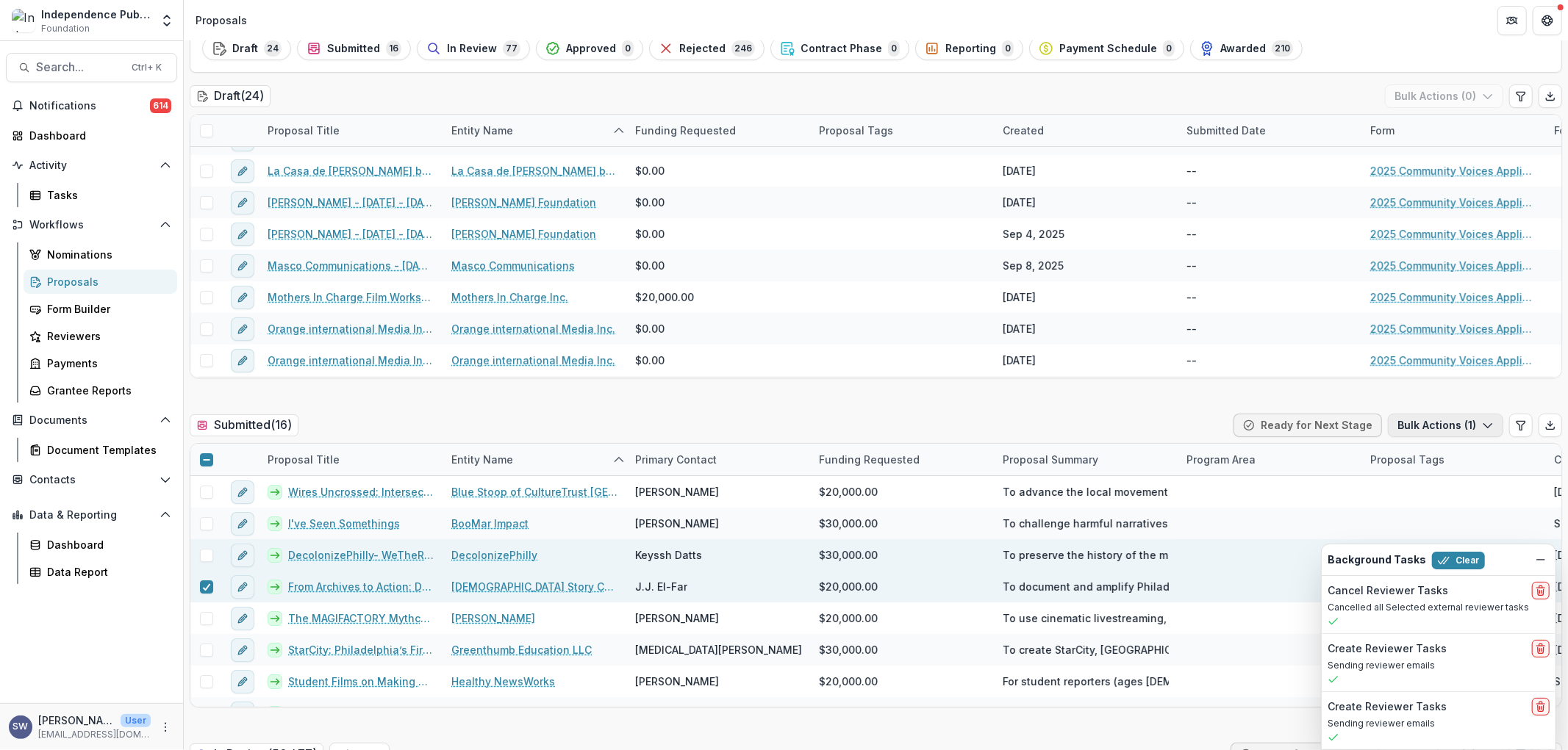
click at [1452, 422] on button "Bulk Actions ( 1 )" at bounding box center [1444, 425] width 116 height 24
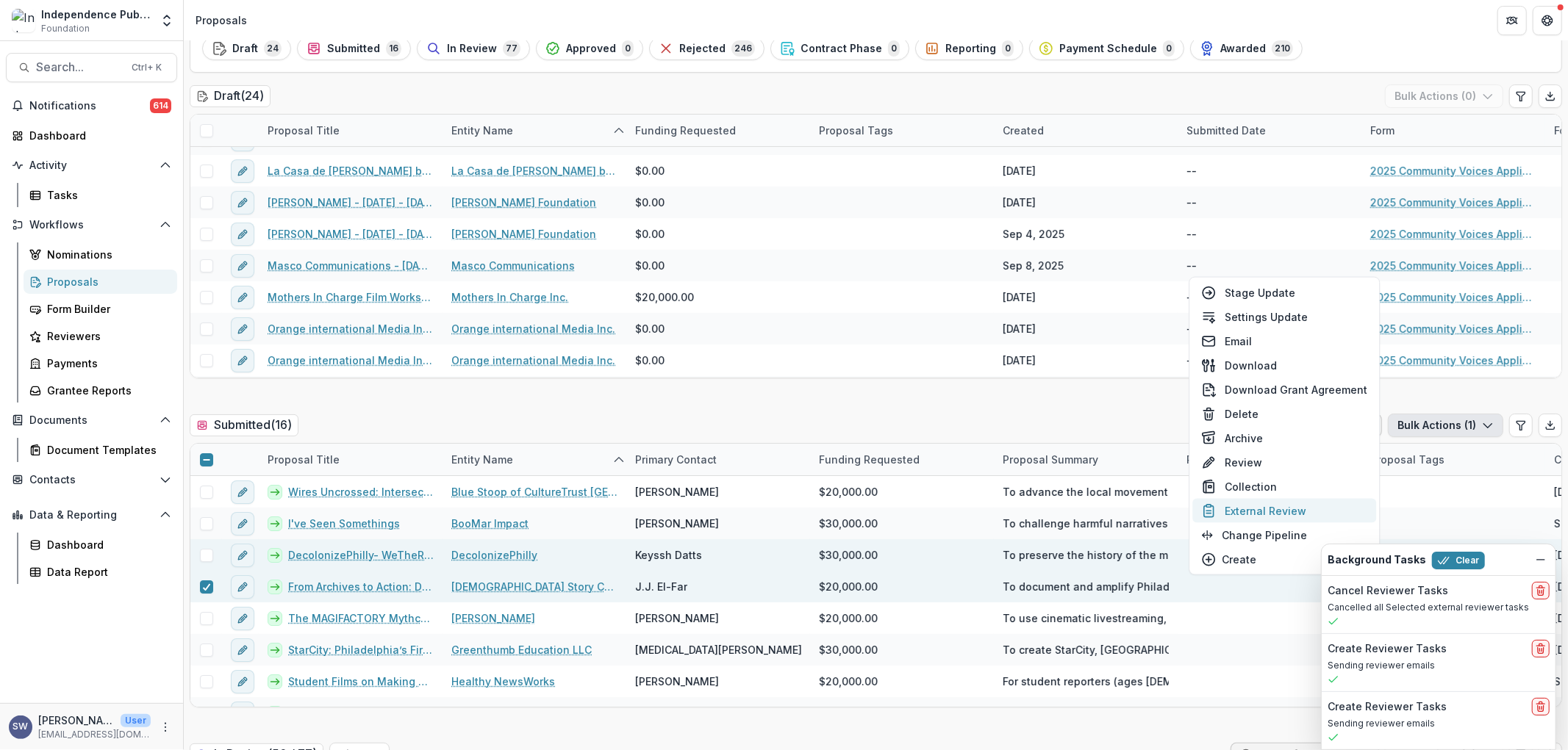
click at [1266, 510] on button "External Review" at bounding box center [1284, 511] width 184 height 25
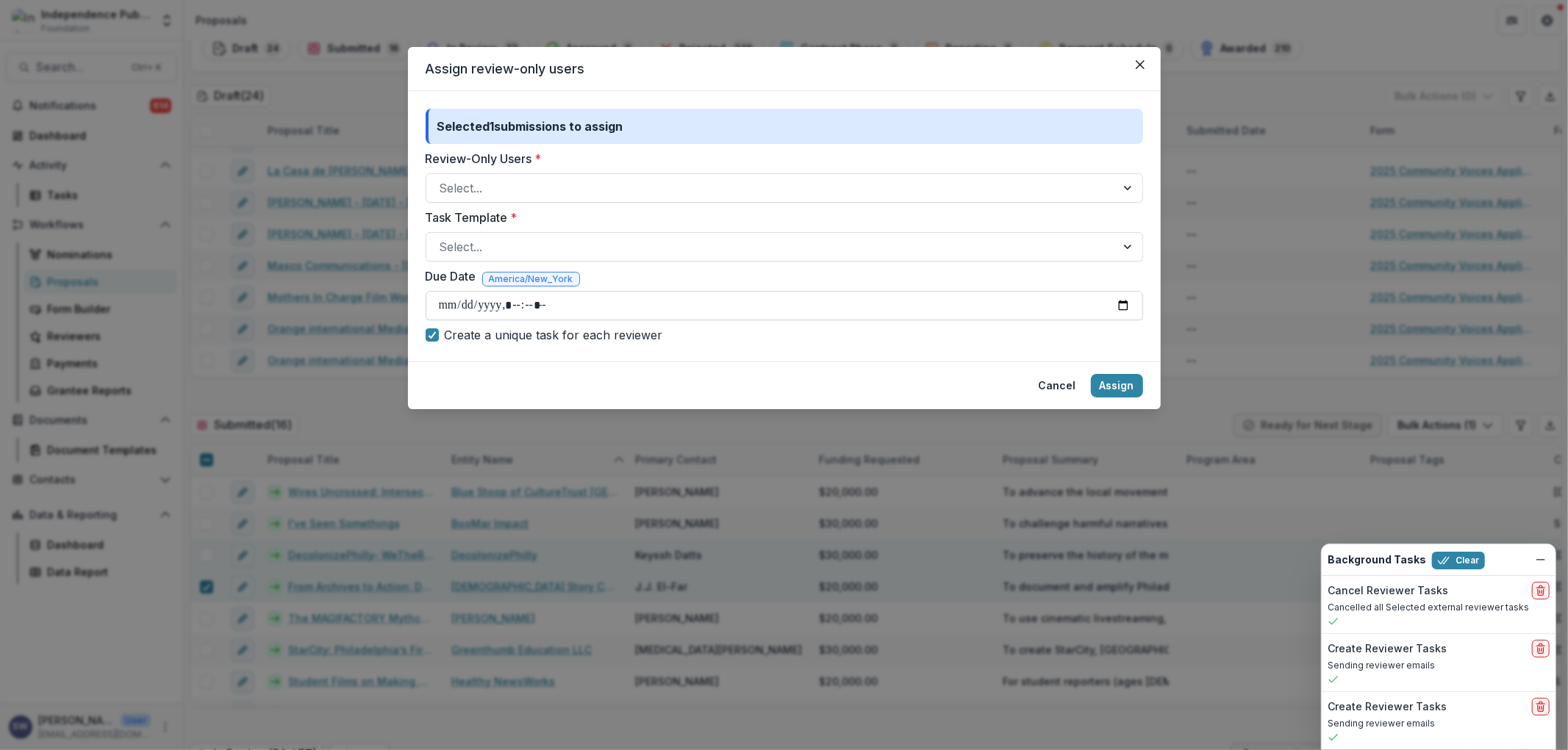
click at [448, 301] on input "Due Date" at bounding box center [783, 305] width 717 height 30
type input "**********"
click at [466, 189] on div at bounding box center [771, 188] width 662 height 21
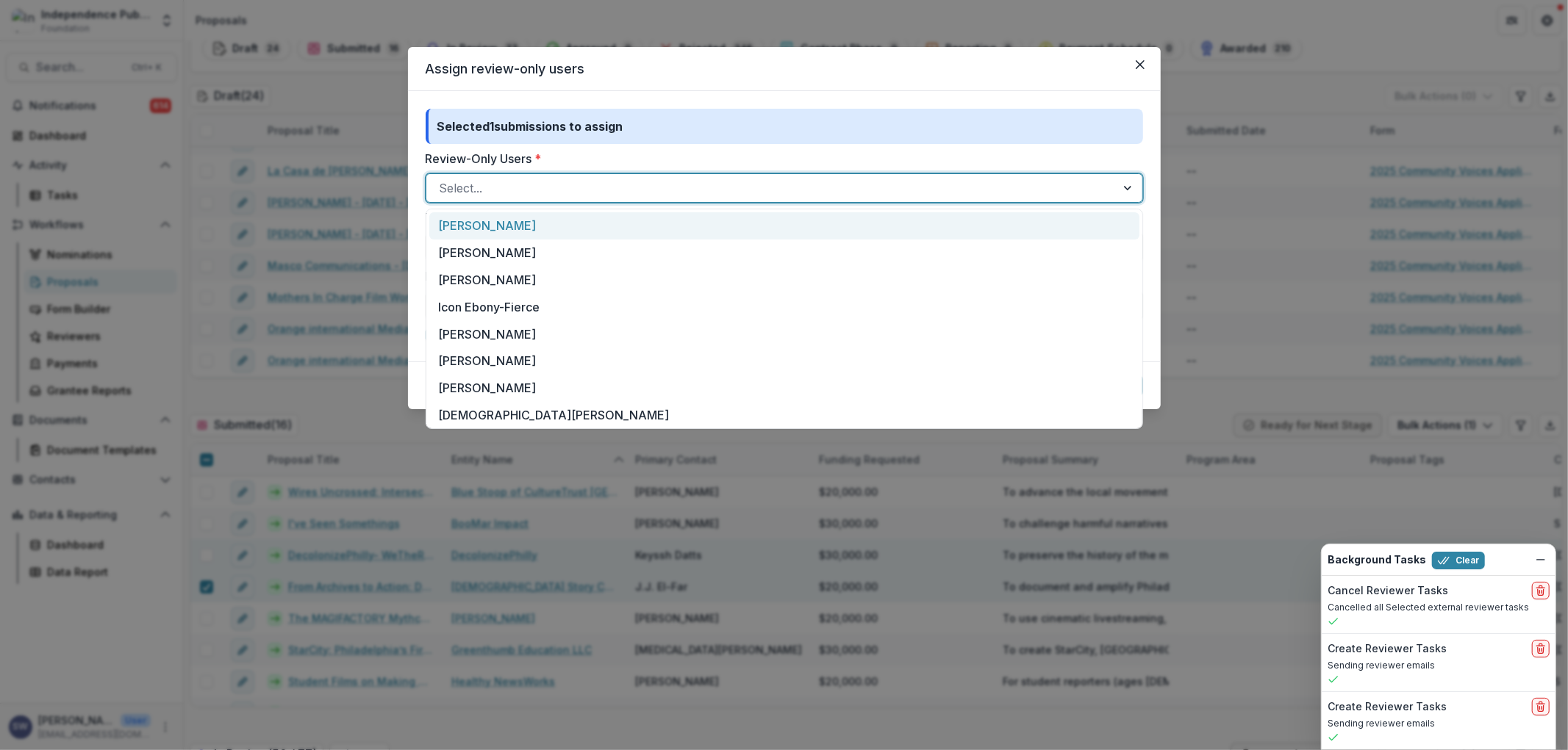
click at [473, 229] on div "[PERSON_NAME]" at bounding box center [784, 226] width 710 height 28
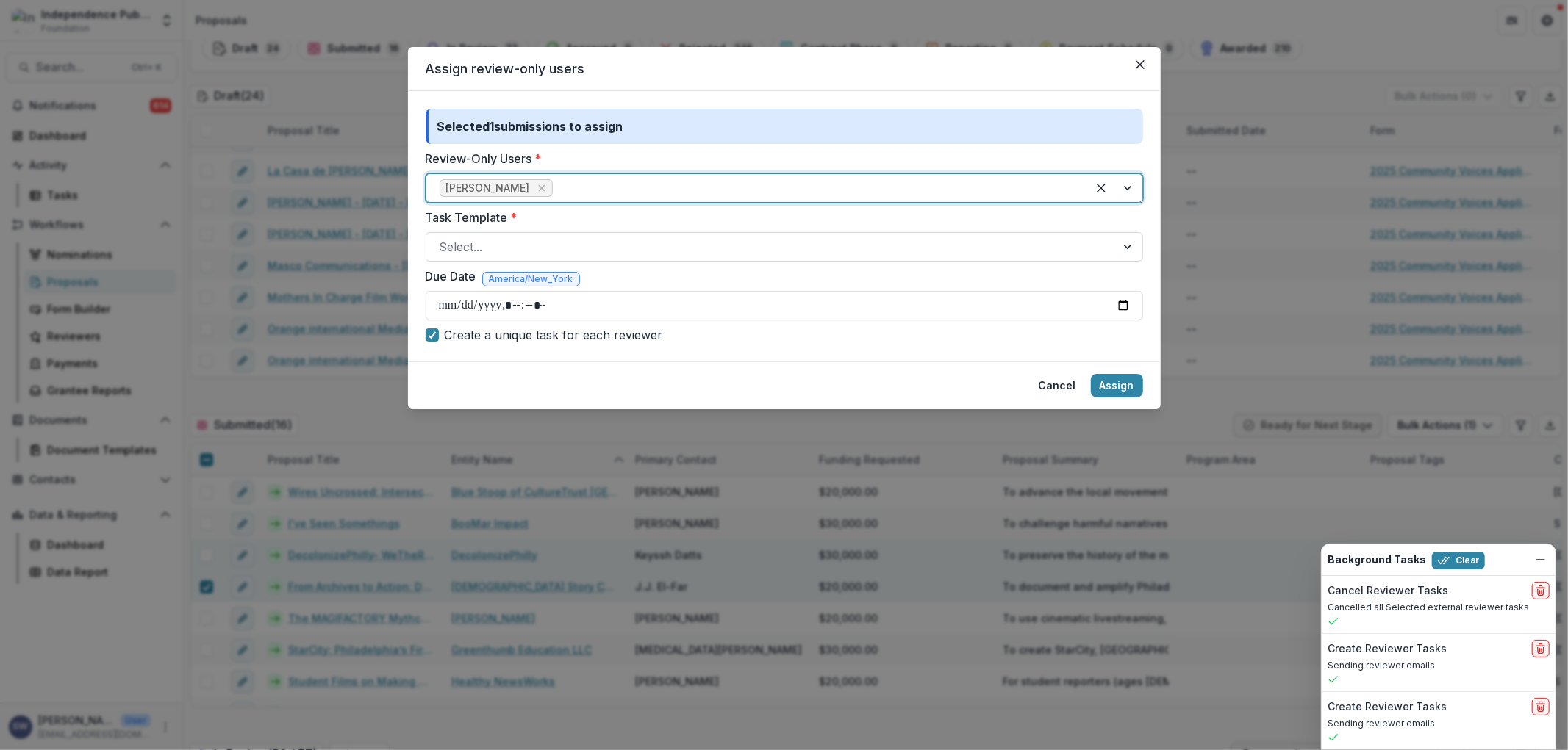
click at [467, 248] on div at bounding box center [771, 246] width 662 height 21
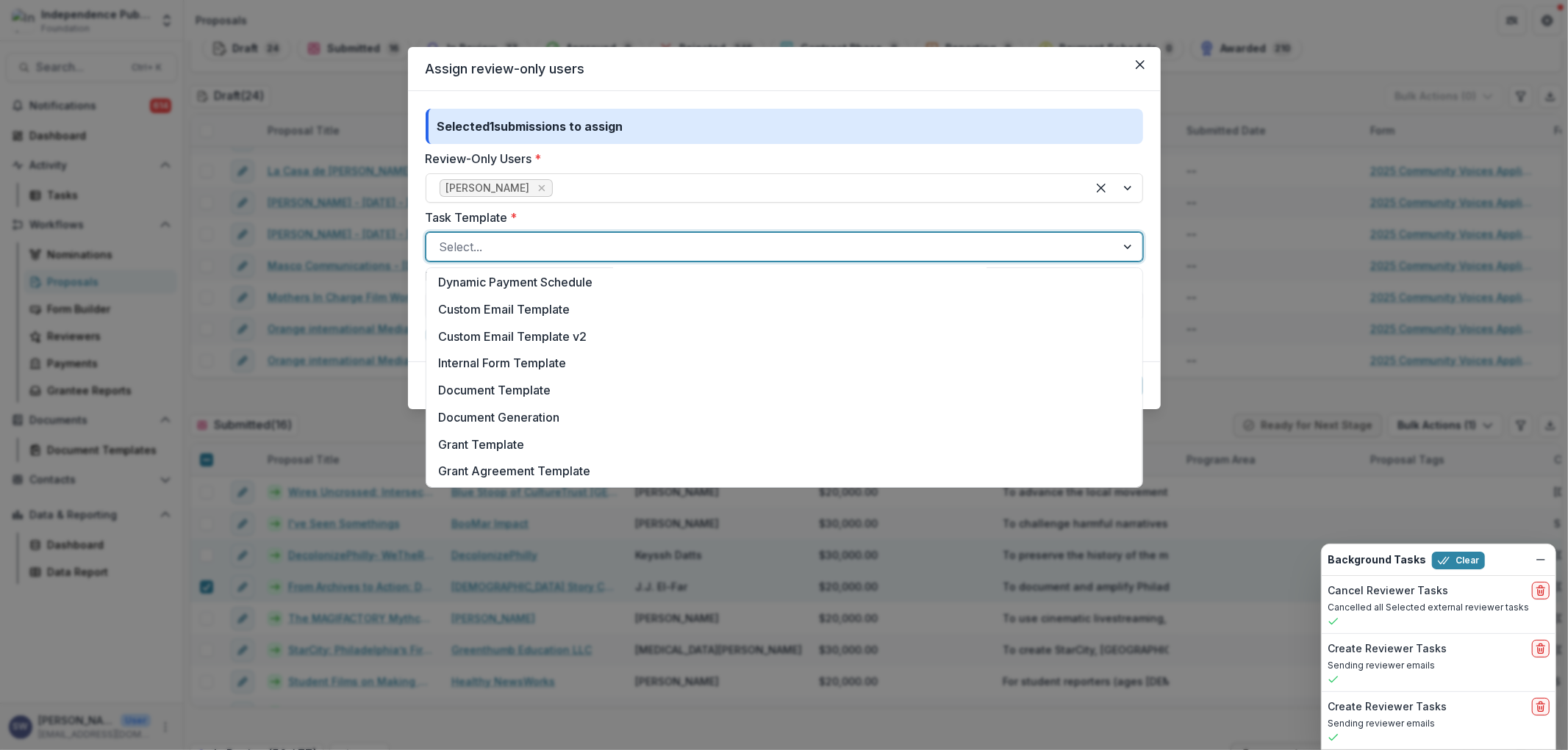
scroll to position [382, 0]
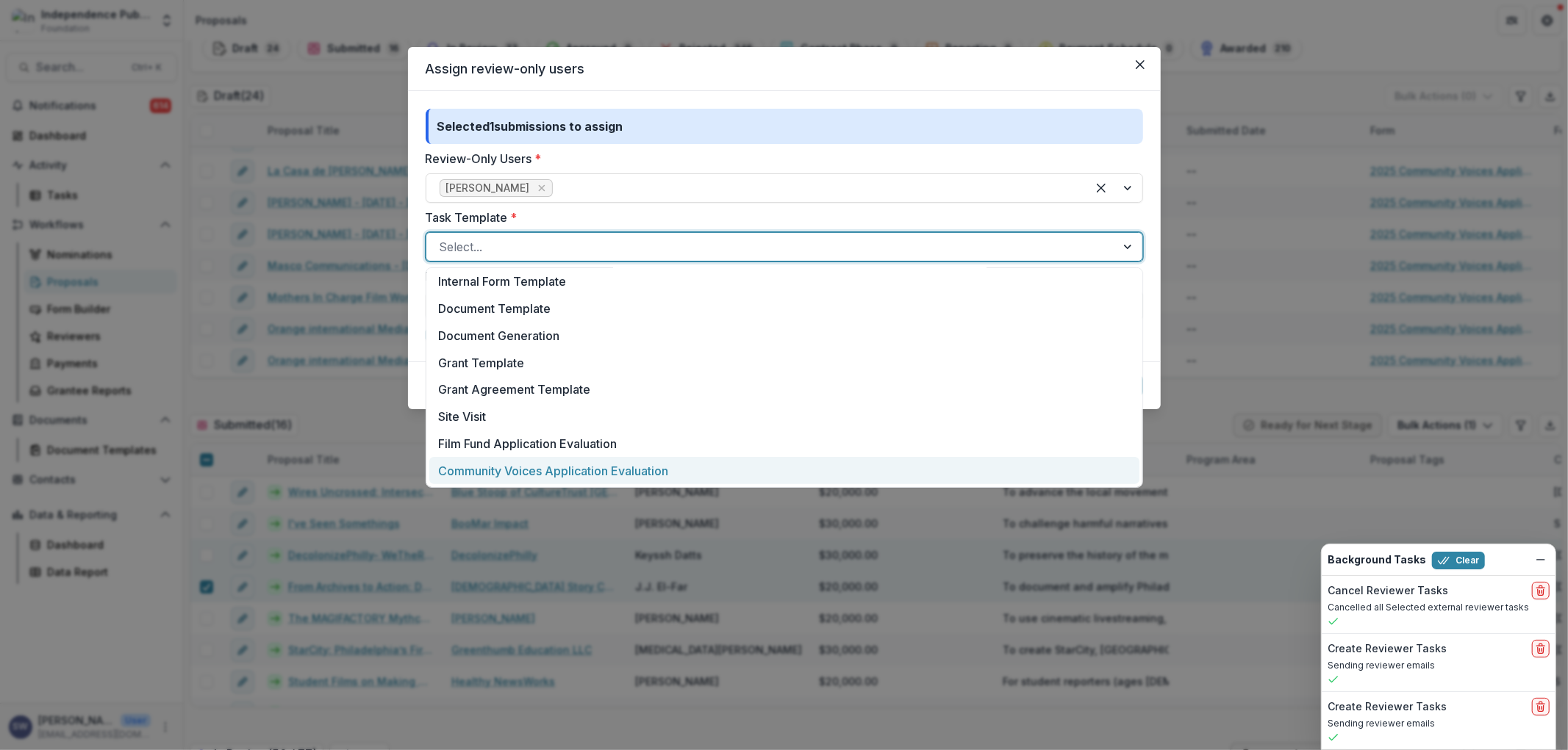
click at [564, 467] on div "Community Voices Application Evaluation" at bounding box center [784, 470] width 710 height 28
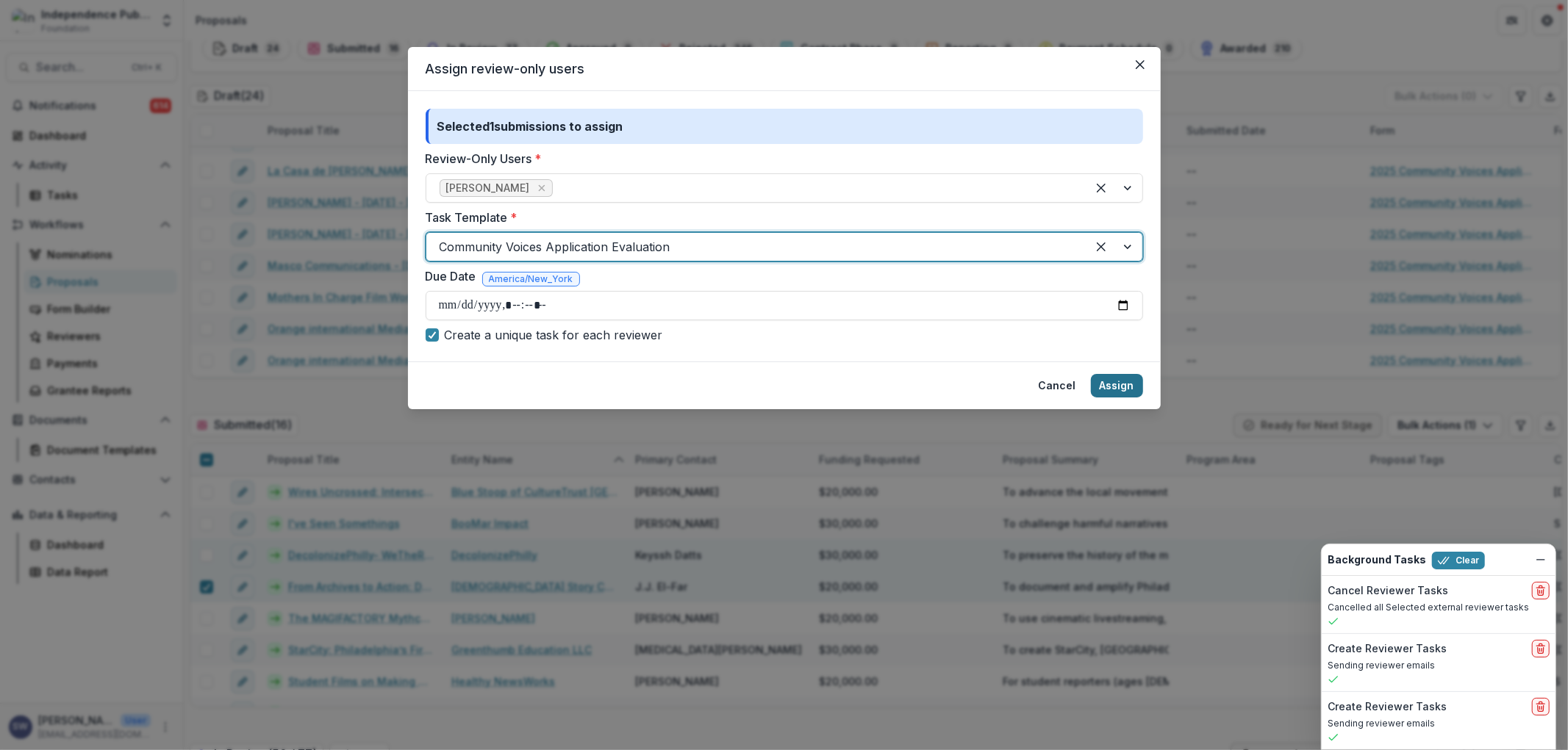
click at [1111, 385] on button "Assign" at bounding box center [1116, 385] width 52 height 24
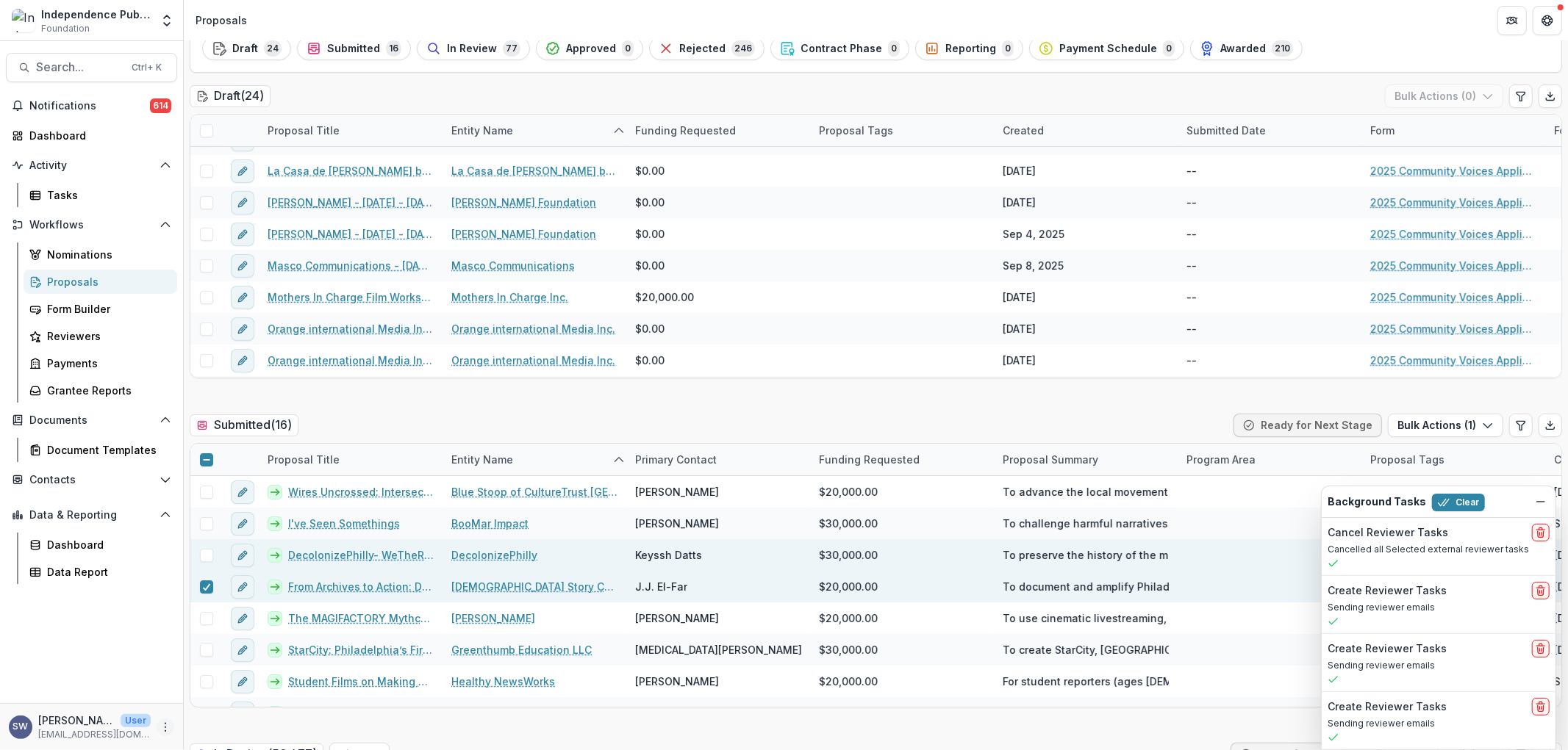
click at [167, 722] on icon "More" at bounding box center [165, 727] width 12 height 12
click at [231, 719] on button "Logout" at bounding box center [261, 720] width 157 height 25
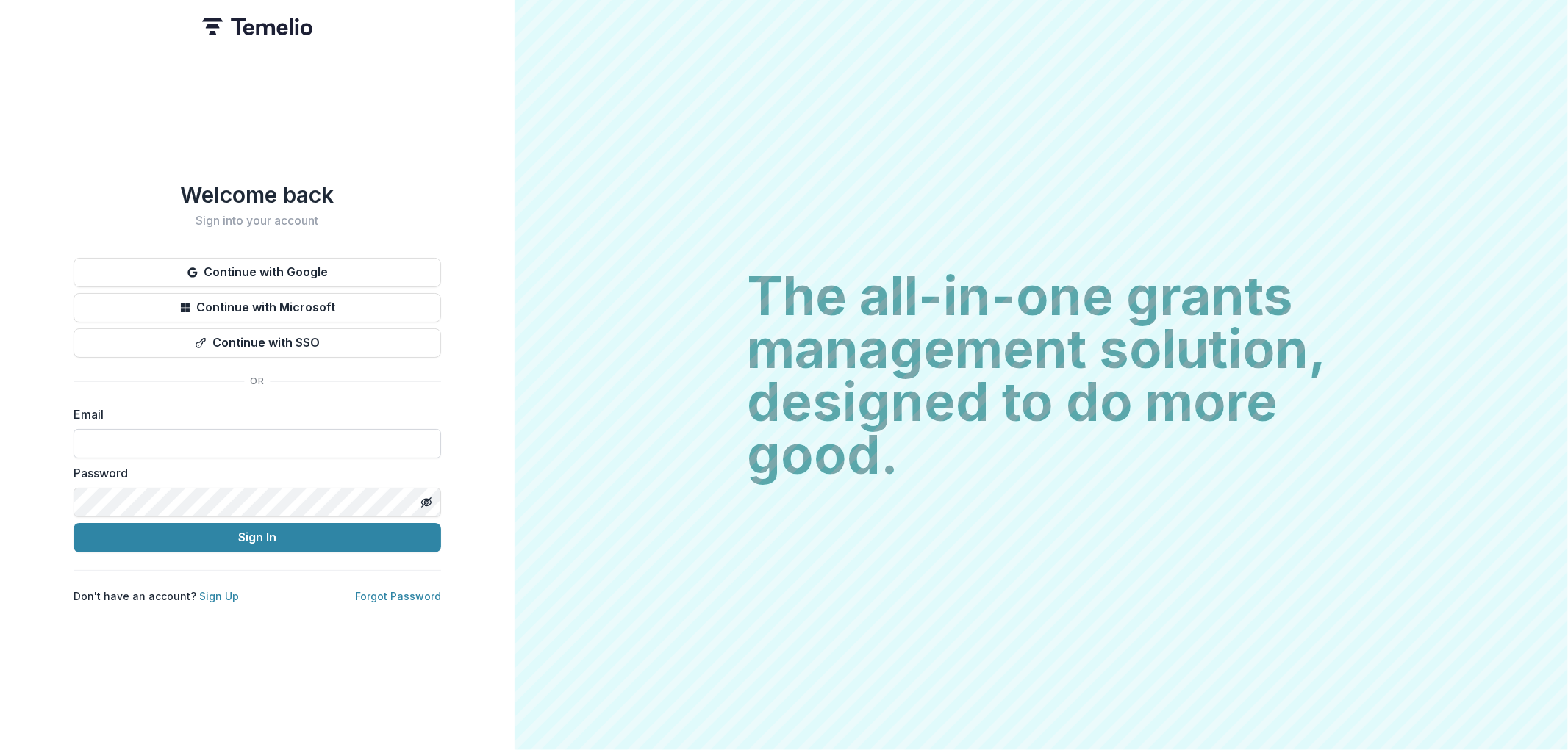
drag, startPoint x: 196, startPoint y: 465, endPoint x: 200, endPoint y: 436, distance: 29.3
click at [196, 465] on label "Password" at bounding box center [252, 473] width 359 height 18
click at [202, 425] on div "Email" at bounding box center [257, 432] width 368 height 53
click at [201, 430] on input at bounding box center [257, 444] width 368 height 30
type input "**********"
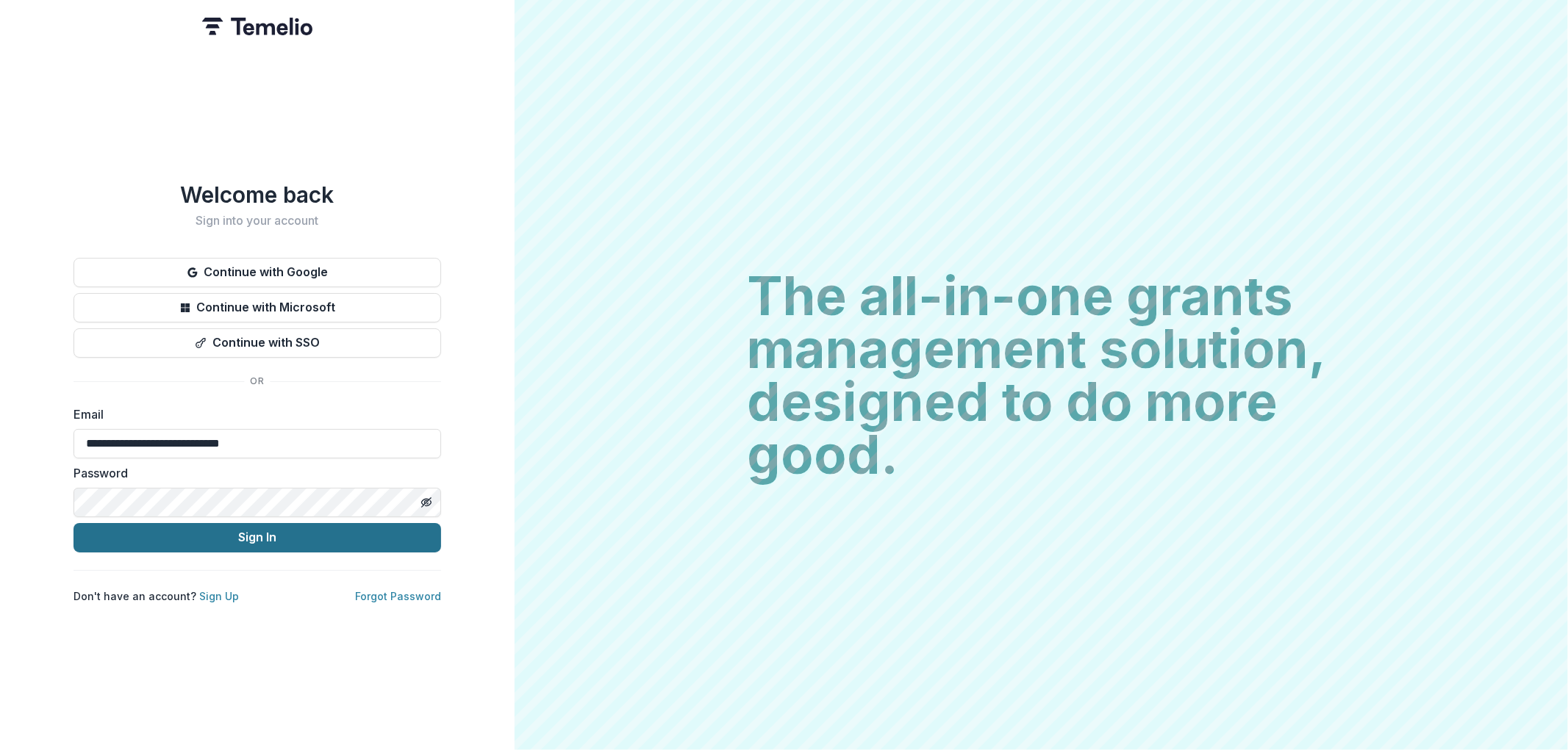
click at [141, 540] on button "Sign In" at bounding box center [257, 538] width 368 height 30
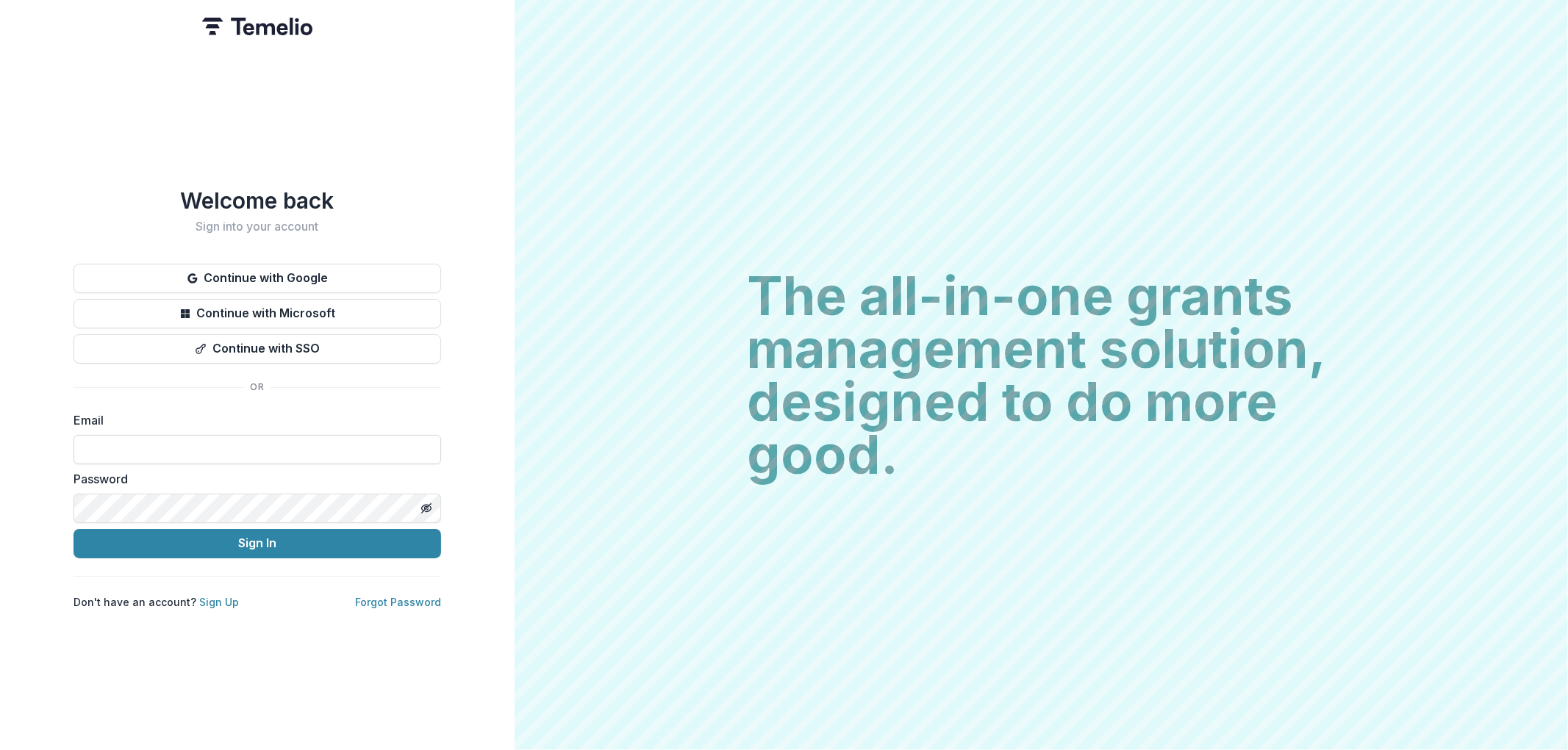
click at [122, 442] on input at bounding box center [257, 450] width 368 height 30
type input "**********"
click at [248, 540] on button "Sign In" at bounding box center [257, 543] width 368 height 30
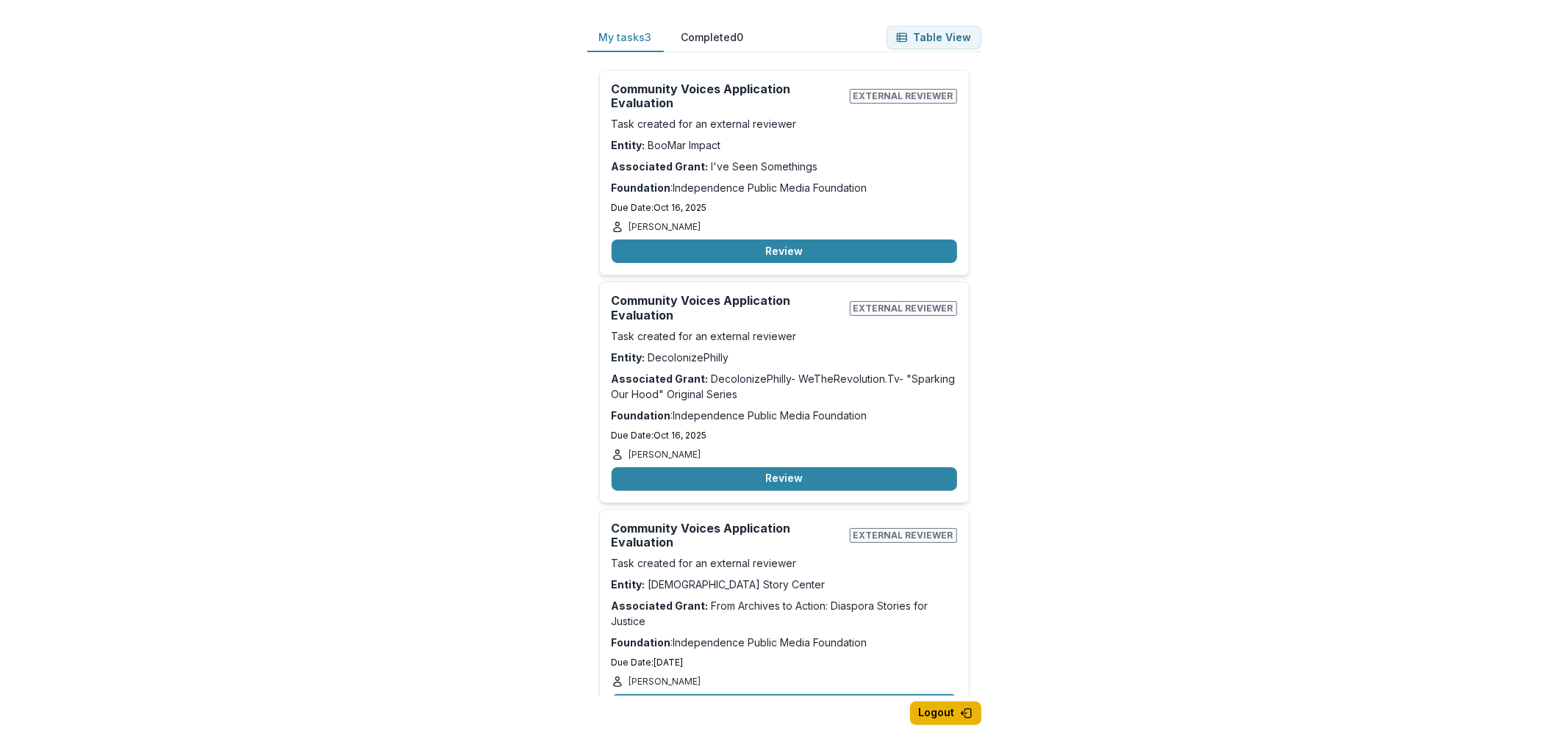
click at [956, 714] on button "Logout" at bounding box center [945, 713] width 71 height 24
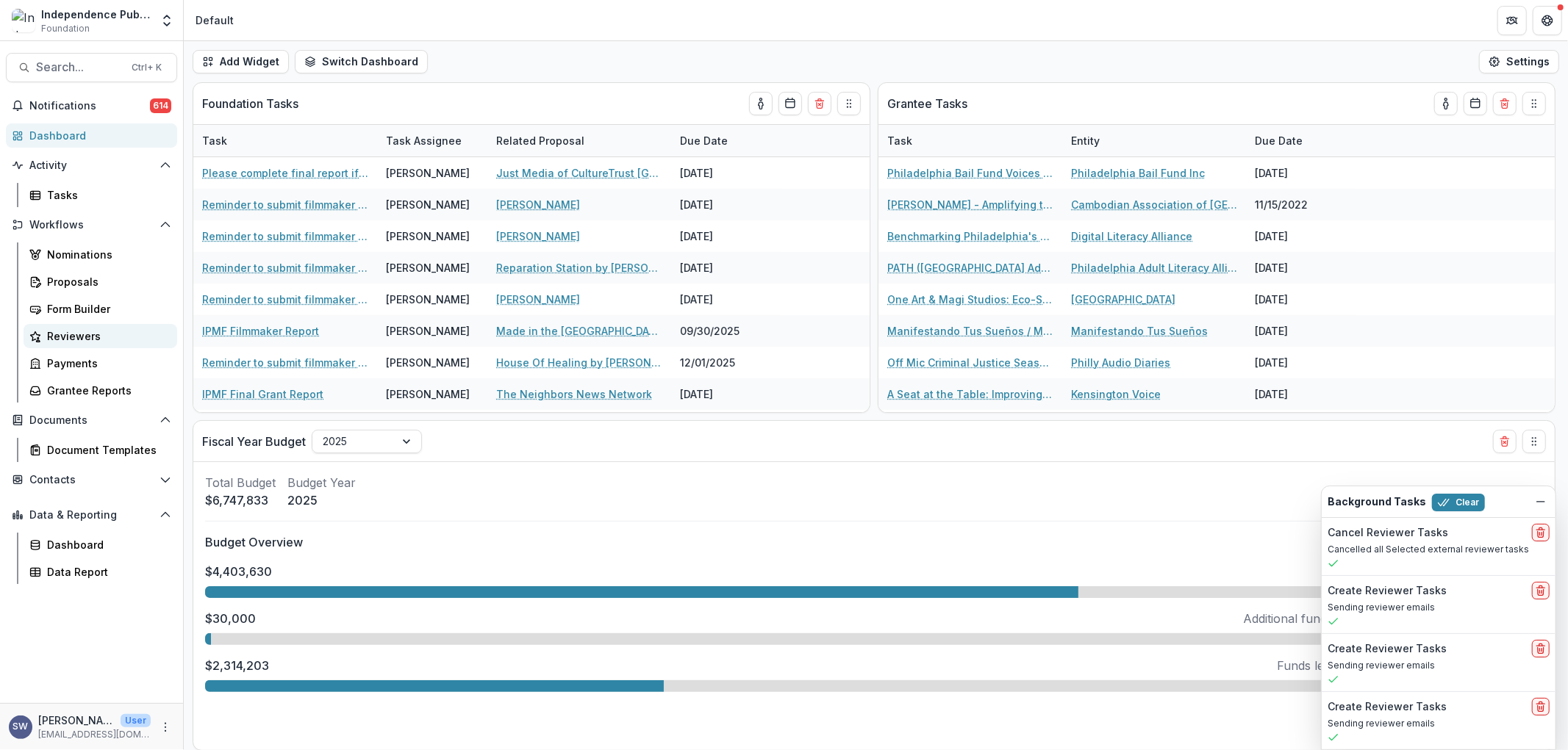
click at [77, 336] on div "Reviewers" at bounding box center [107, 336] width 119 height 16
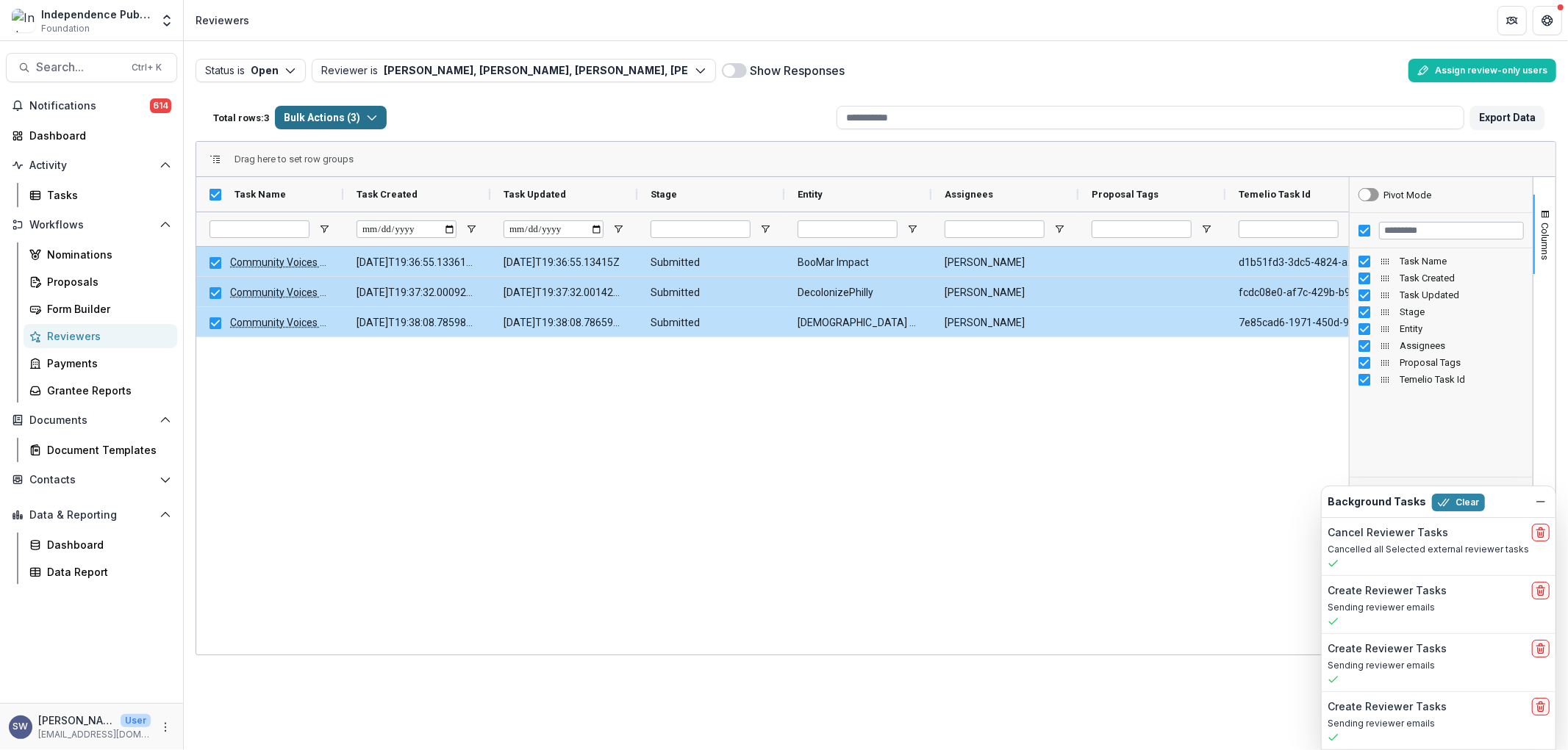
click at [336, 119] on button "Bulk Actions ( 3 )" at bounding box center [330, 118] width 112 height 24
click at [392, 177] on button "Bulk Cancel Tasks ( 3 )" at bounding box center [362, 174] width 165 height 24
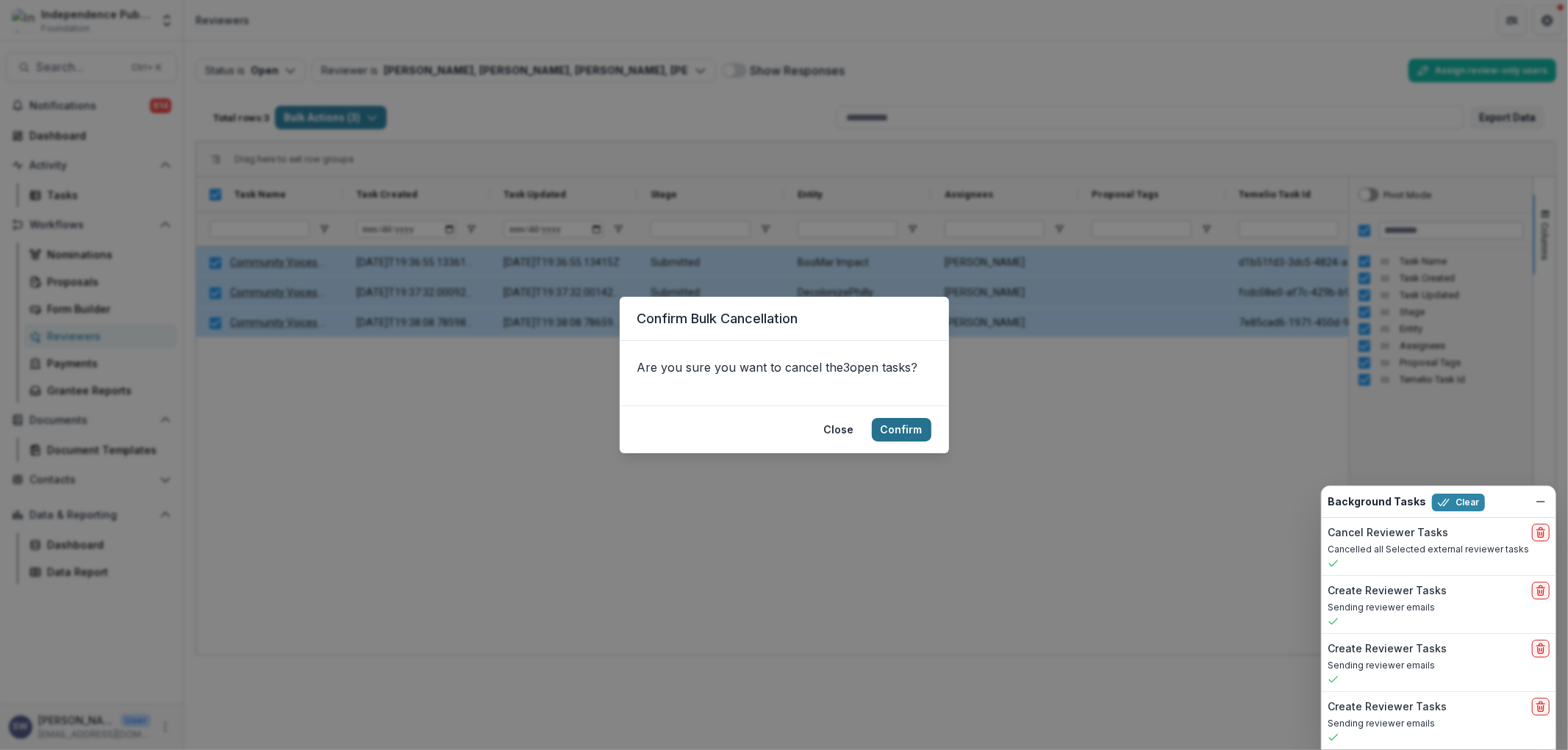
click at [913, 437] on button "Confirm" at bounding box center [902, 430] width 59 height 24
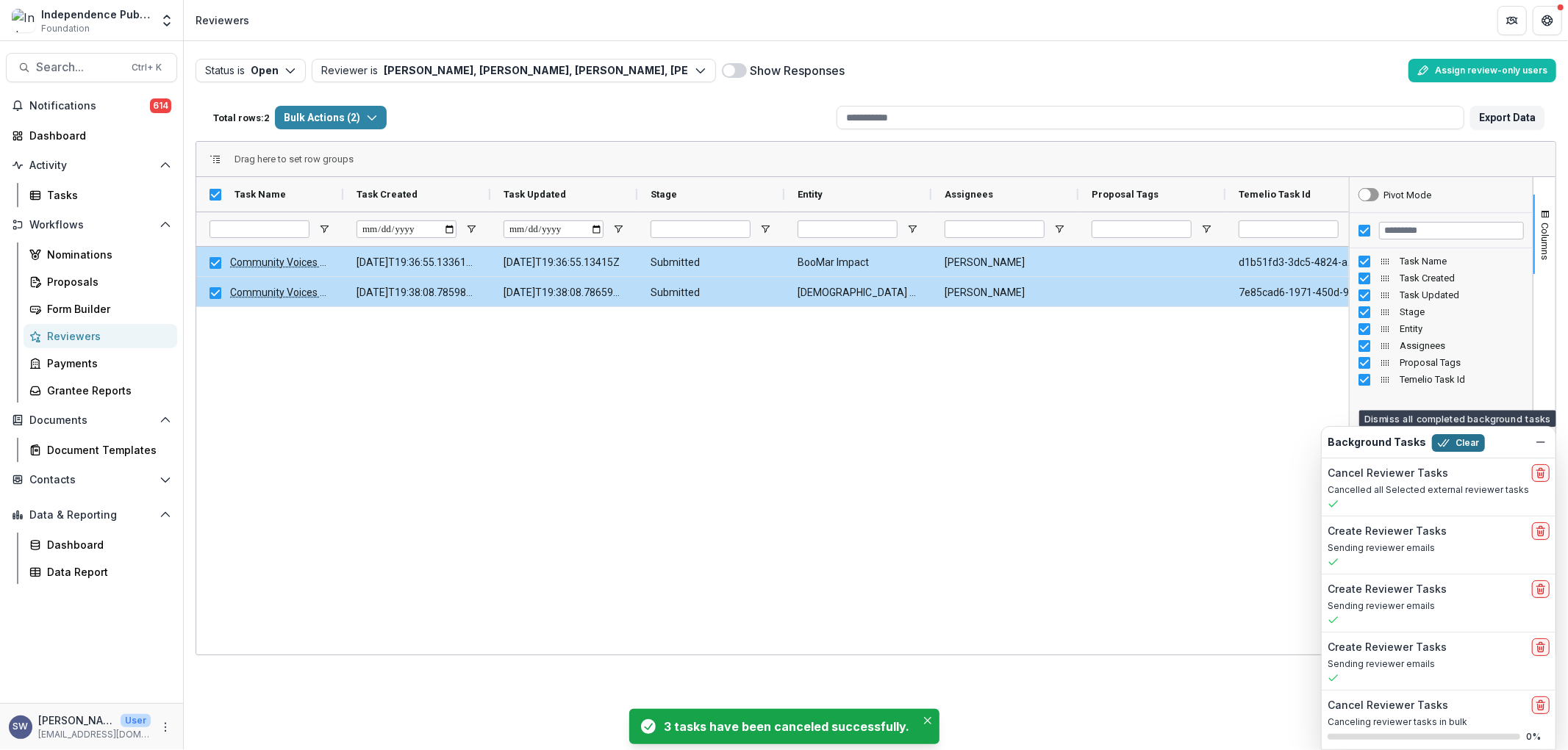
click at [1453, 442] on button "Clear" at bounding box center [1458, 443] width 53 height 18
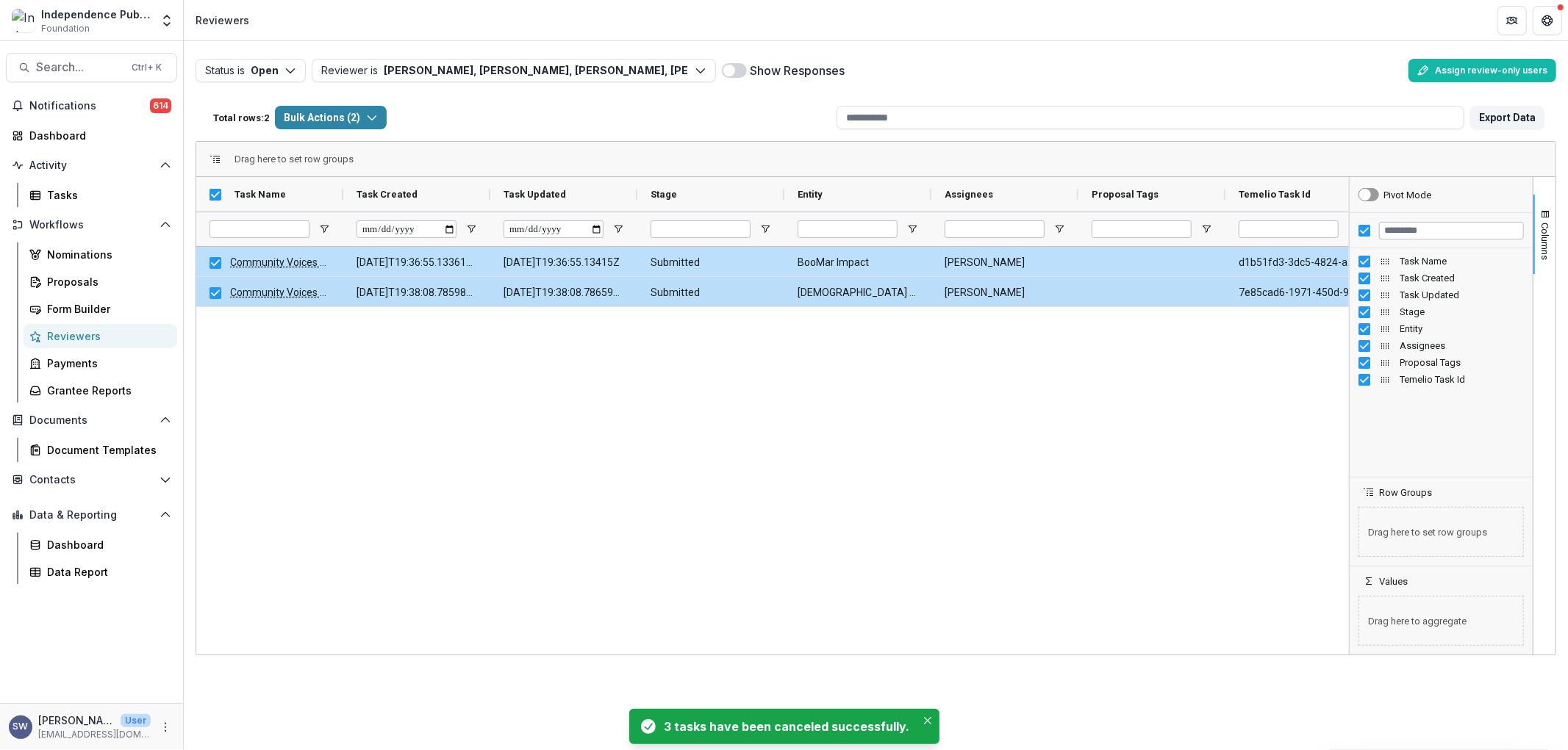
click at [1556, 237] on div "Status is Open Open Completed Reviewer is [PERSON_NAME], [PERSON_NAME], [PERSON…" at bounding box center [876, 395] width 1384 height 708
click at [1544, 236] on span "Columns" at bounding box center [1544, 241] width 11 height 38
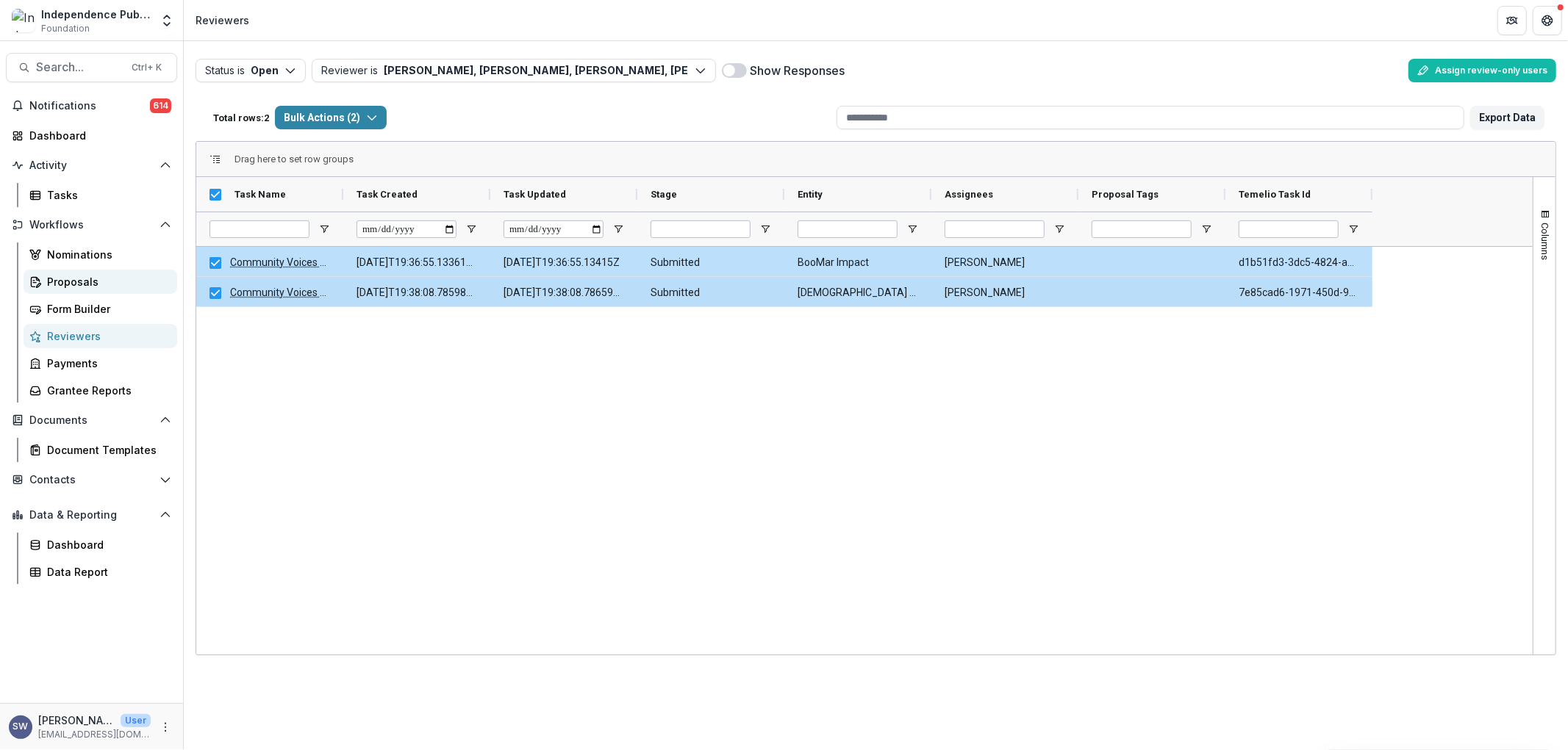
click at [77, 276] on div "Proposals" at bounding box center [107, 282] width 119 height 16
